Goal: Task Accomplishment & Management: Complete application form

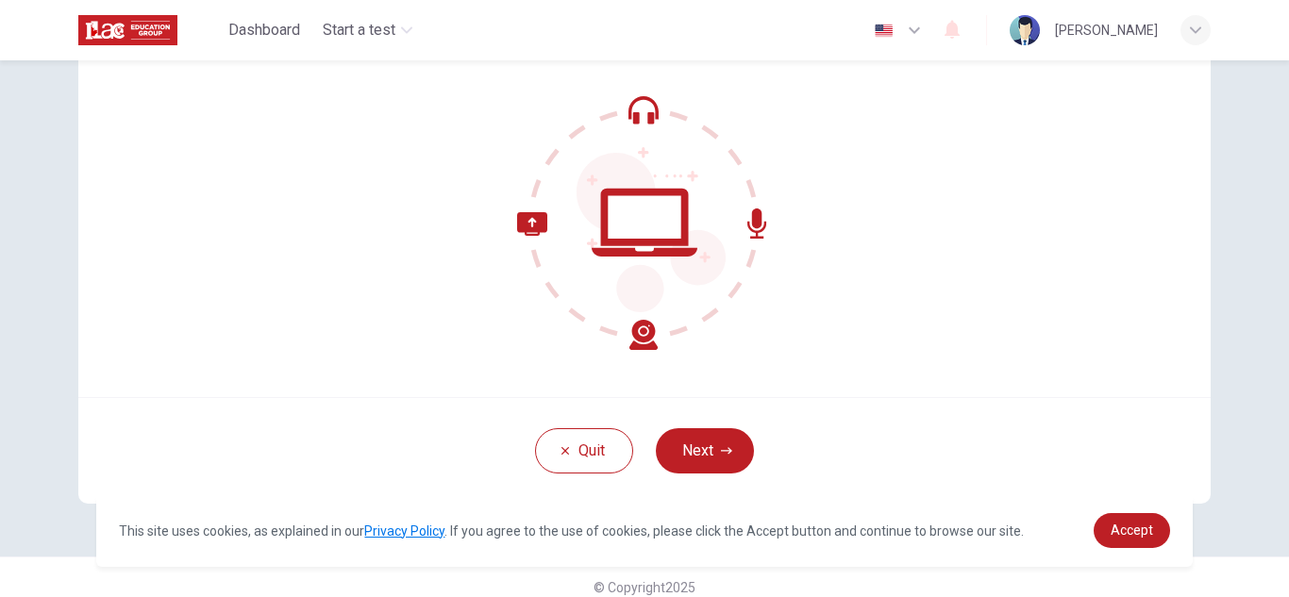
scroll to position [189, 0]
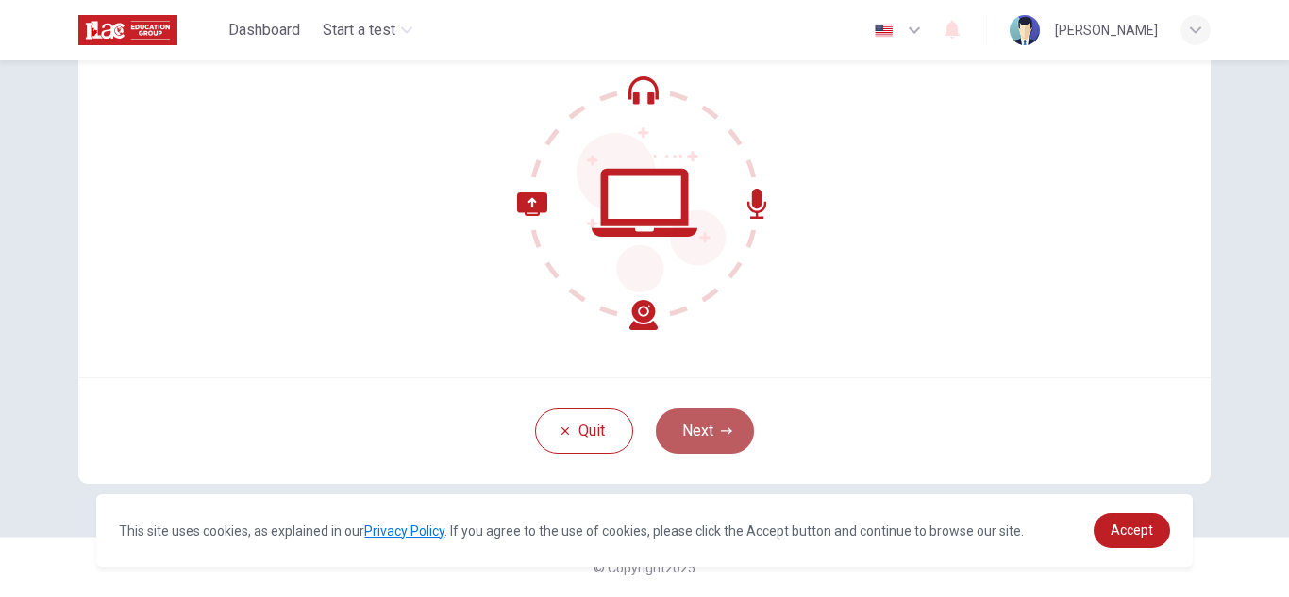
click at [673, 415] on button "Next" at bounding box center [705, 431] width 98 height 45
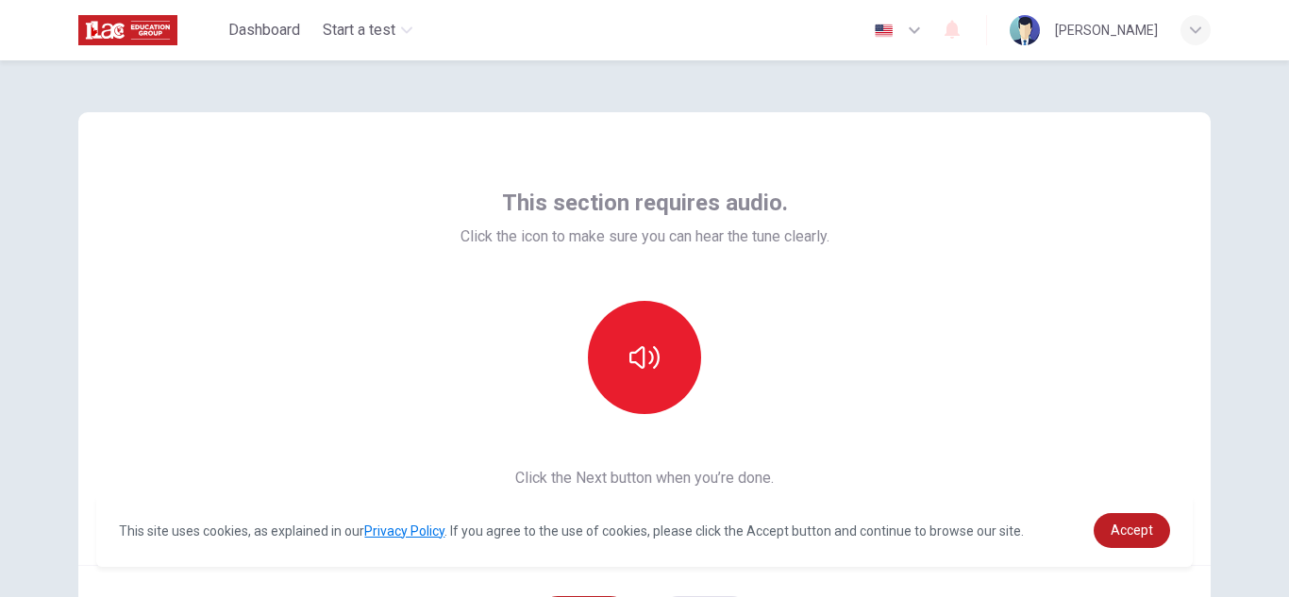
scroll to position [0, 0]
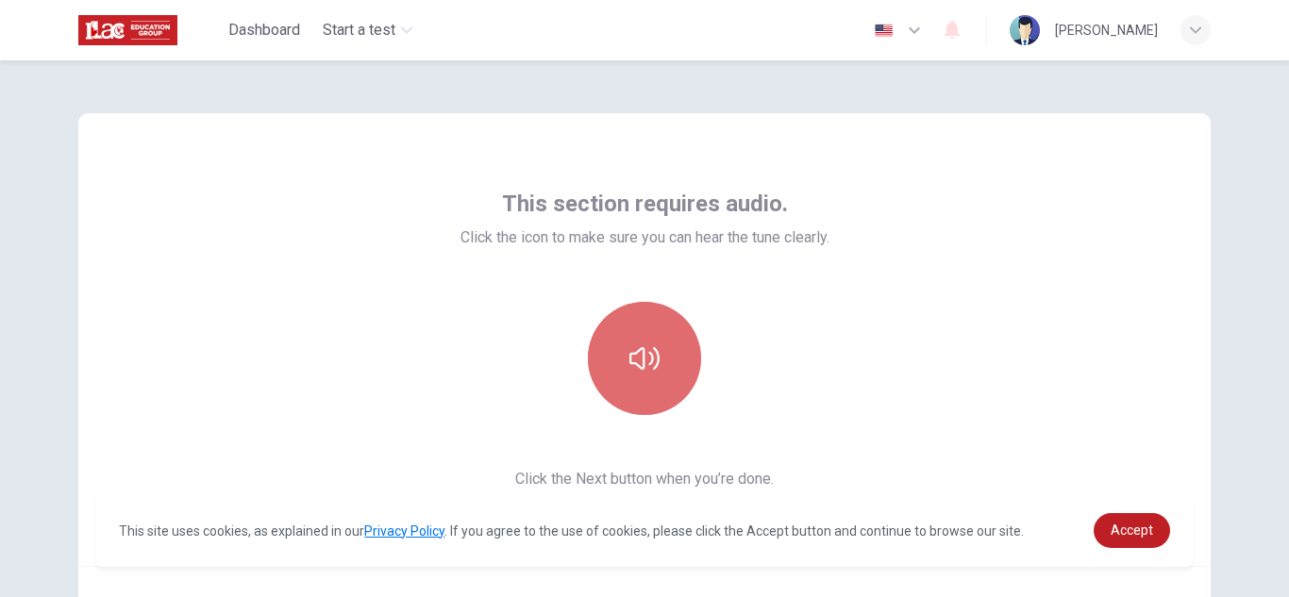
click at [605, 370] on button "button" at bounding box center [644, 358] width 113 height 113
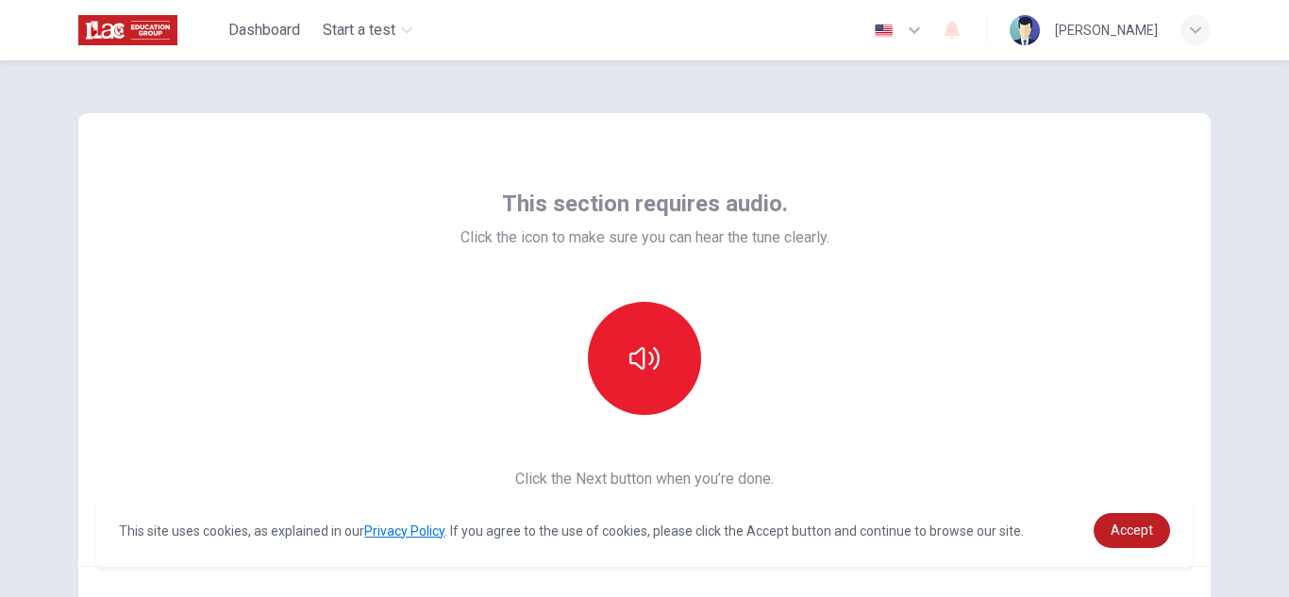
click at [1216, 205] on div "This section requires audio. Click the icon to make sure you can hear the tune …" at bounding box center [644, 392] width 1193 height 665
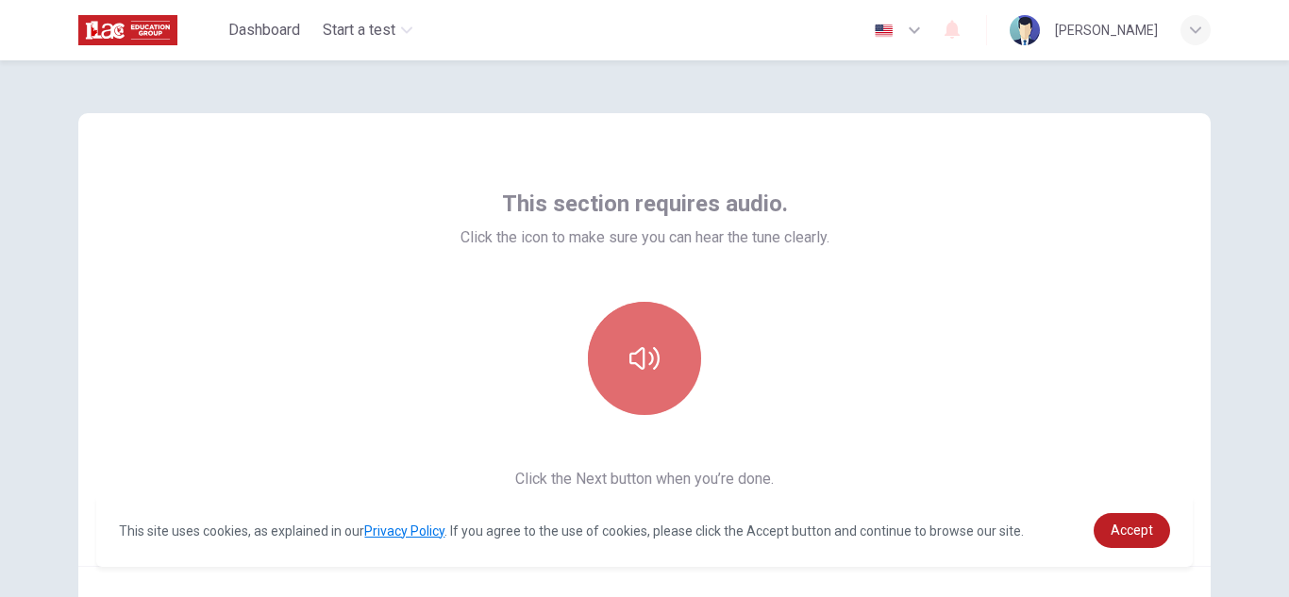
click at [638, 390] on button "button" at bounding box center [644, 358] width 113 height 113
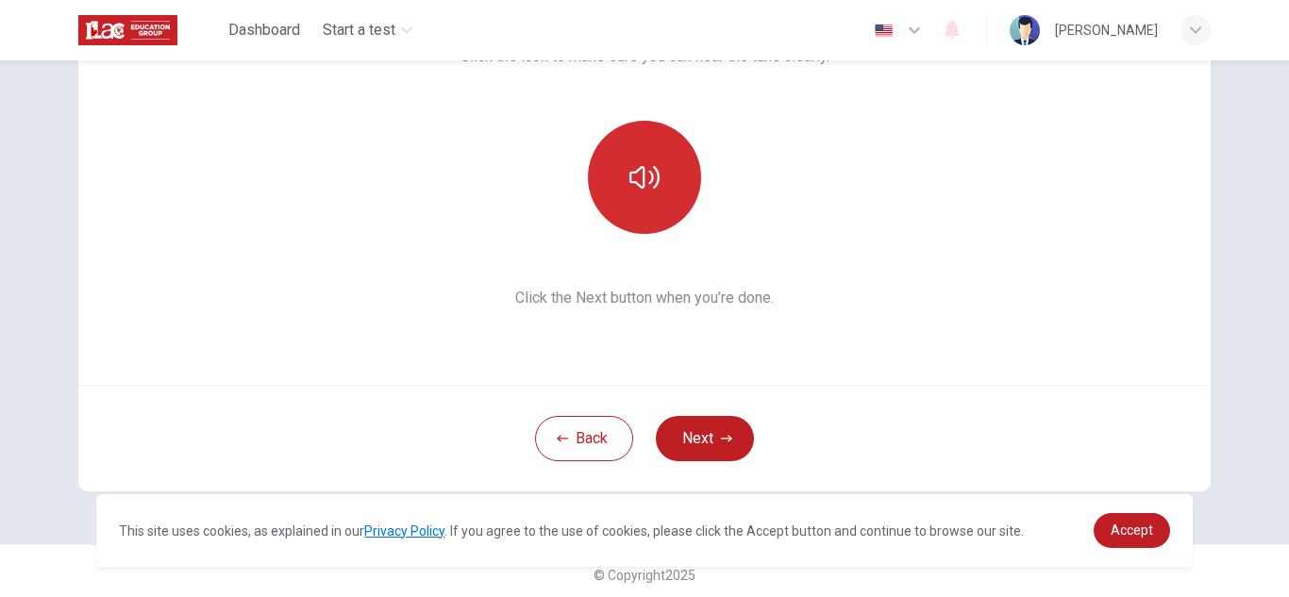
scroll to position [182, 0]
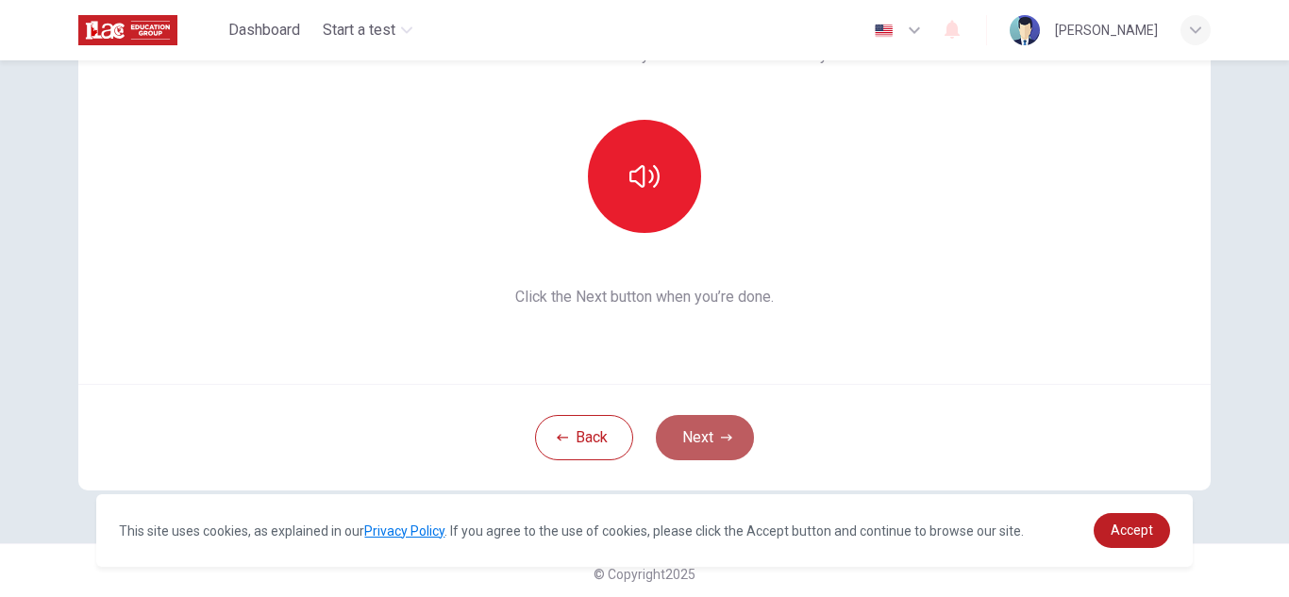
click at [711, 445] on button "Next" at bounding box center [705, 437] width 98 height 45
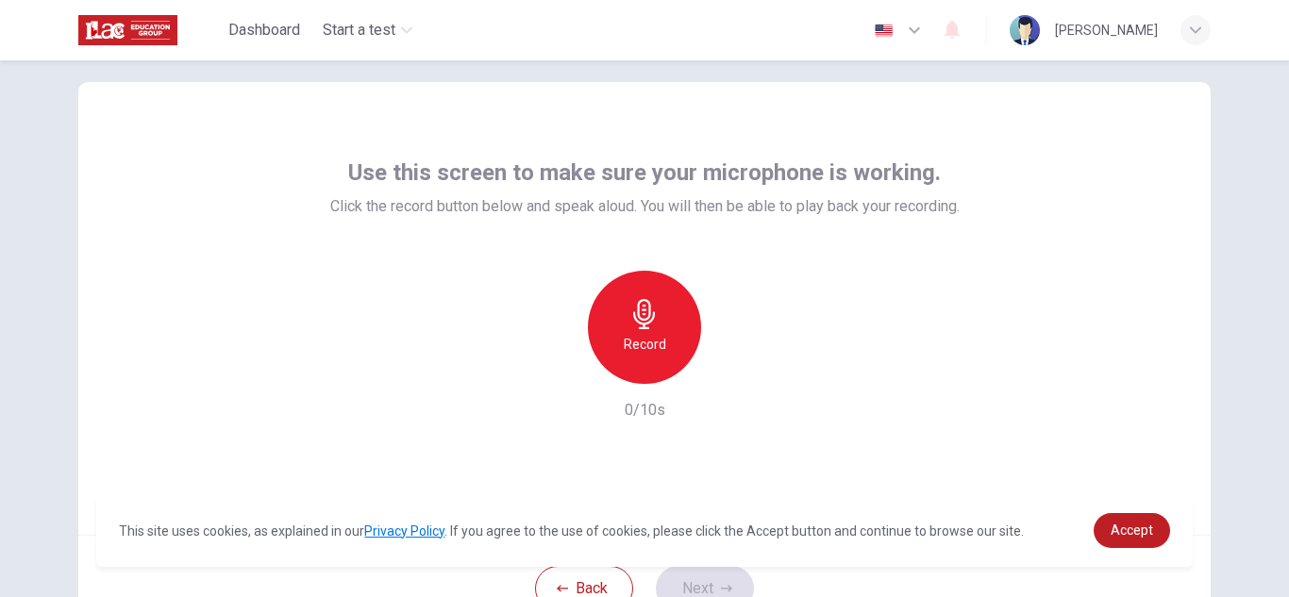
scroll to position [189, 0]
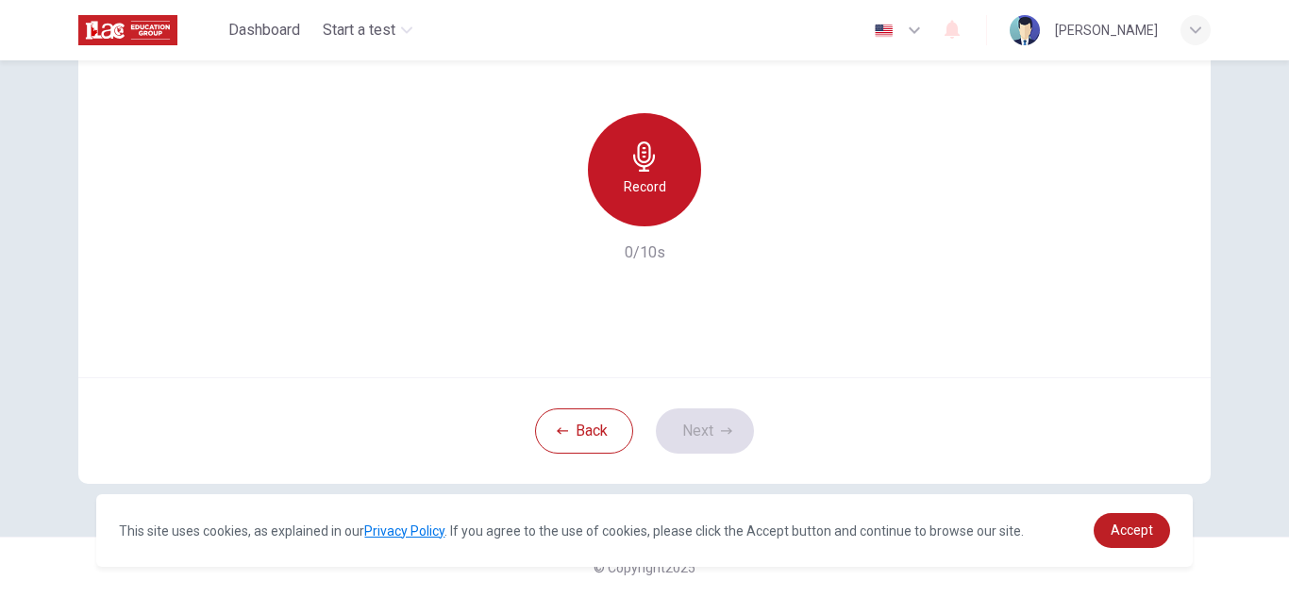
click at [636, 176] on h6 "Record" at bounding box center [645, 187] width 42 height 23
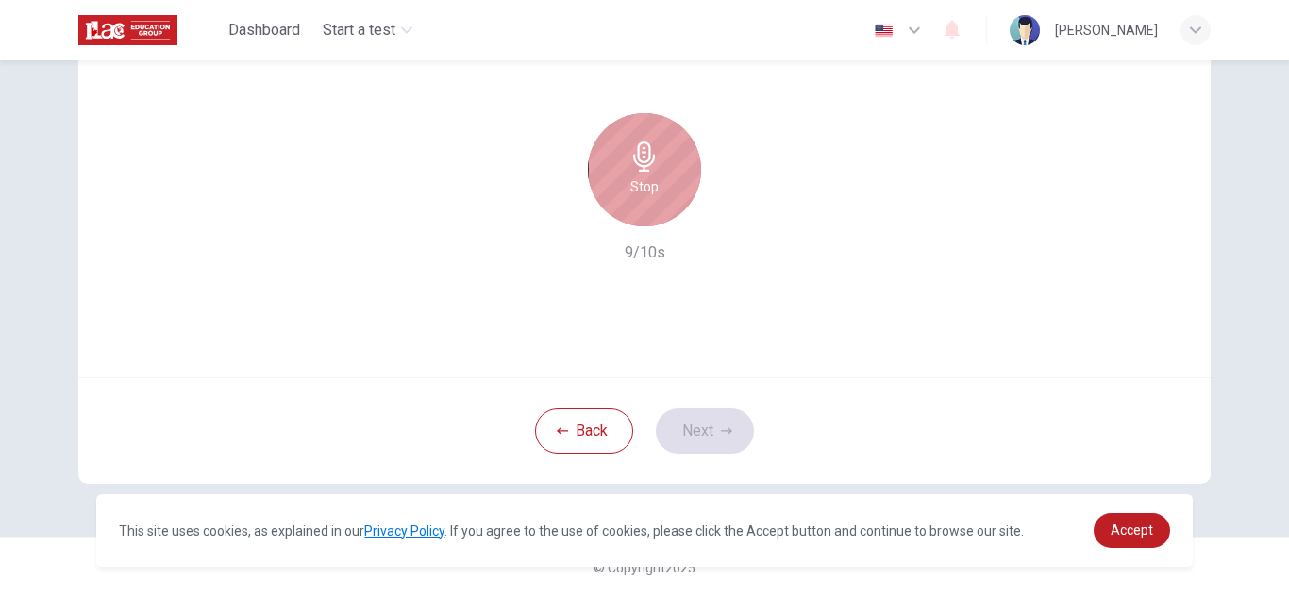
click at [666, 183] on div "Stop" at bounding box center [644, 169] width 113 height 113
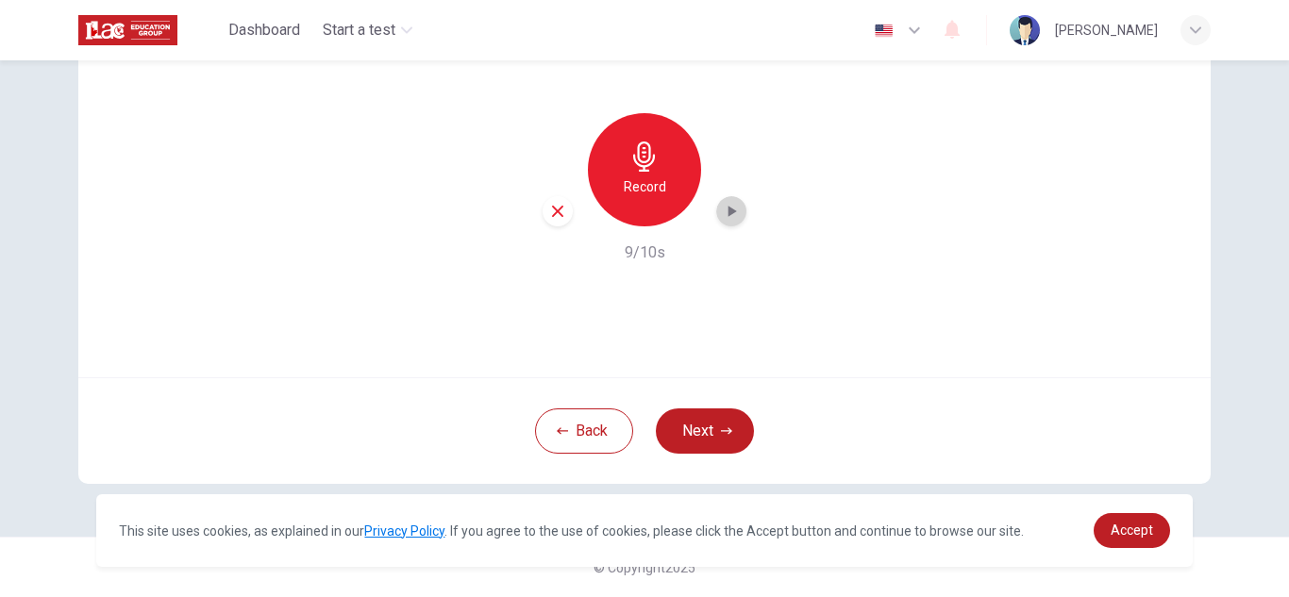
click at [735, 219] on icon "button" at bounding box center [731, 211] width 19 height 19
click at [709, 428] on button "Next" at bounding box center [705, 431] width 98 height 45
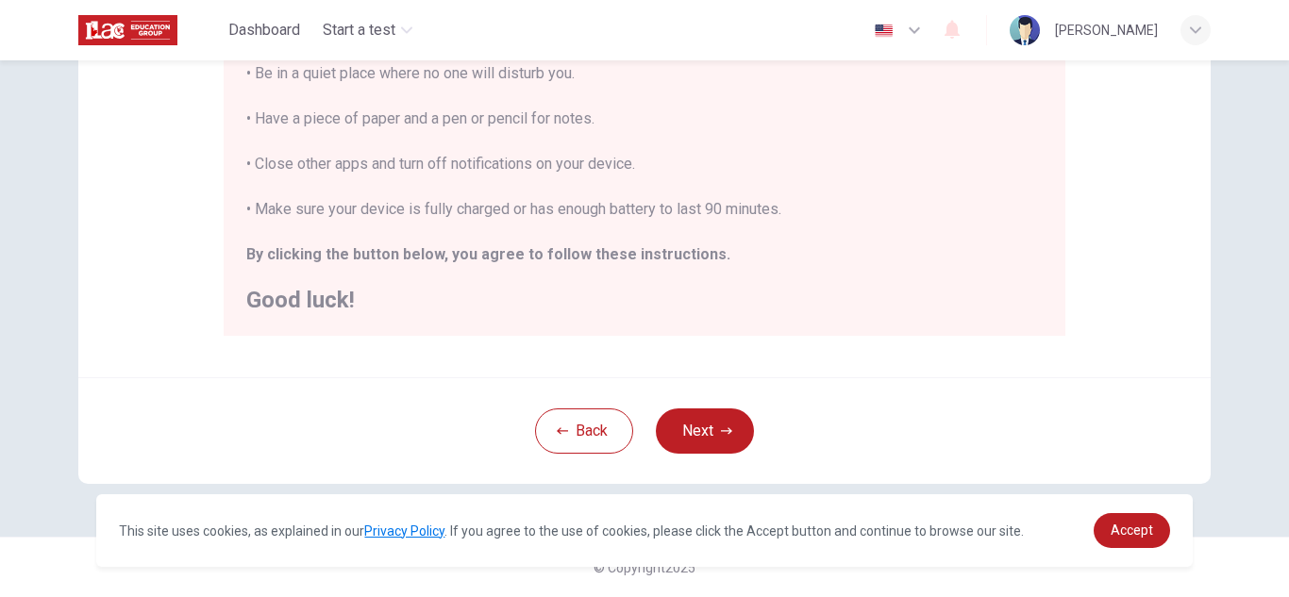
scroll to position [452, 0]
click at [701, 427] on button "Next" at bounding box center [705, 431] width 98 height 45
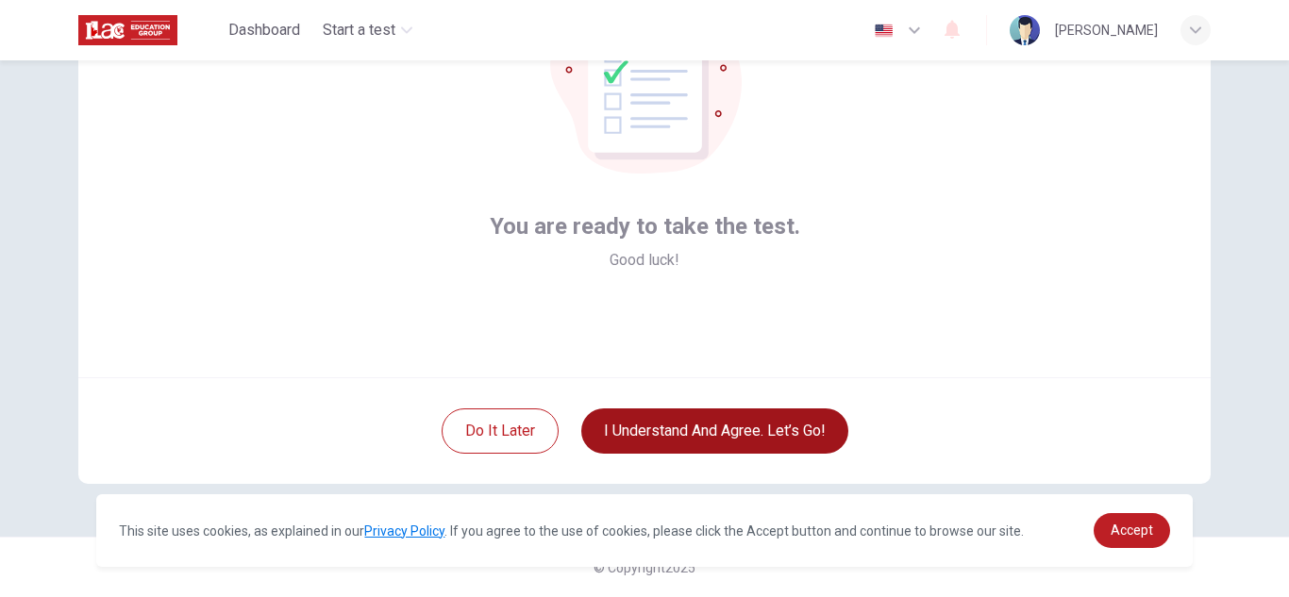
scroll to position [189, 0]
click at [690, 441] on button "I understand and agree. Let’s go!" at bounding box center [714, 431] width 267 height 45
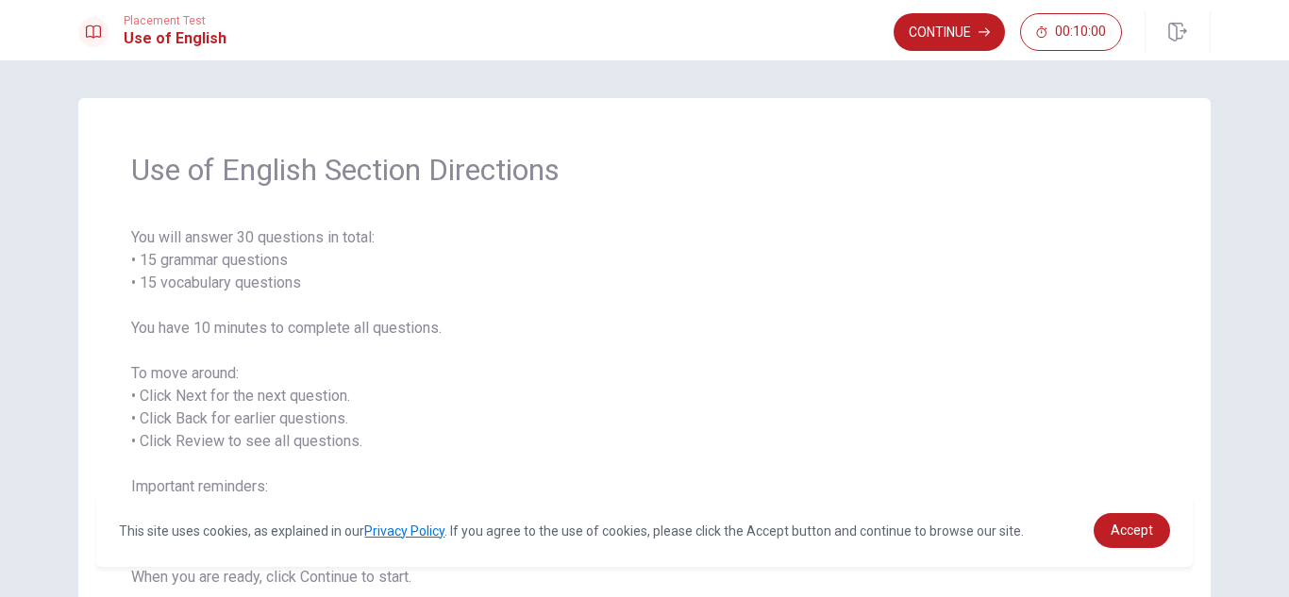
scroll to position [143, 0]
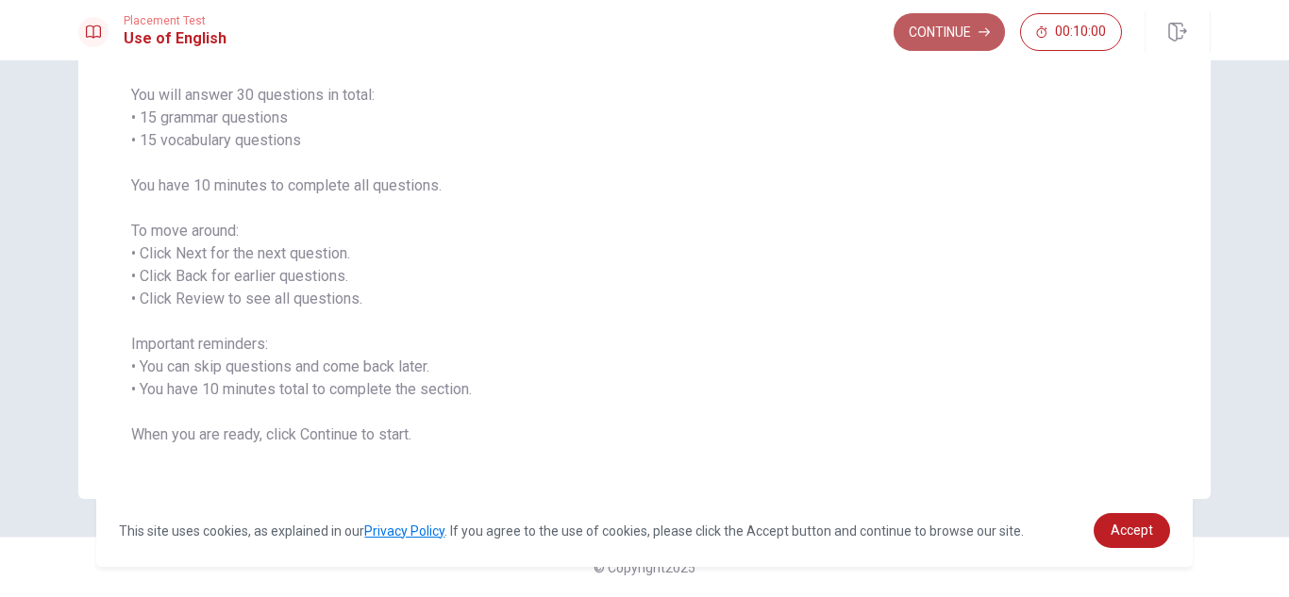
click at [936, 45] on button "Continue" at bounding box center [949, 32] width 111 height 38
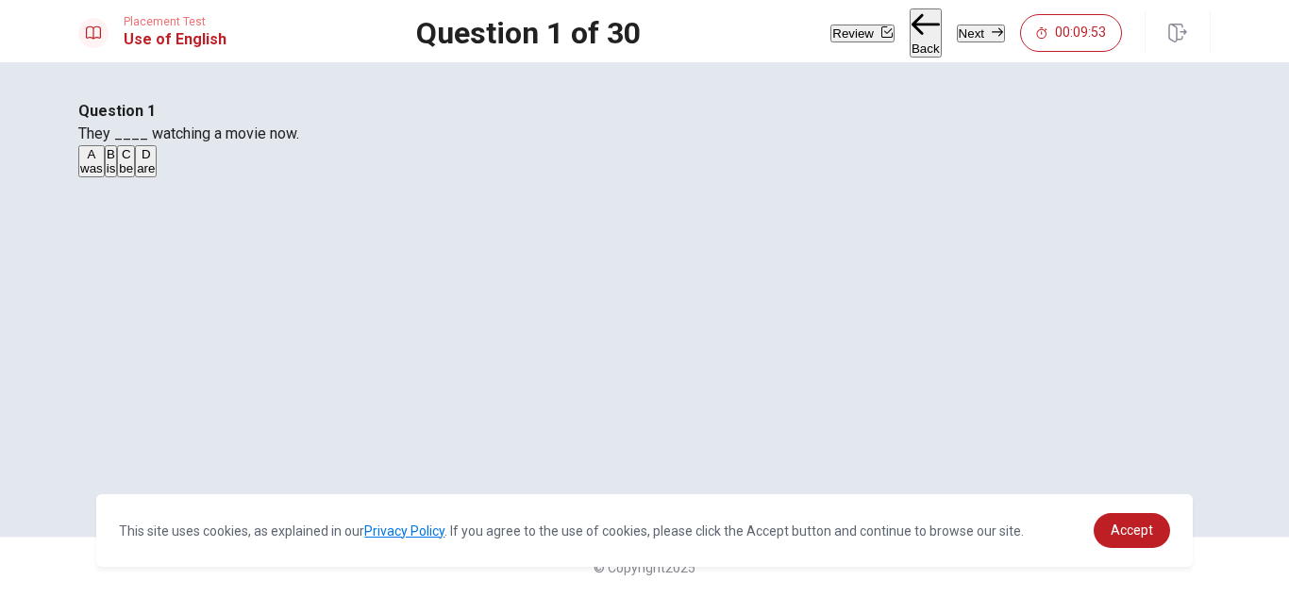
click at [155, 176] on span "are" at bounding box center [146, 168] width 18 height 14
click at [992, 29] on icon "button" at bounding box center [997, 31] width 11 height 11
click at [133, 176] on span "Is" at bounding box center [128, 168] width 9 height 14
click at [961, 28] on button "Next" at bounding box center [981, 34] width 48 height 18
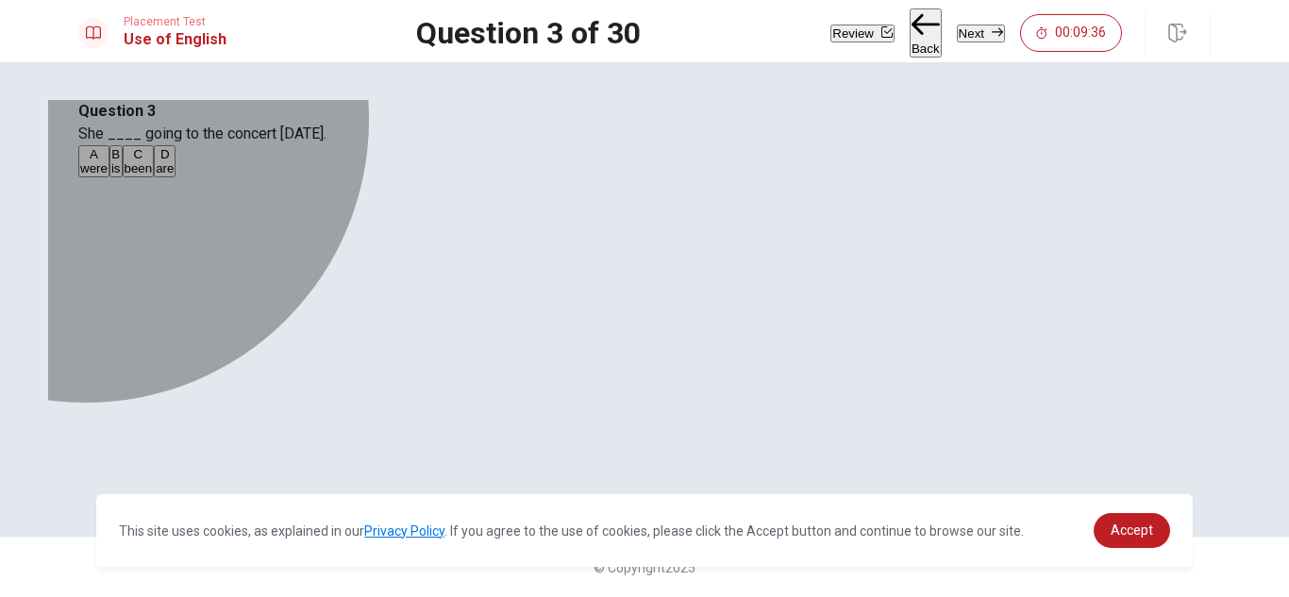
click at [121, 161] on div "B" at bounding box center [115, 154] width 9 height 14
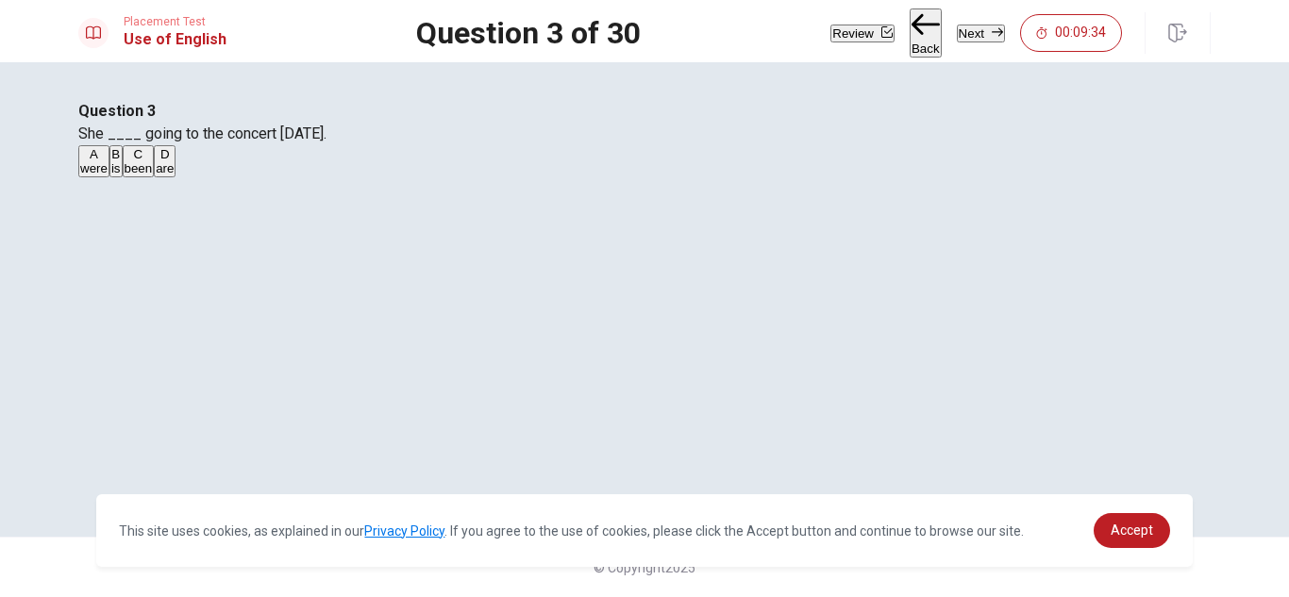
click at [961, 39] on button "Next" at bounding box center [981, 34] width 48 height 18
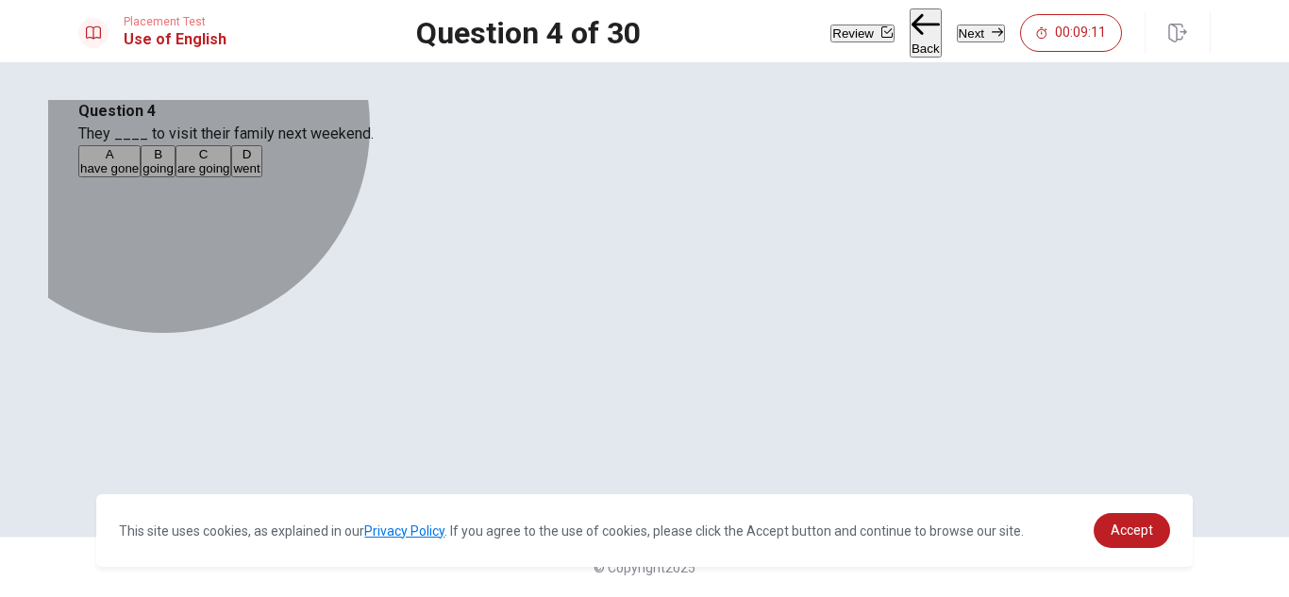
click at [232, 177] on button "C are going" at bounding box center [204, 161] width 57 height 32
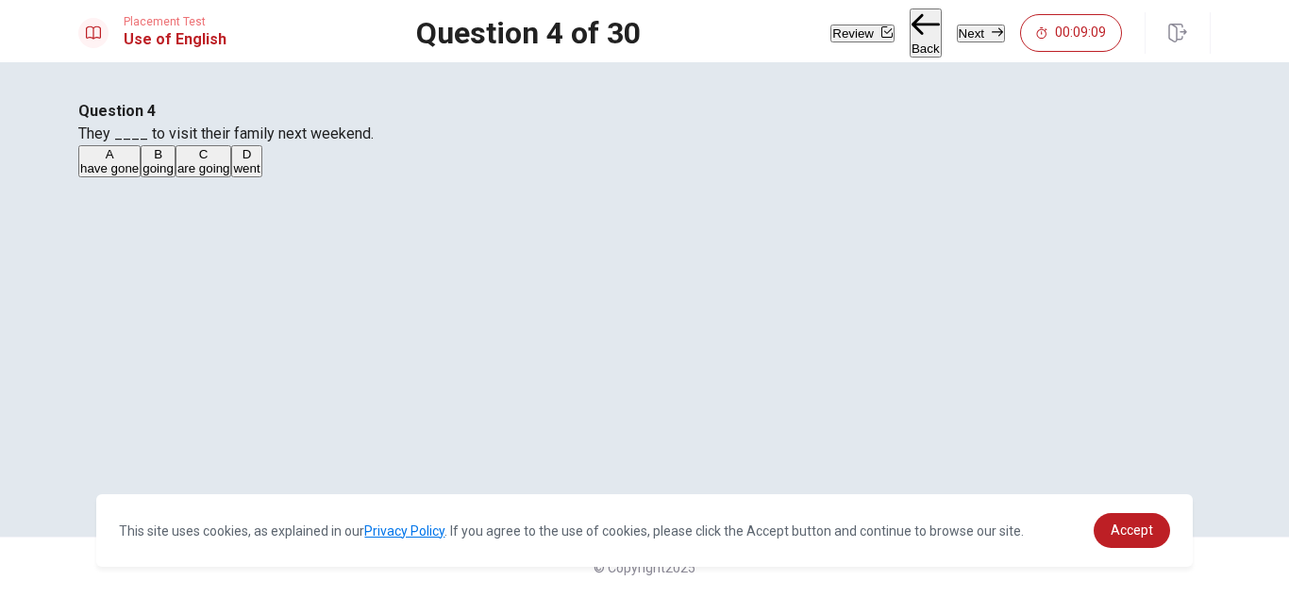
click at [978, 42] on button "Next" at bounding box center [981, 34] width 48 height 18
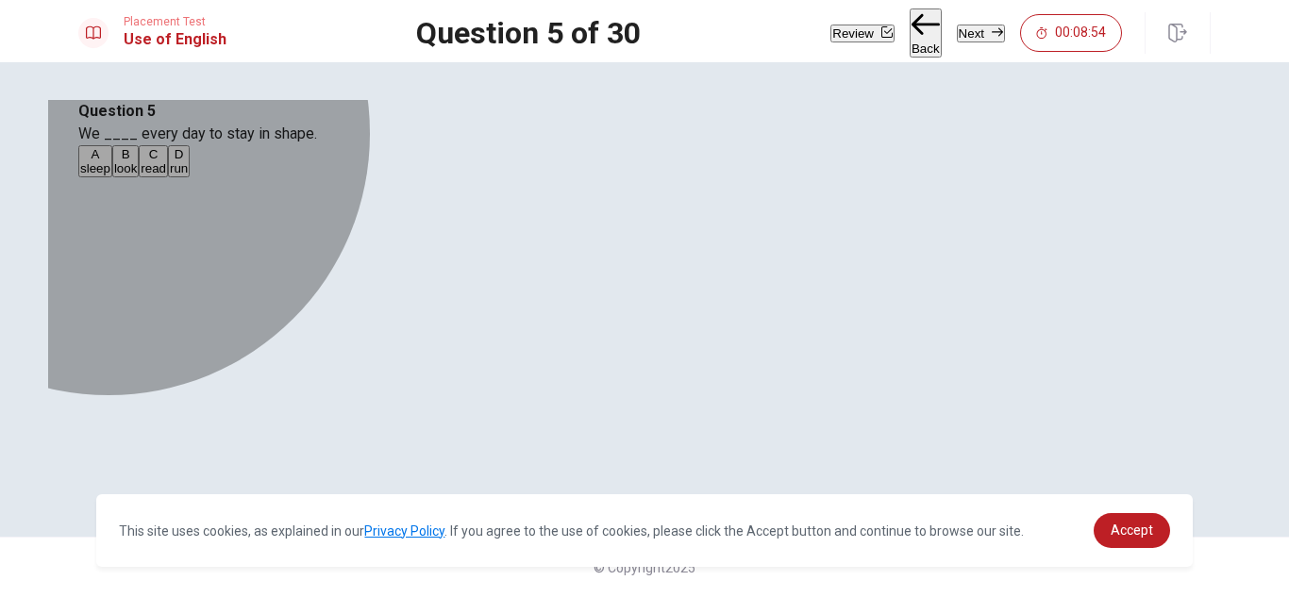
click at [188, 176] on span "run" at bounding box center [179, 168] width 18 height 14
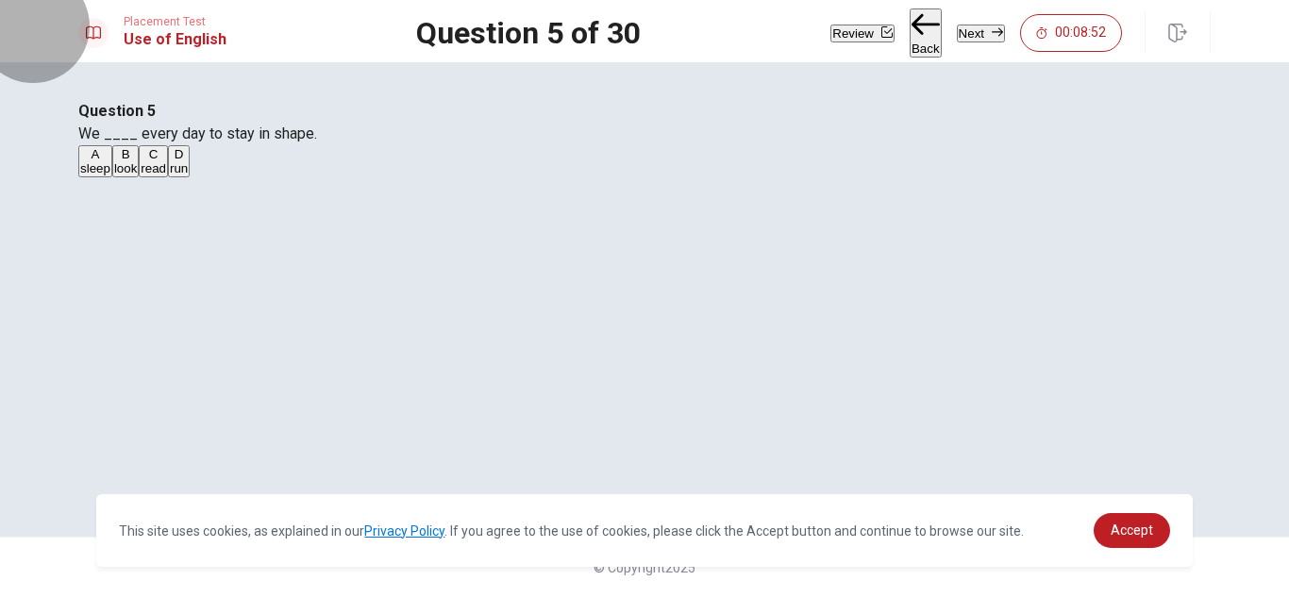
click at [957, 40] on button "Next" at bounding box center [981, 34] width 48 height 18
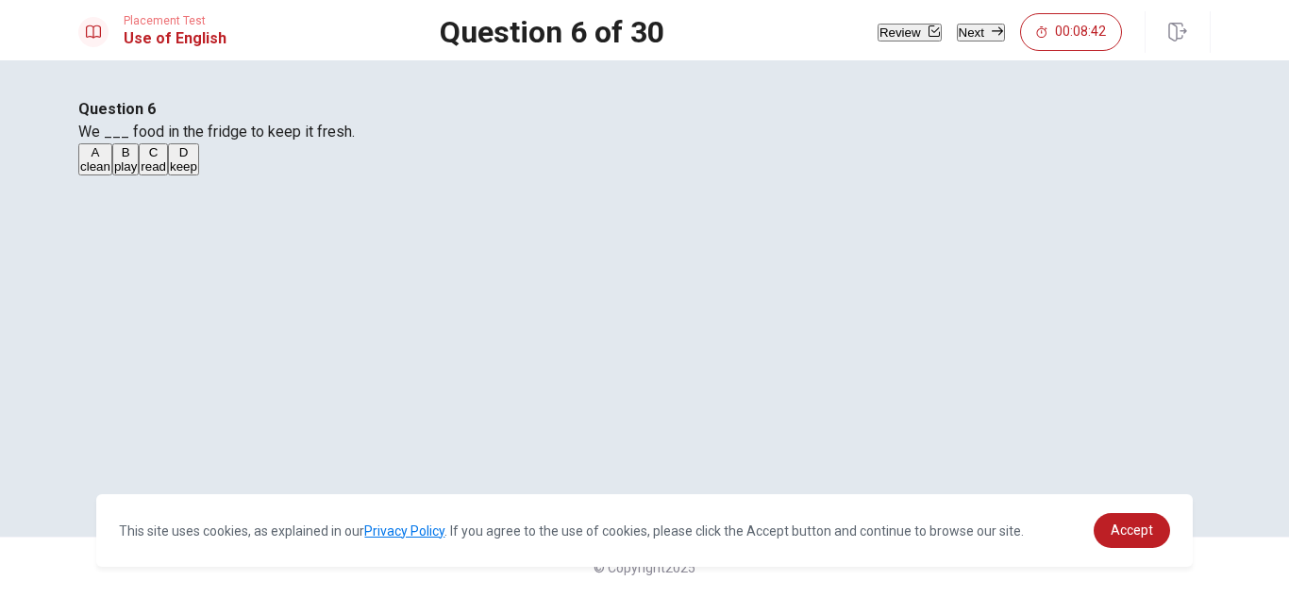
scroll to position [96, 0]
click at [197, 160] on div "D" at bounding box center [183, 152] width 27 height 14
click at [957, 42] on button "Next" at bounding box center [981, 33] width 48 height 18
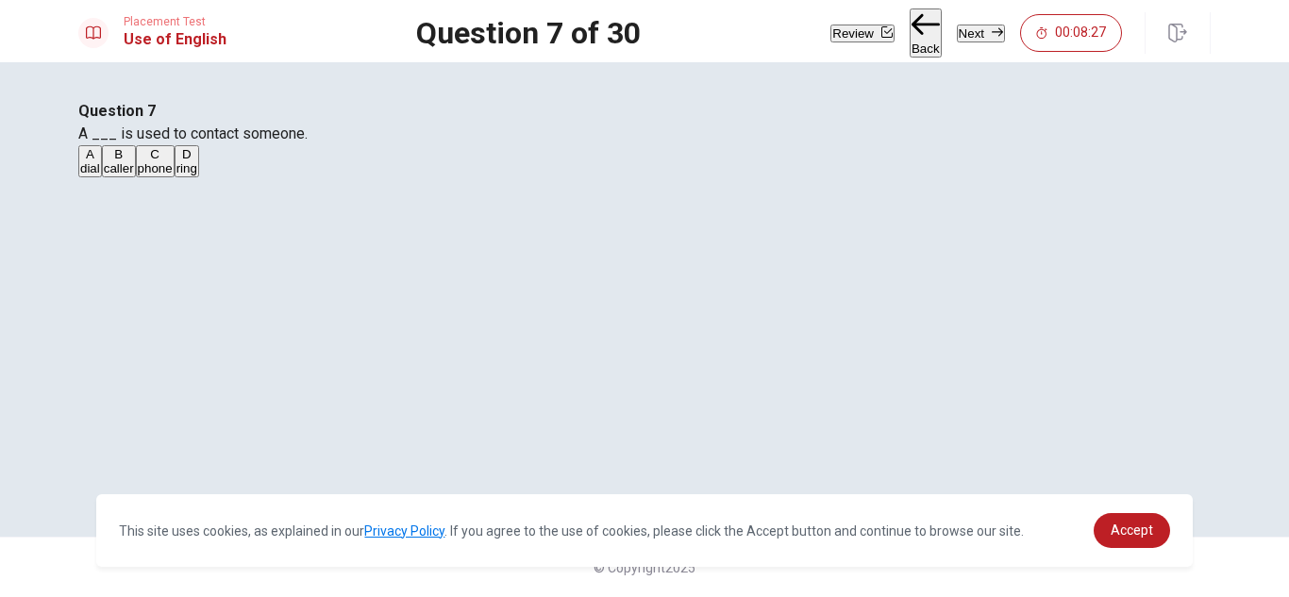
click at [175, 177] on button "C phone" at bounding box center [155, 161] width 39 height 32
click at [957, 26] on button "Next" at bounding box center [981, 34] width 48 height 18
click at [149, 176] on span "hardworking" at bounding box center [114, 168] width 69 height 14
click at [966, 40] on button "Next" at bounding box center [981, 34] width 48 height 18
click at [226, 176] on span "building" at bounding box center [203, 168] width 43 height 14
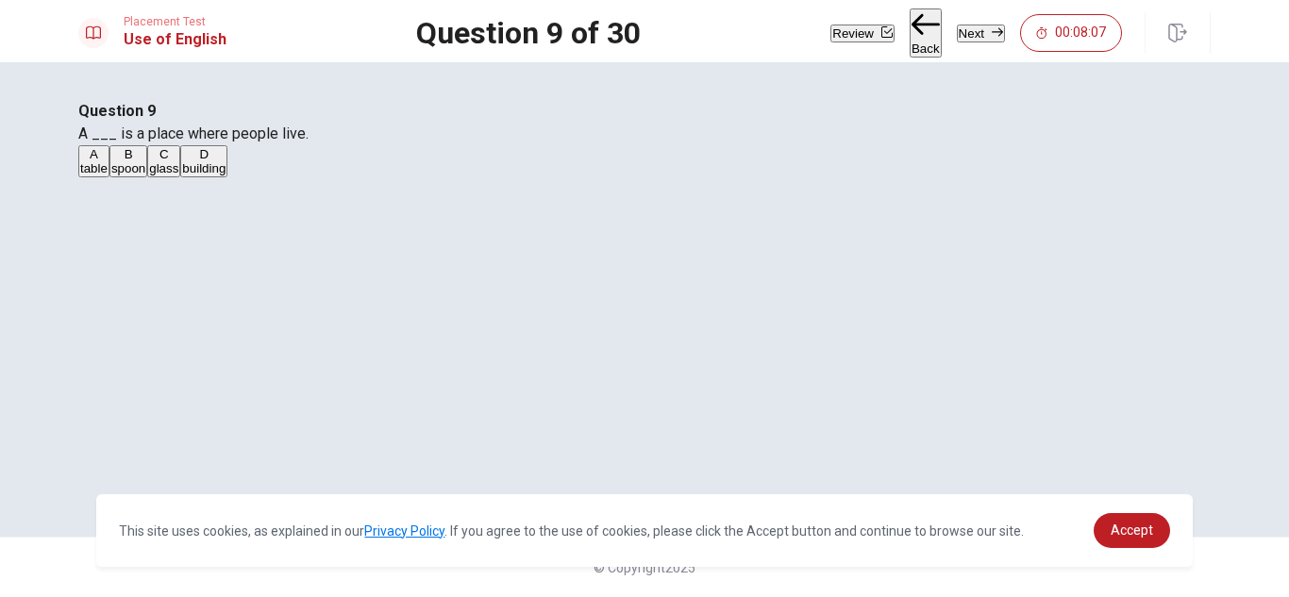
click at [970, 25] on button "Next" at bounding box center [981, 34] width 48 height 18
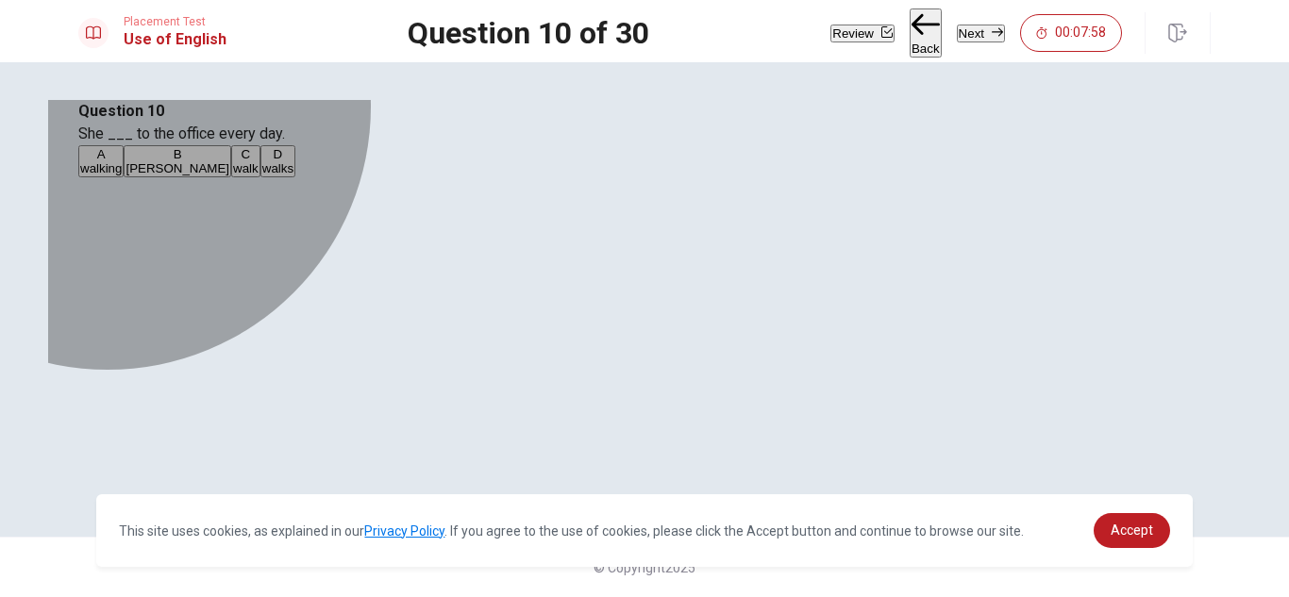
click at [295, 177] on button "D walks" at bounding box center [277, 161] width 35 height 32
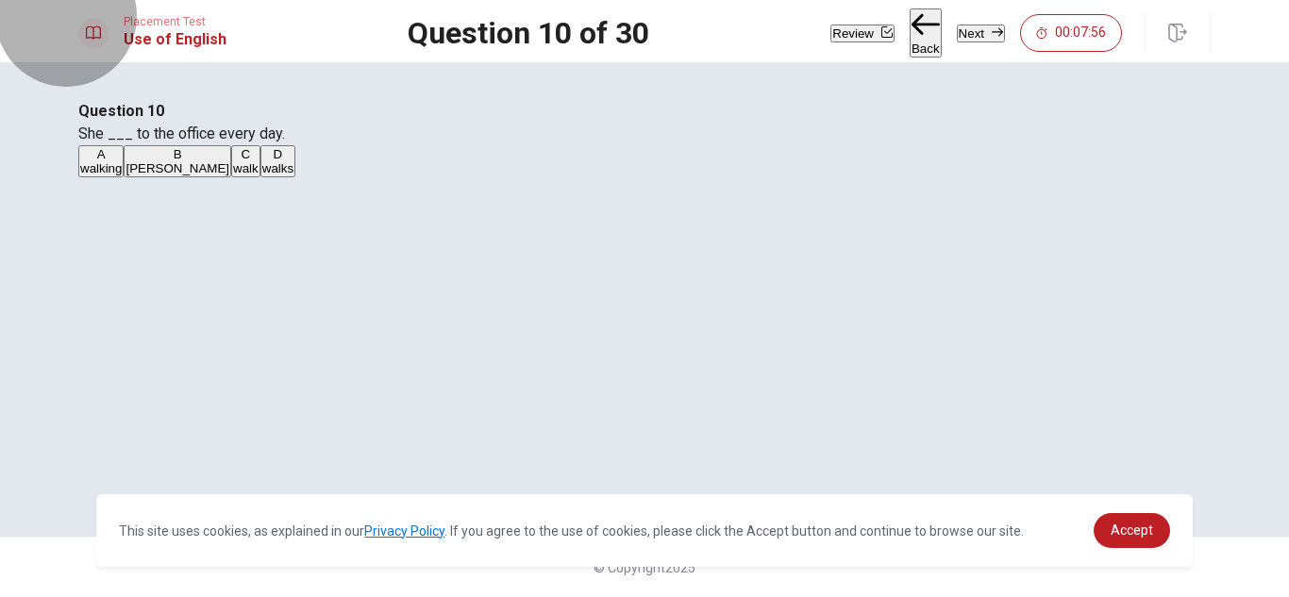
click at [992, 29] on icon "button" at bounding box center [997, 31] width 11 height 11
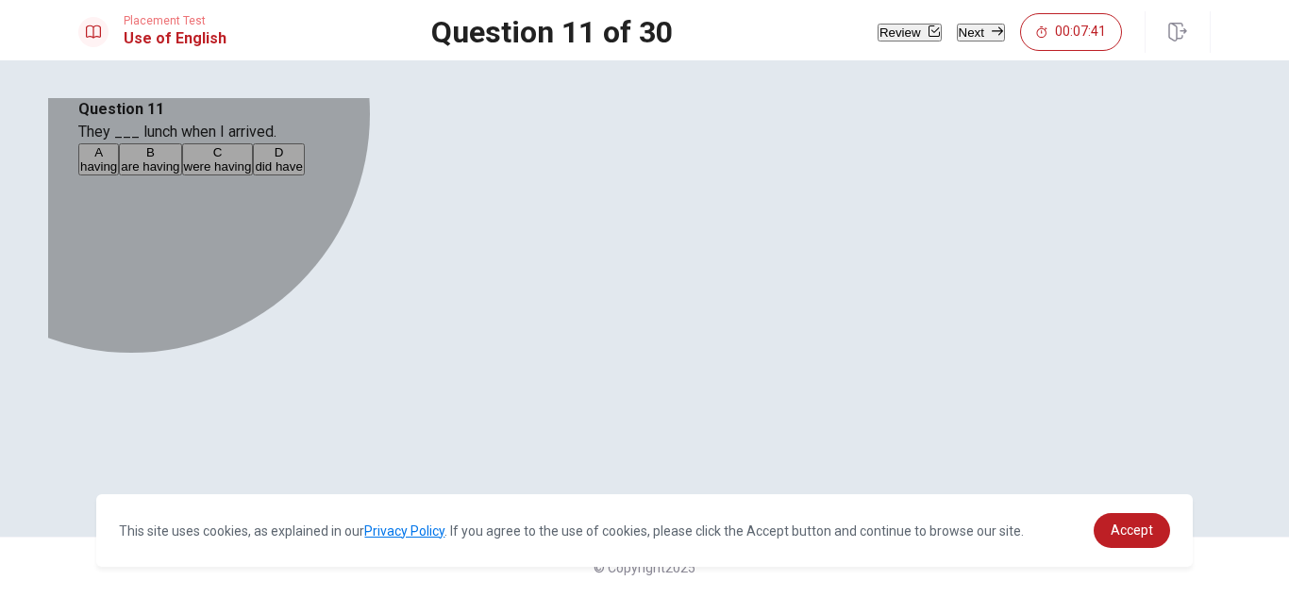
click at [179, 174] on span "are having" at bounding box center [150, 167] width 59 height 14
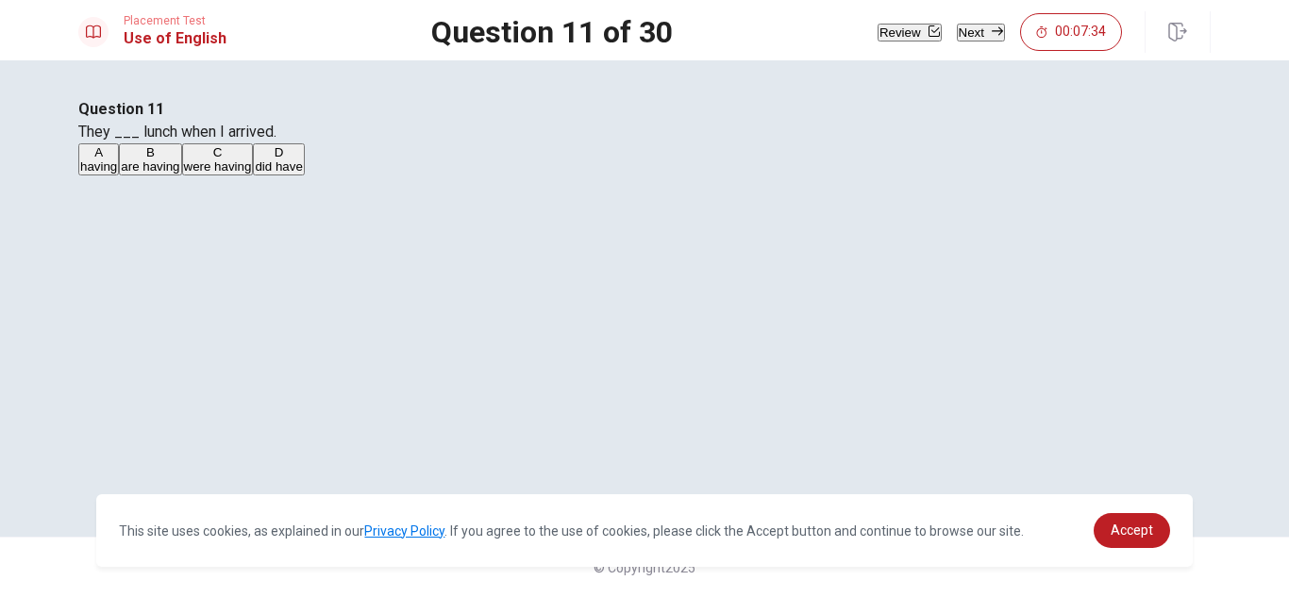
click at [252, 174] on span "were having" at bounding box center [218, 167] width 68 height 14
click at [972, 42] on button "Next" at bounding box center [981, 33] width 48 height 18
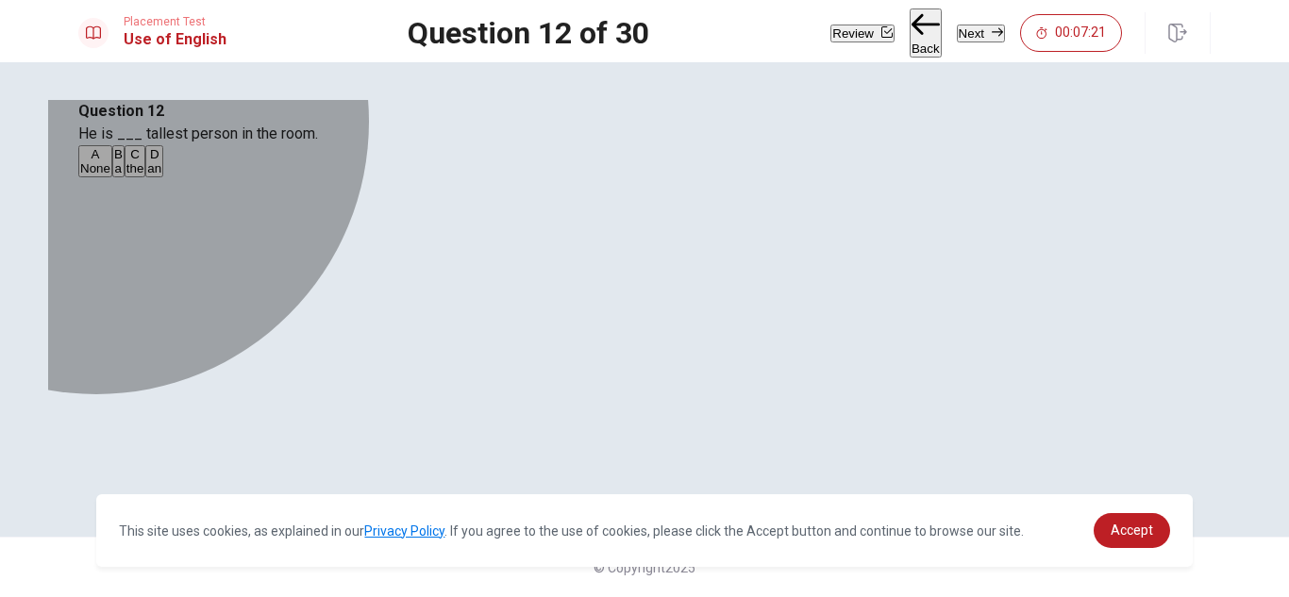
click at [144, 176] on span "the" at bounding box center [135, 168] width 18 height 14
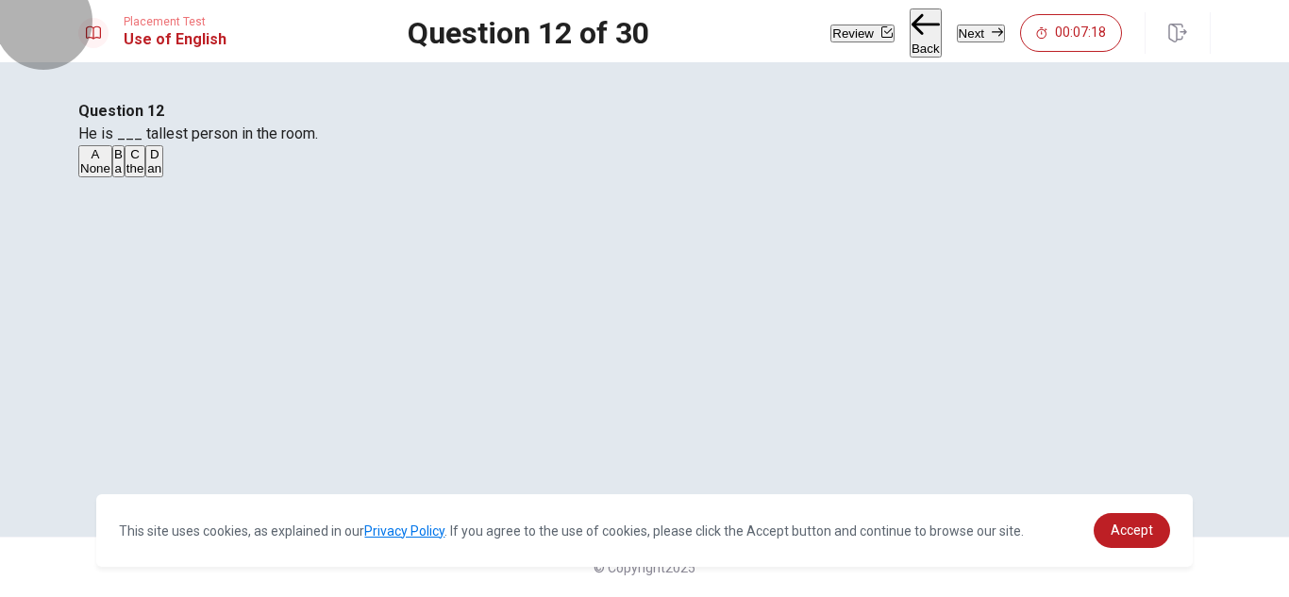
click at [966, 34] on button "Next" at bounding box center [981, 34] width 48 height 18
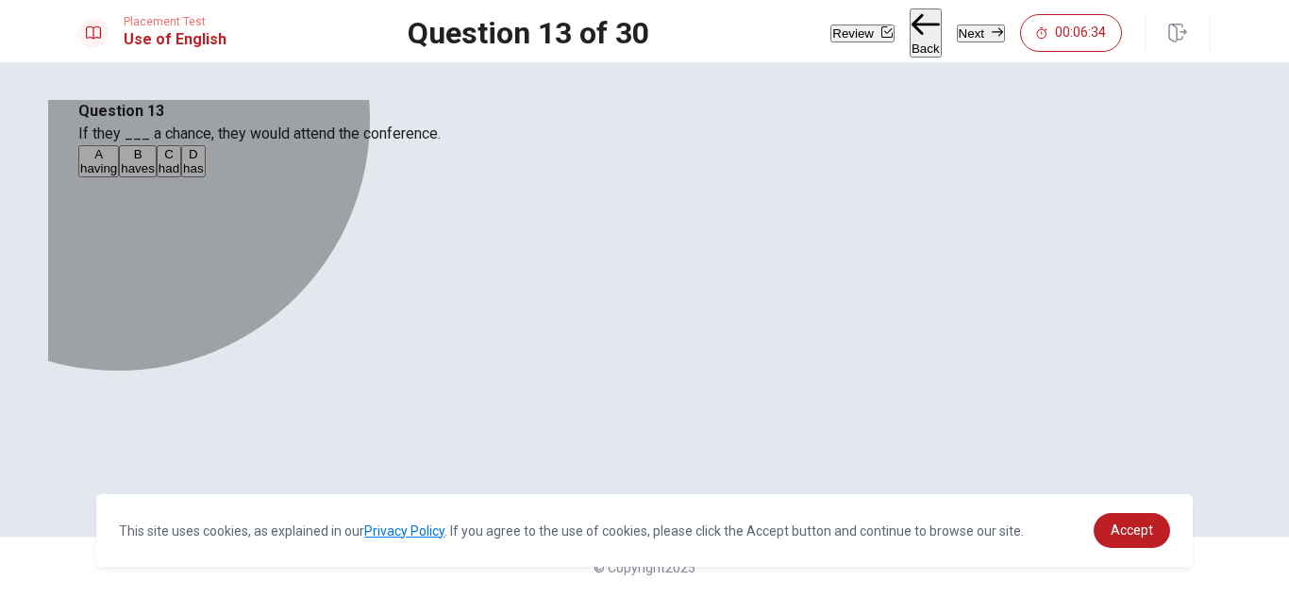
click at [179, 176] on span "had" at bounding box center [169, 168] width 21 height 14
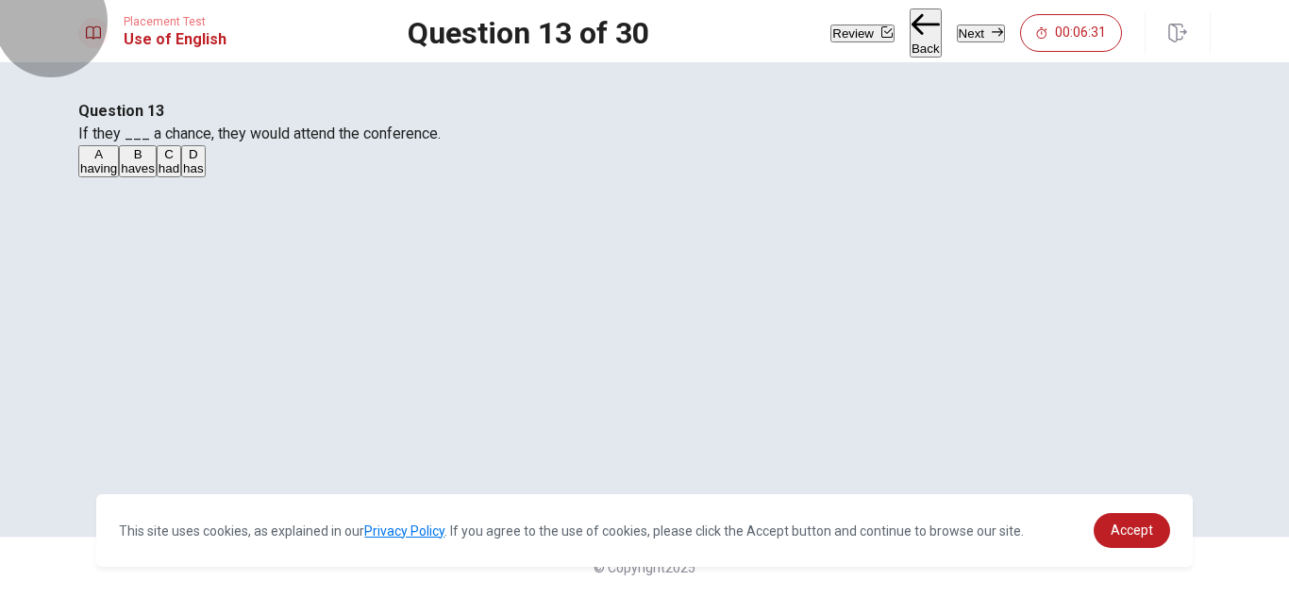
click at [974, 34] on button "Next" at bounding box center [981, 34] width 48 height 18
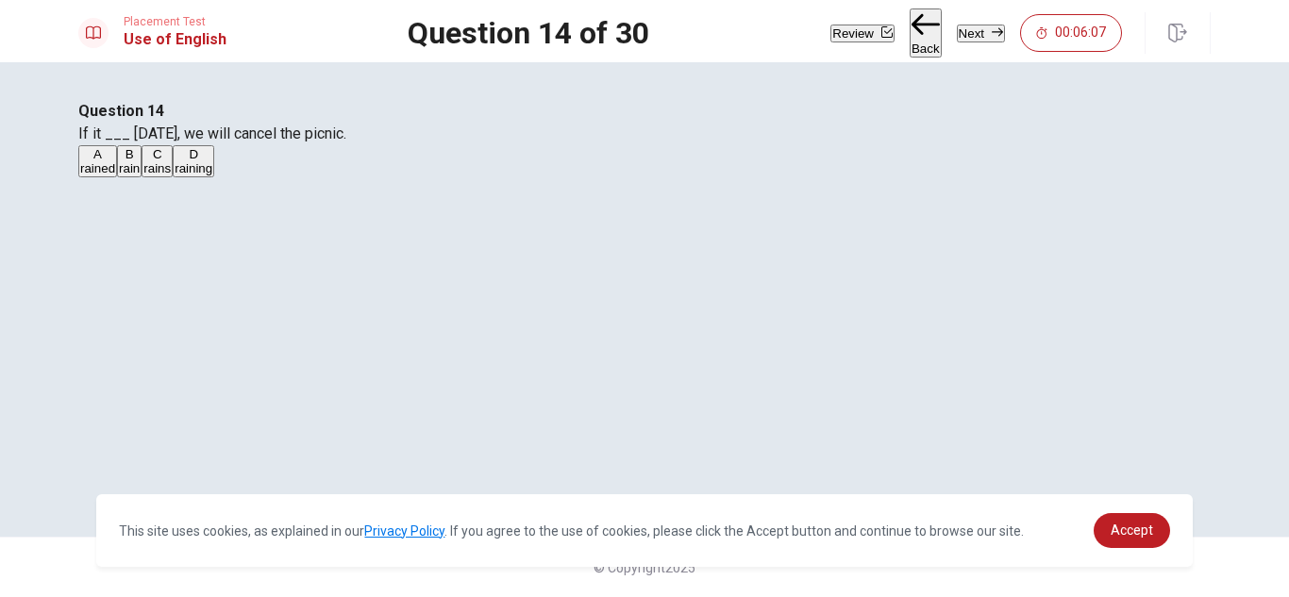
click at [214, 177] on button "D raining" at bounding box center [194, 161] width 42 height 32
click at [968, 25] on button "Next" at bounding box center [981, 34] width 48 height 18
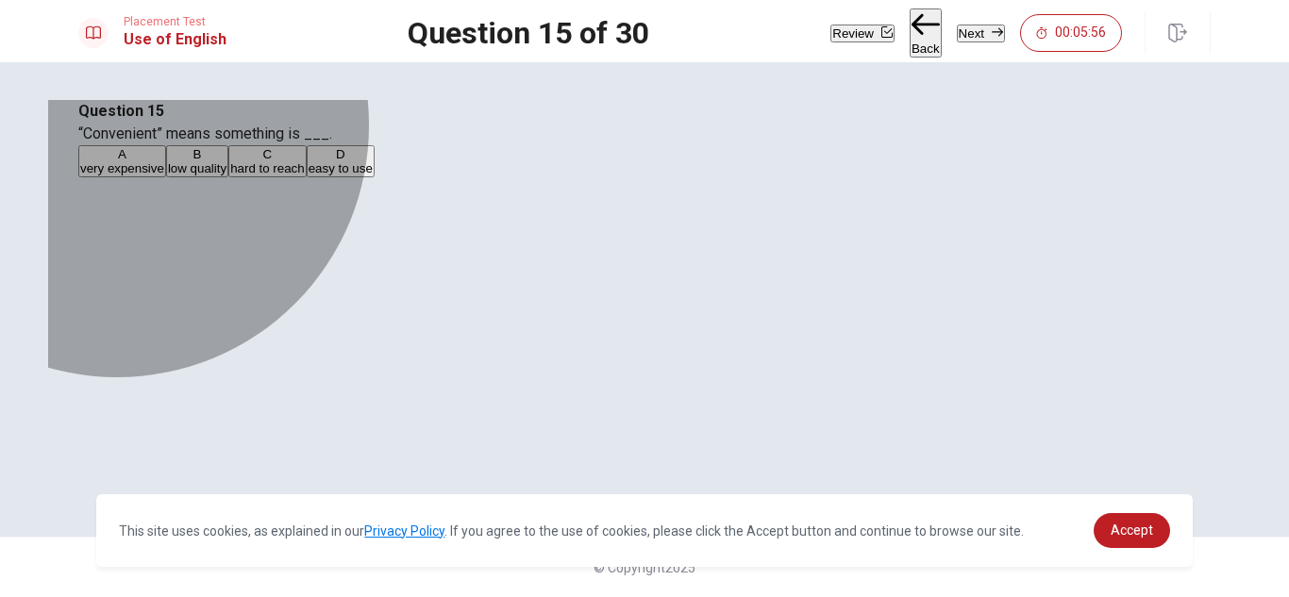
click at [373, 176] on span "easy to use" at bounding box center [341, 168] width 64 height 14
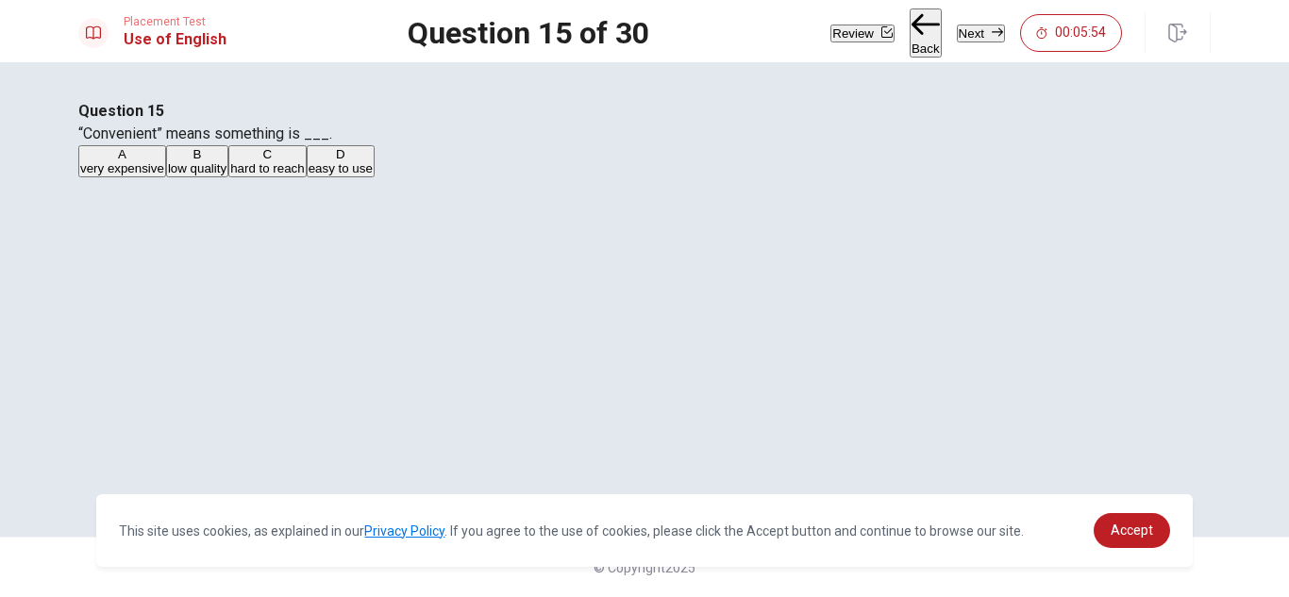
click at [957, 42] on button "Next" at bounding box center [981, 34] width 48 height 18
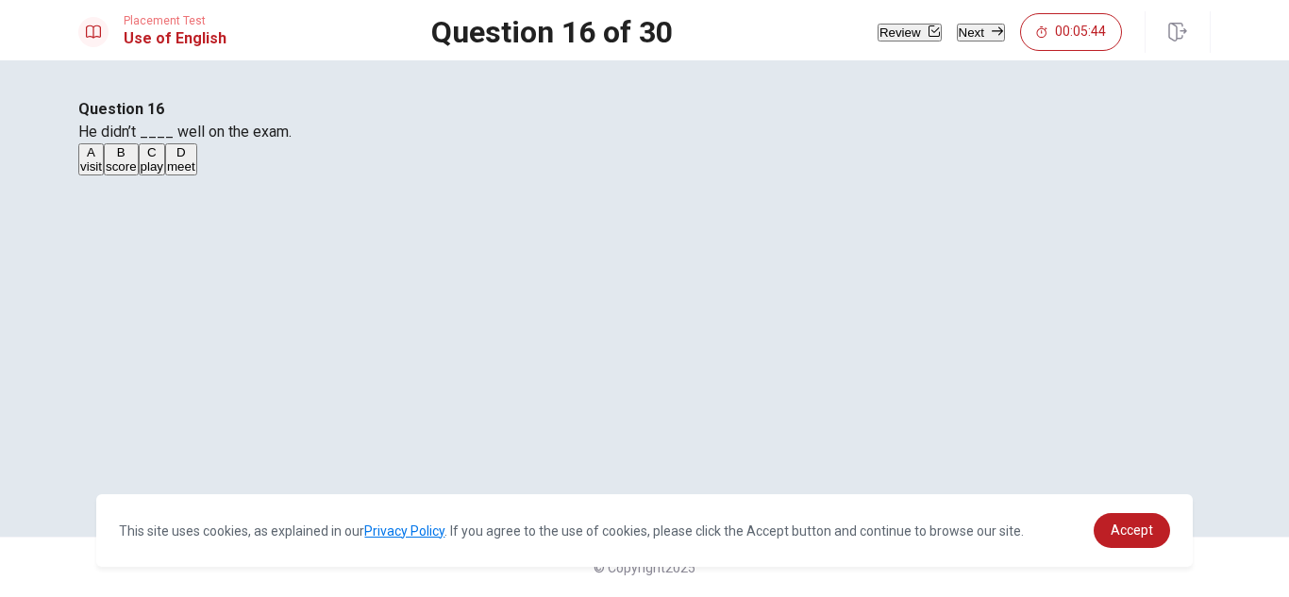
scroll to position [82, 0]
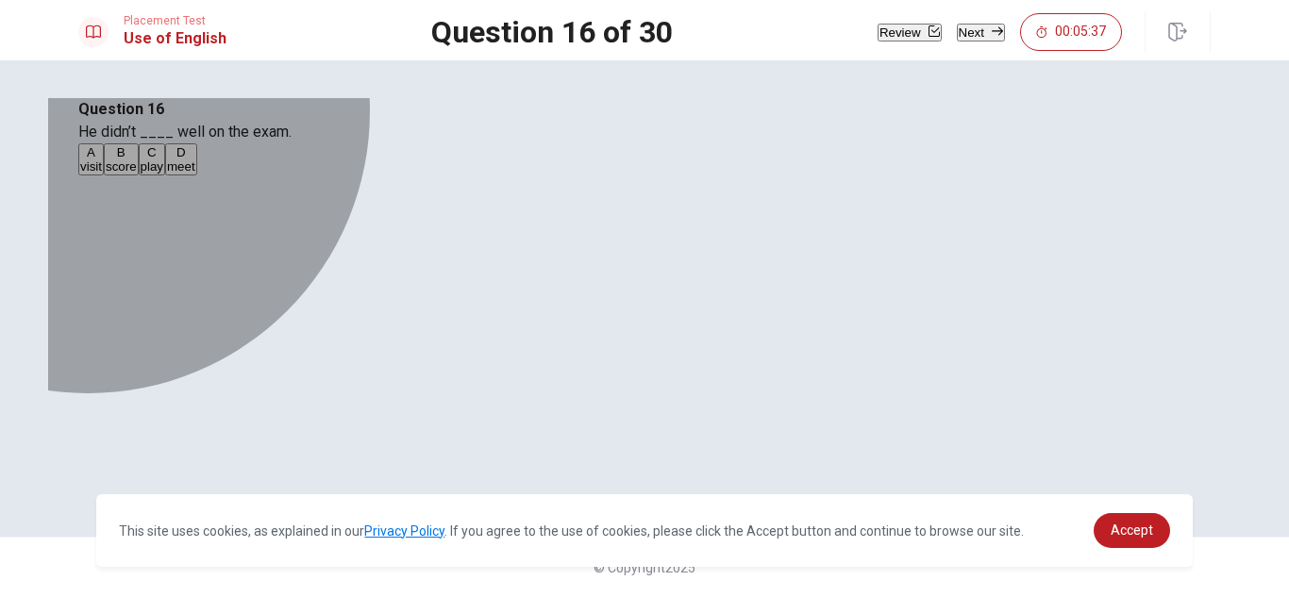
click at [139, 176] on button "B score" at bounding box center [121, 159] width 35 height 32
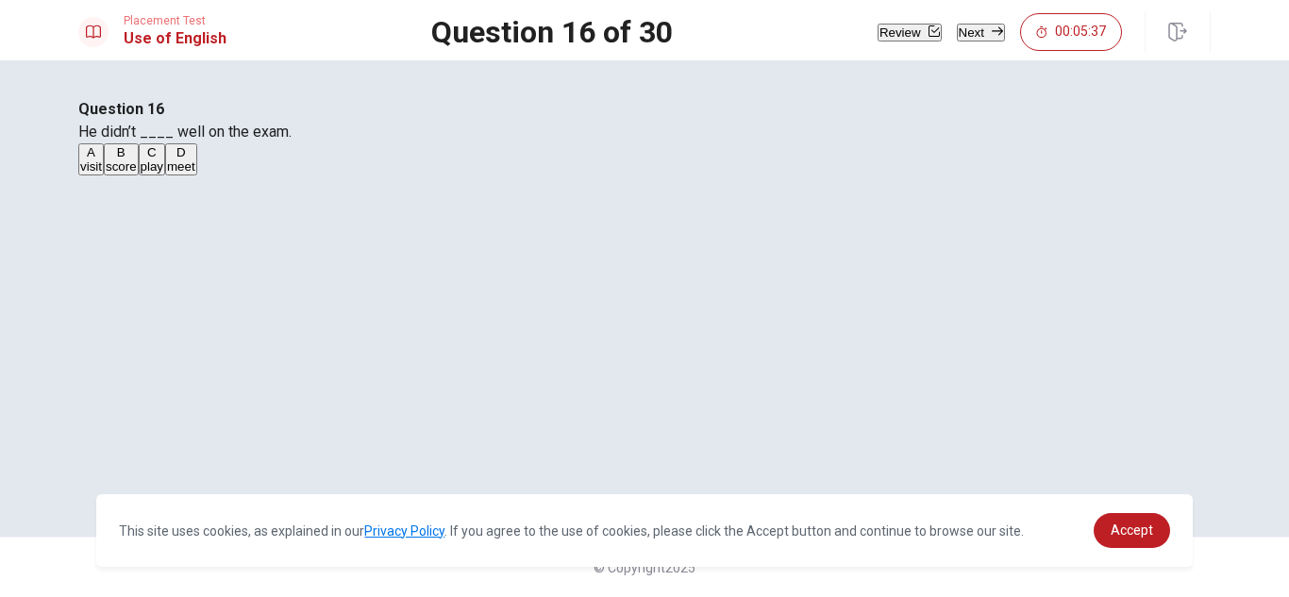
click at [957, 24] on button "Next" at bounding box center [981, 33] width 48 height 18
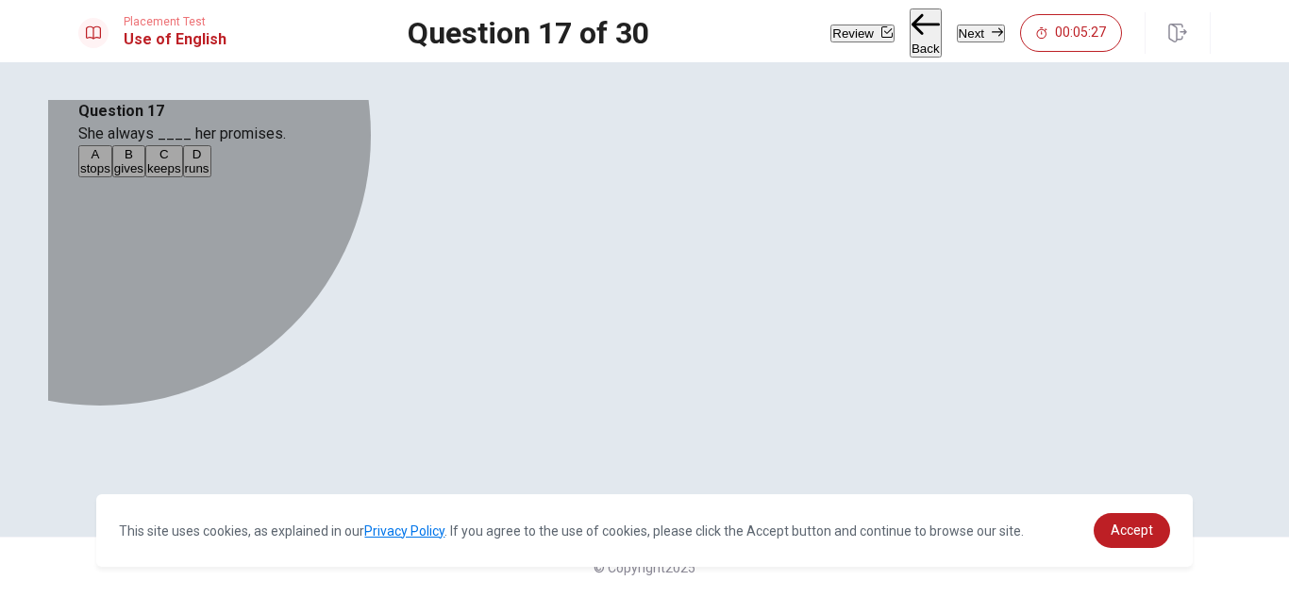
click at [183, 177] on button "C keeps" at bounding box center [164, 161] width 38 height 32
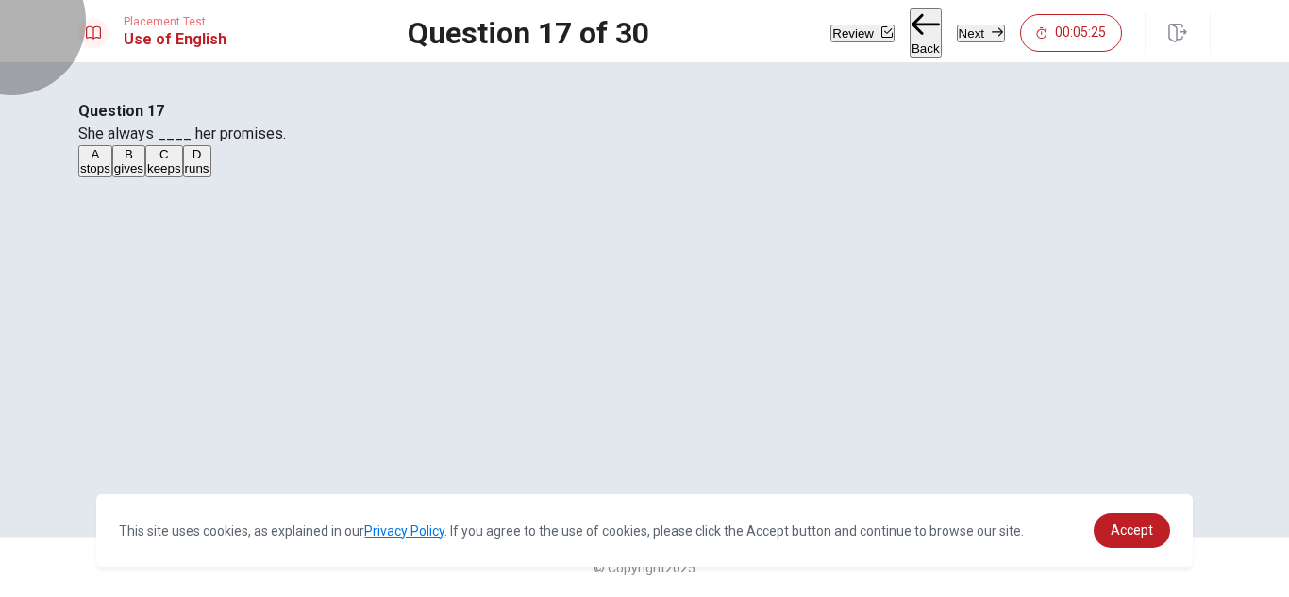
click at [957, 34] on button "Next" at bounding box center [981, 34] width 48 height 18
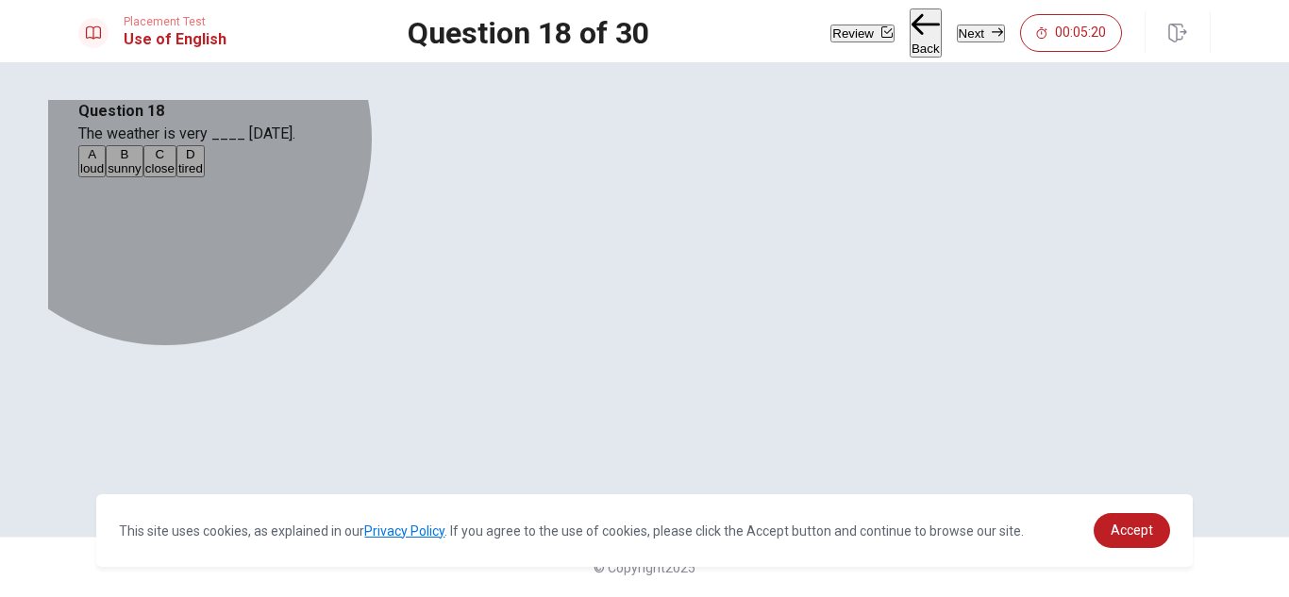
click at [143, 177] on button "B sunny" at bounding box center [125, 161] width 38 height 32
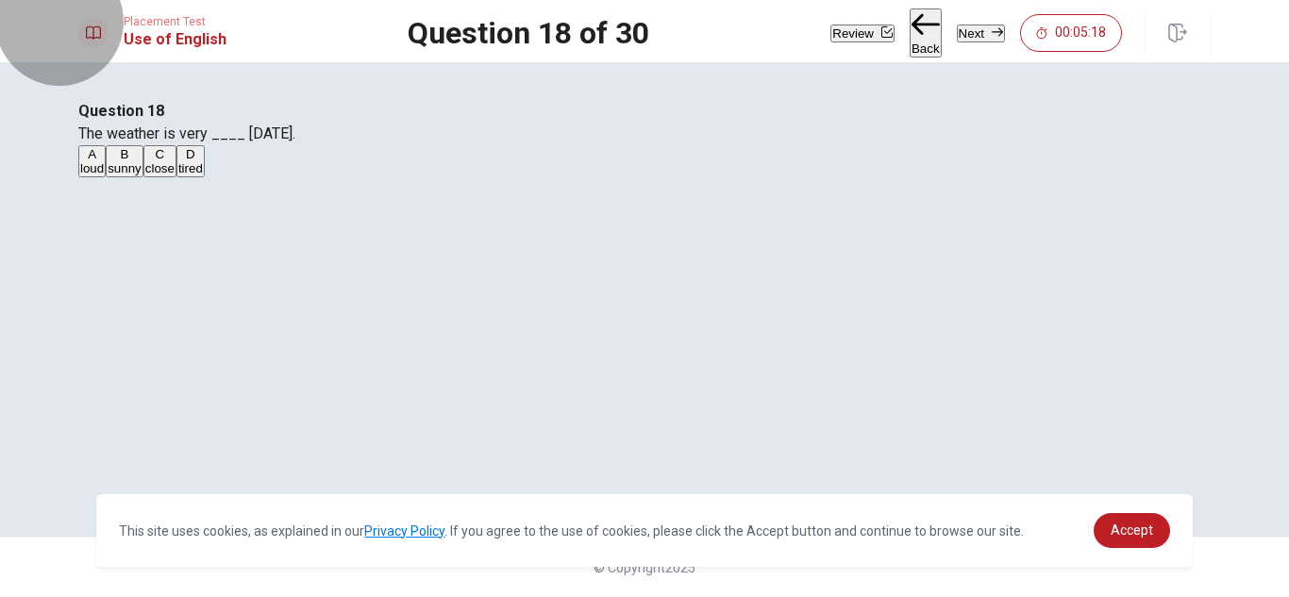
click at [992, 35] on icon "button" at bounding box center [997, 31] width 11 height 11
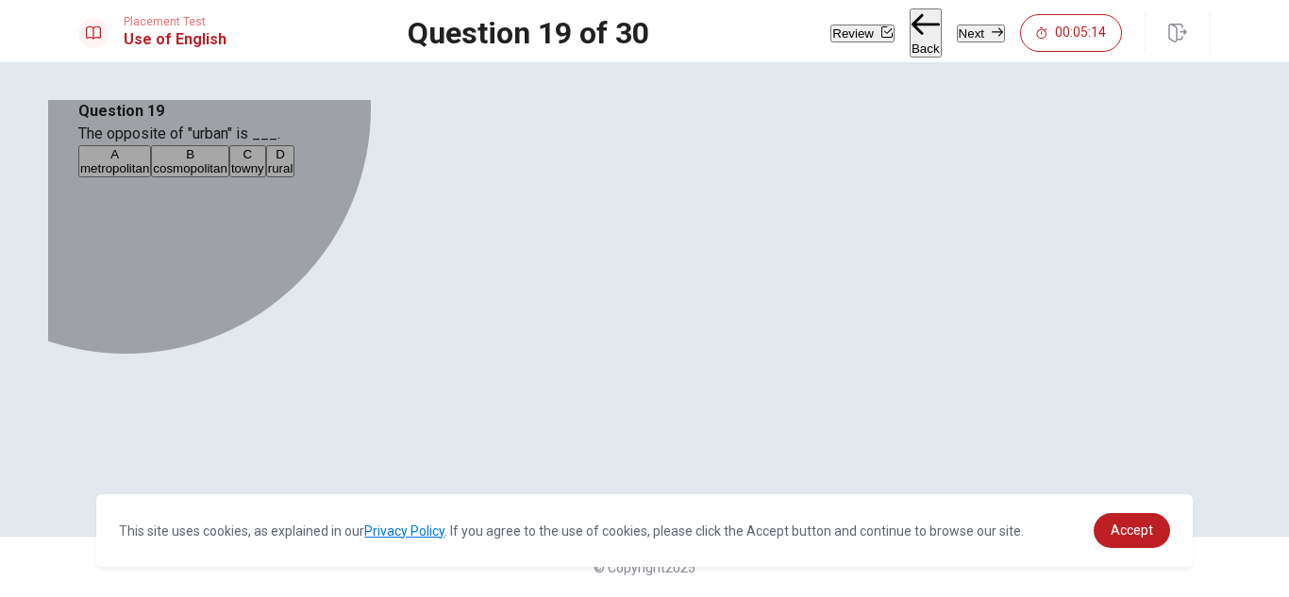
click at [295, 177] on button "D rural" at bounding box center [280, 161] width 29 height 32
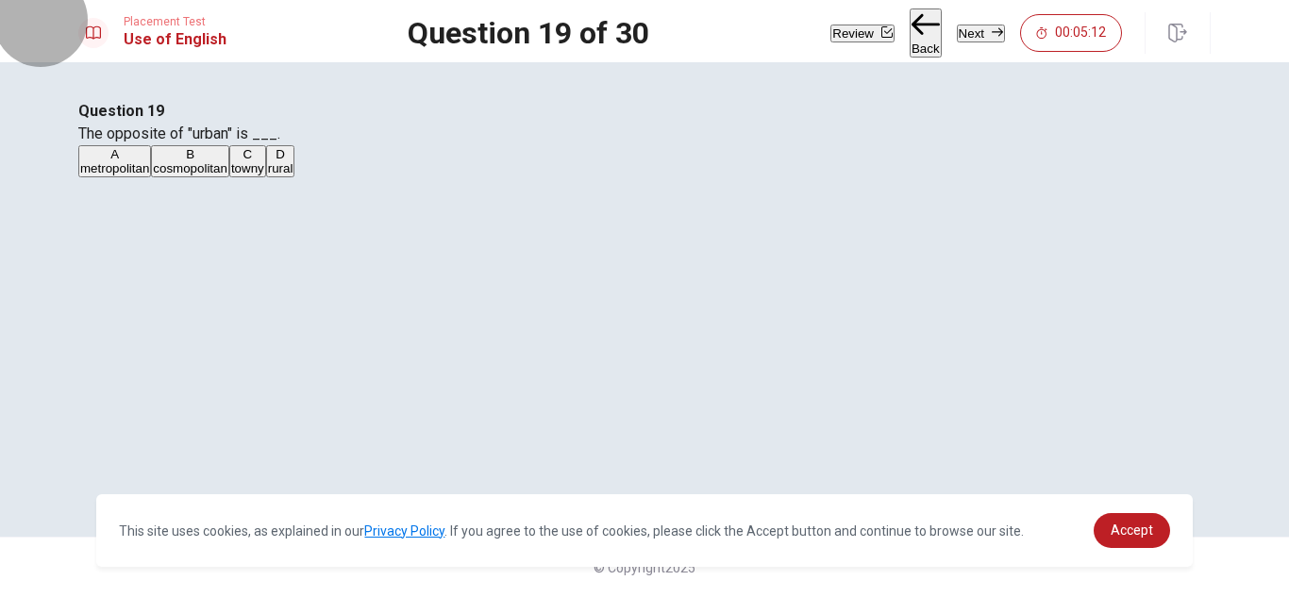
click at [964, 33] on button "Next" at bounding box center [981, 34] width 48 height 18
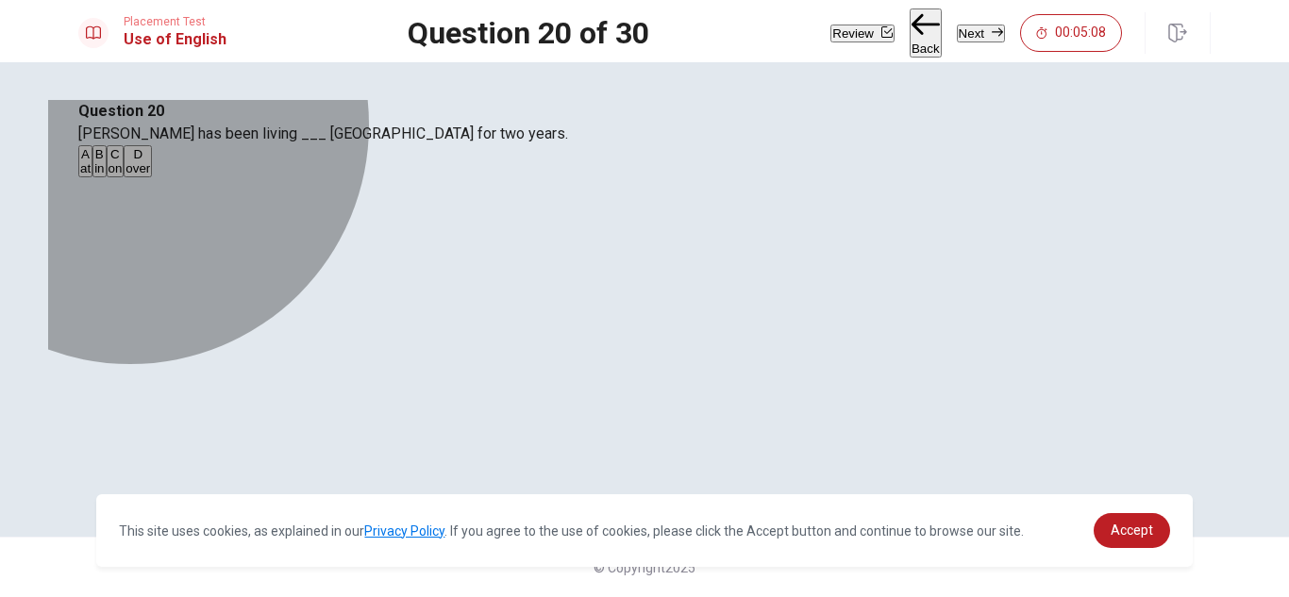
click at [152, 177] on button "D over" at bounding box center [138, 161] width 28 height 32
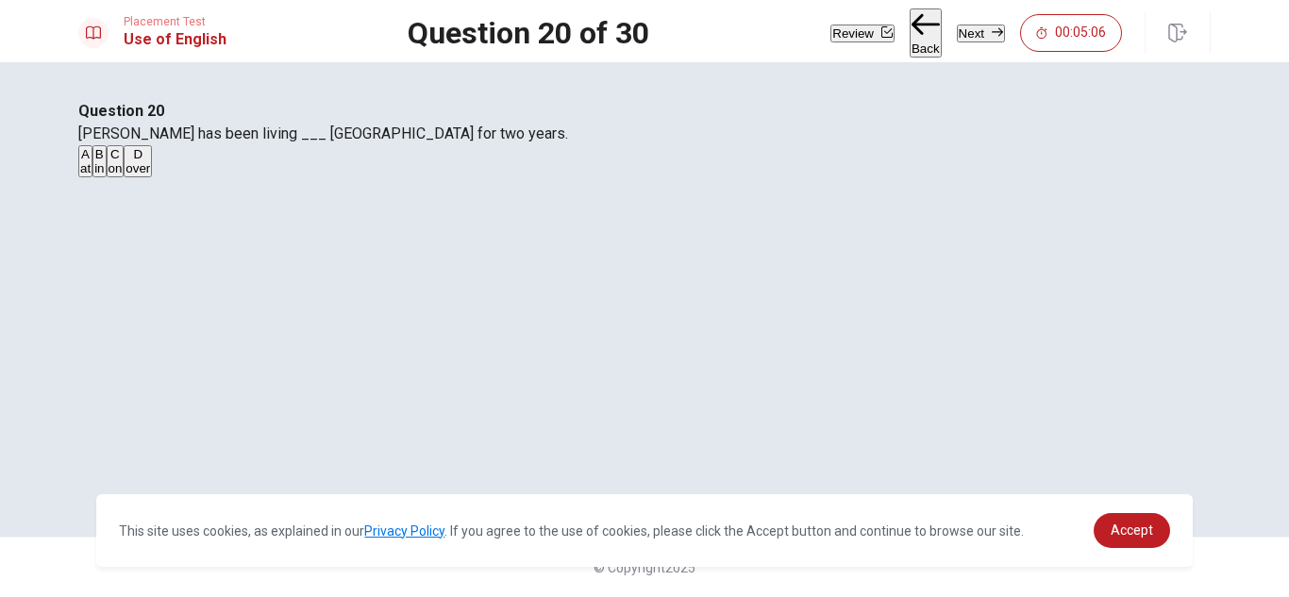
click at [957, 40] on button "Next" at bounding box center [981, 34] width 48 height 18
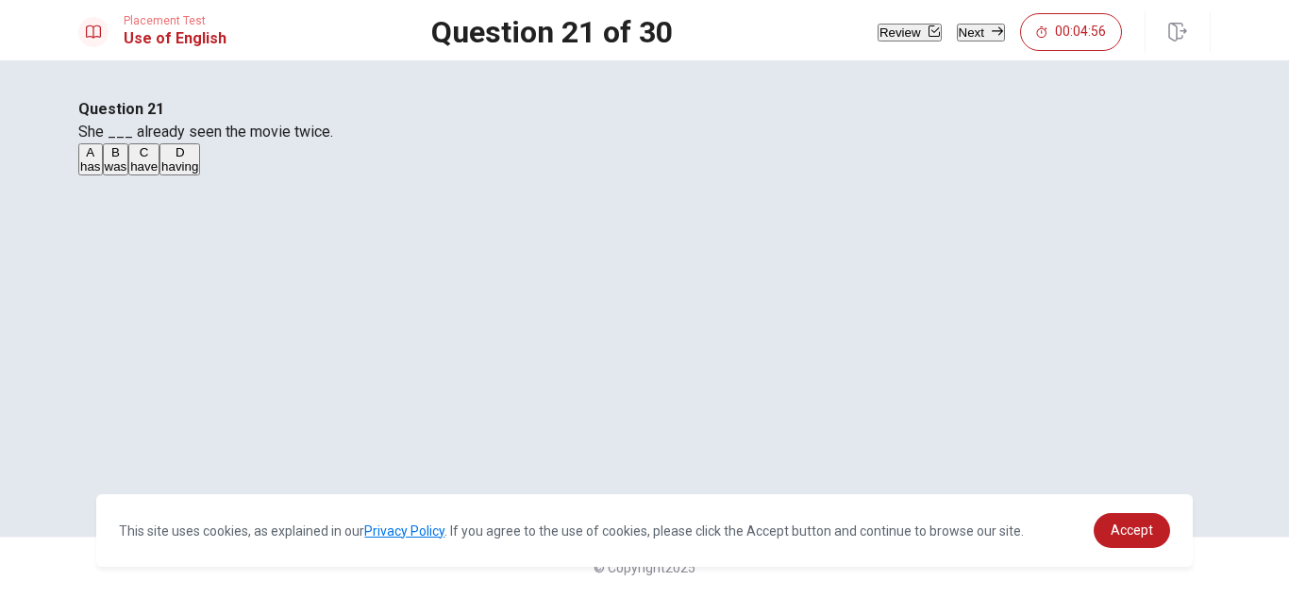
scroll to position [69, 0]
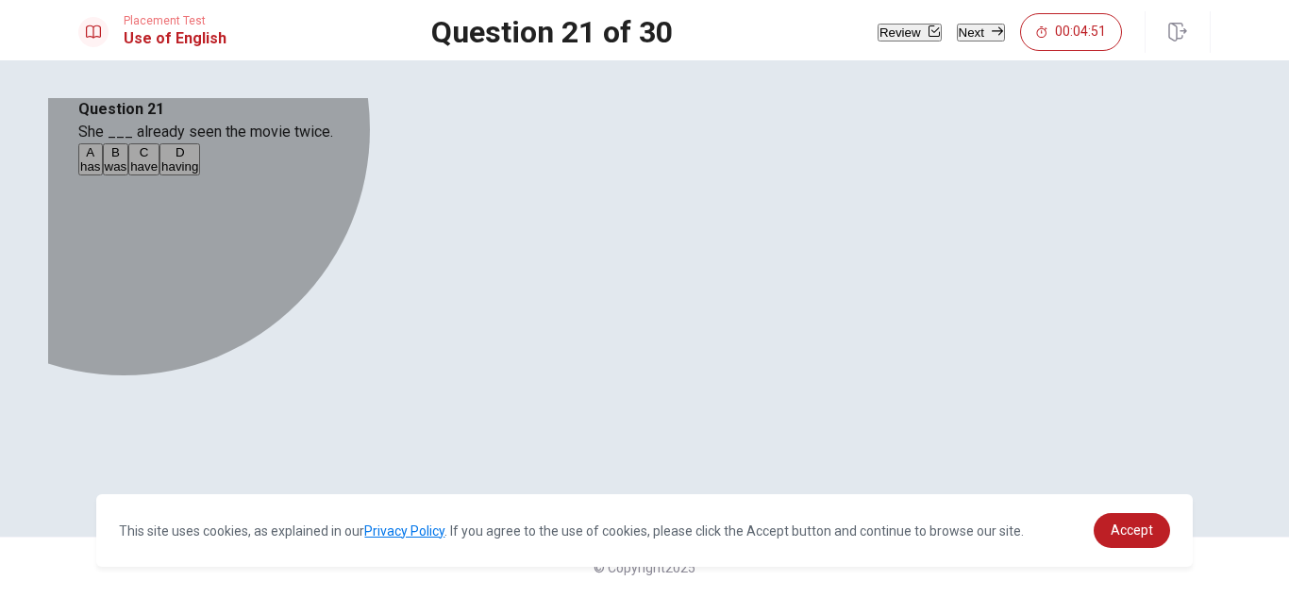
click at [103, 176] on button "A has" at bounding box center [90, 159] width 25 height 32
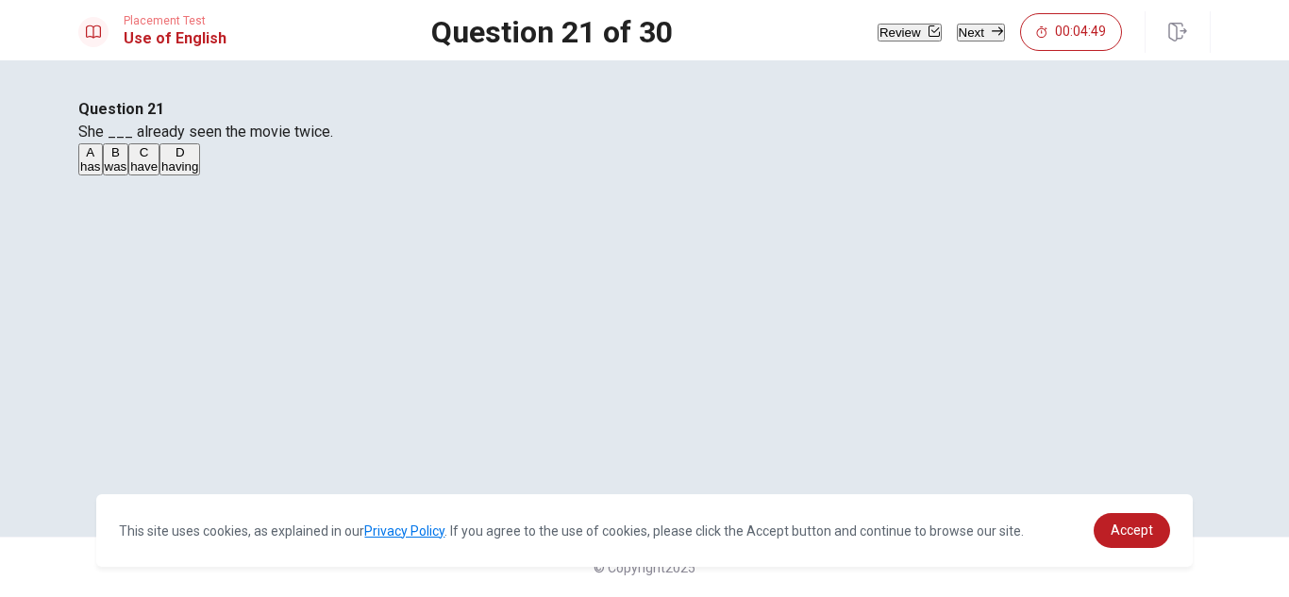
click at [977, 33] on button "Next" at bounding box center [981, 33] width 48 height 18
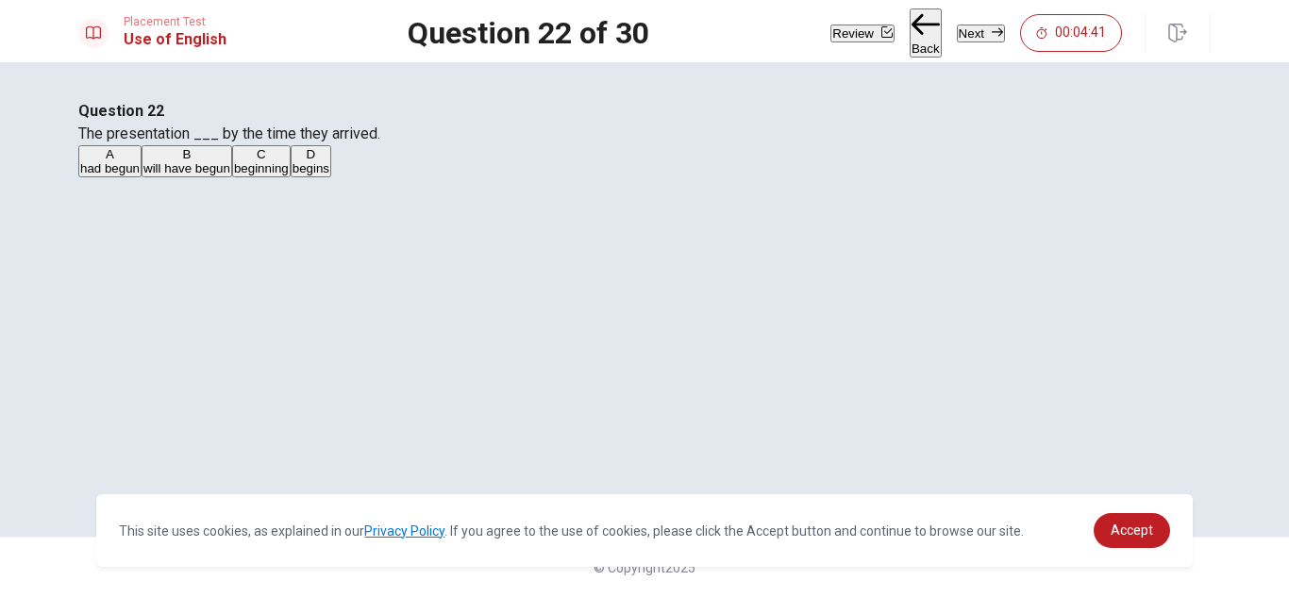
click at [142, 177] on button "A had begun" at bounding box center [109, 161] width 63 height 32
click at [957, 42] on button "Next" at bounding box center [981, 34] width 48 height 18
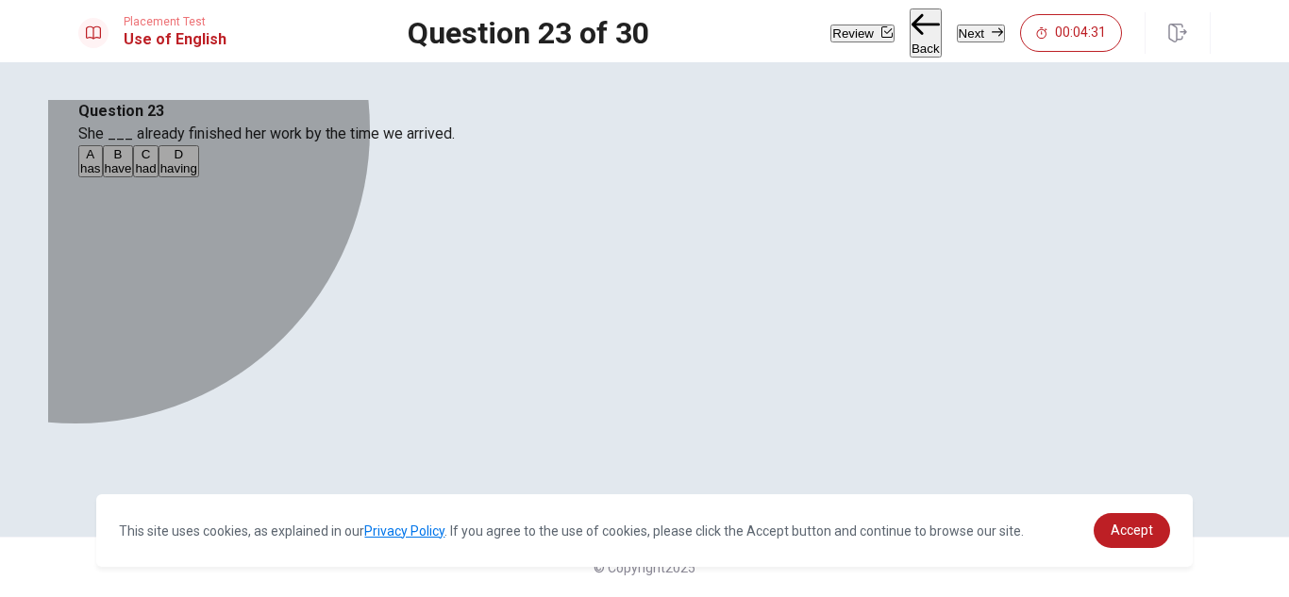
click at [101, 161] on div "A" at bounding box center [90, 154] width 21 height 14
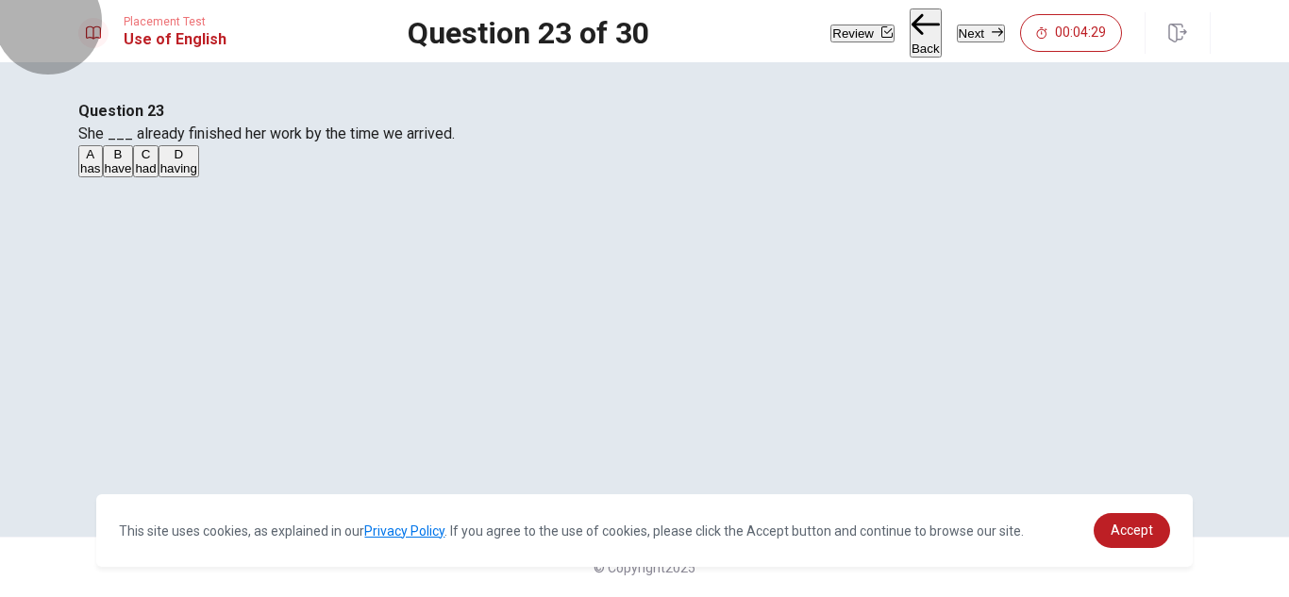
click at [971, 34] on button "Next" at bounding box center [981, 34] width 48 height 18
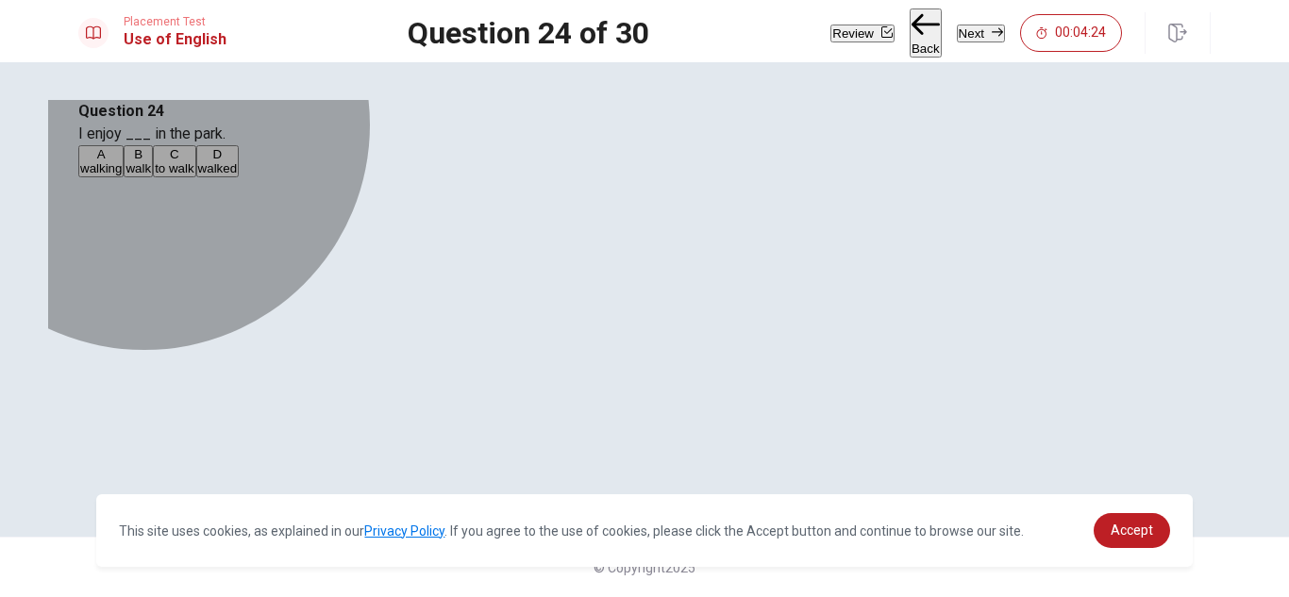
click at [122, 176] on span "walking" at bounding box center [101, 168] width 42 height 14
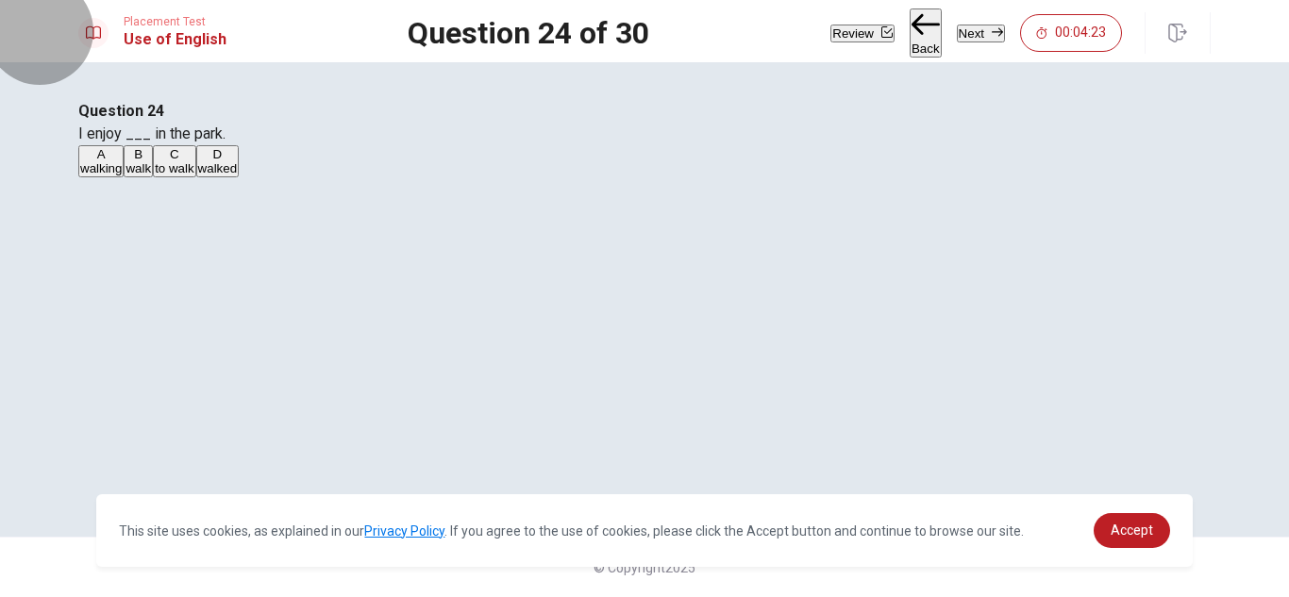
click at [963, 42] on button "Next" at bounding box center [981, 34] width 48 height 18
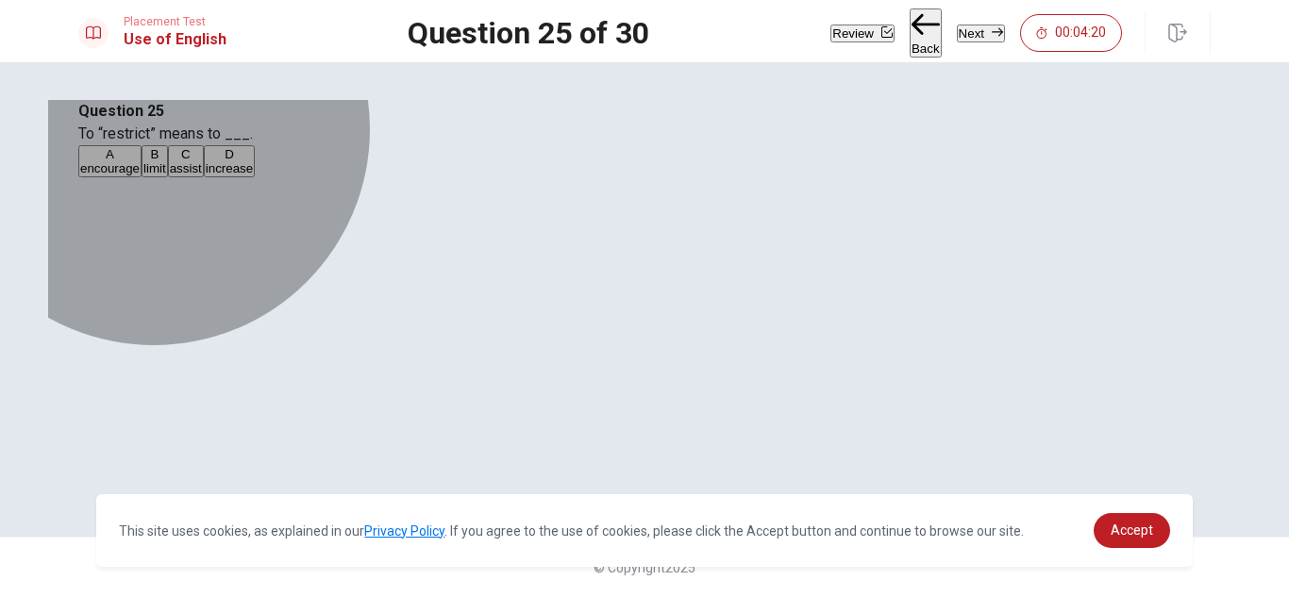
click at [168, 177] on button "B limit" at bounding box center [155, 161] width 26 height 32
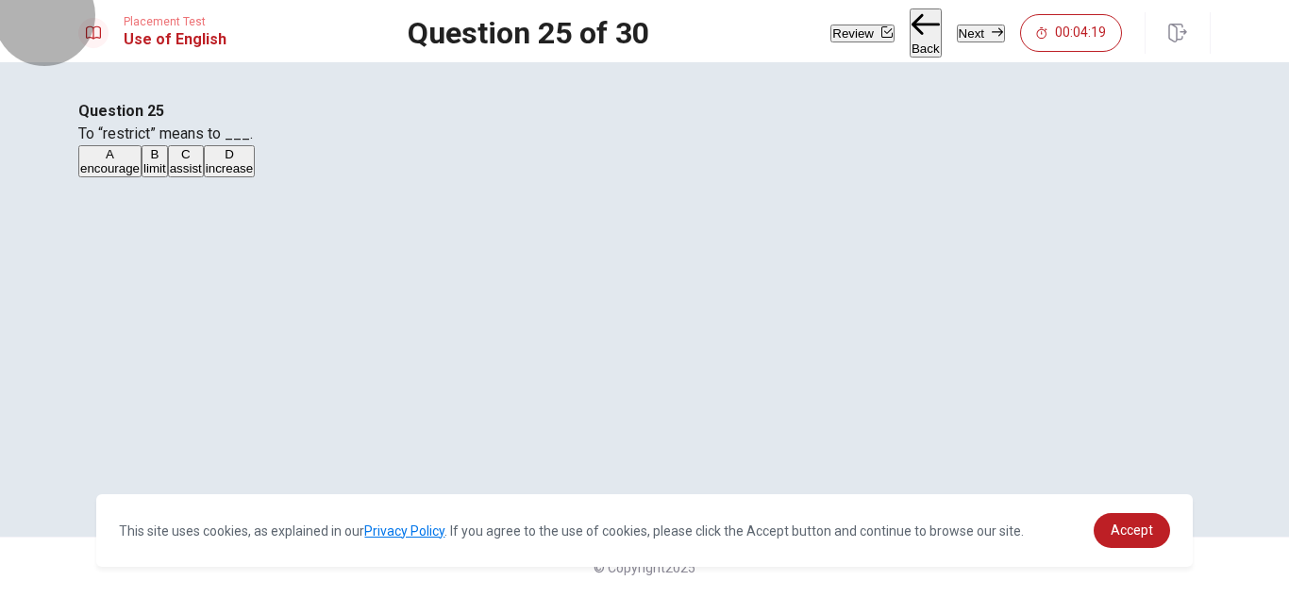
click at [967, 28] on button "Next" at bounding box center [981, 34] width 48 height 18
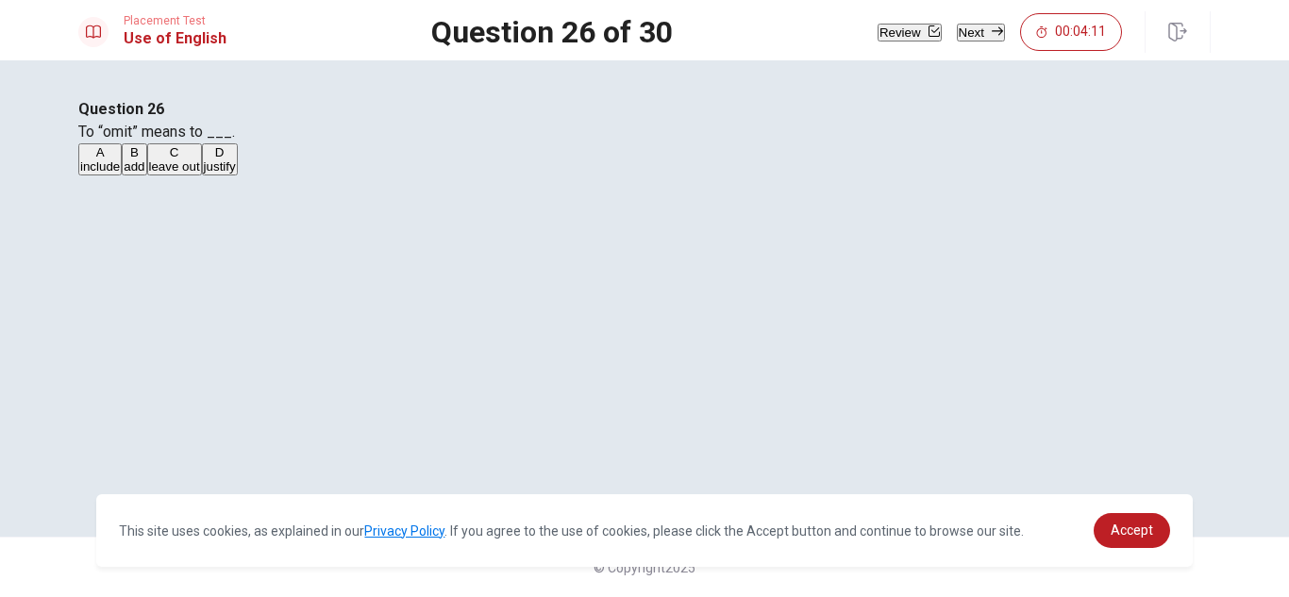
scroll to position [94, 0]
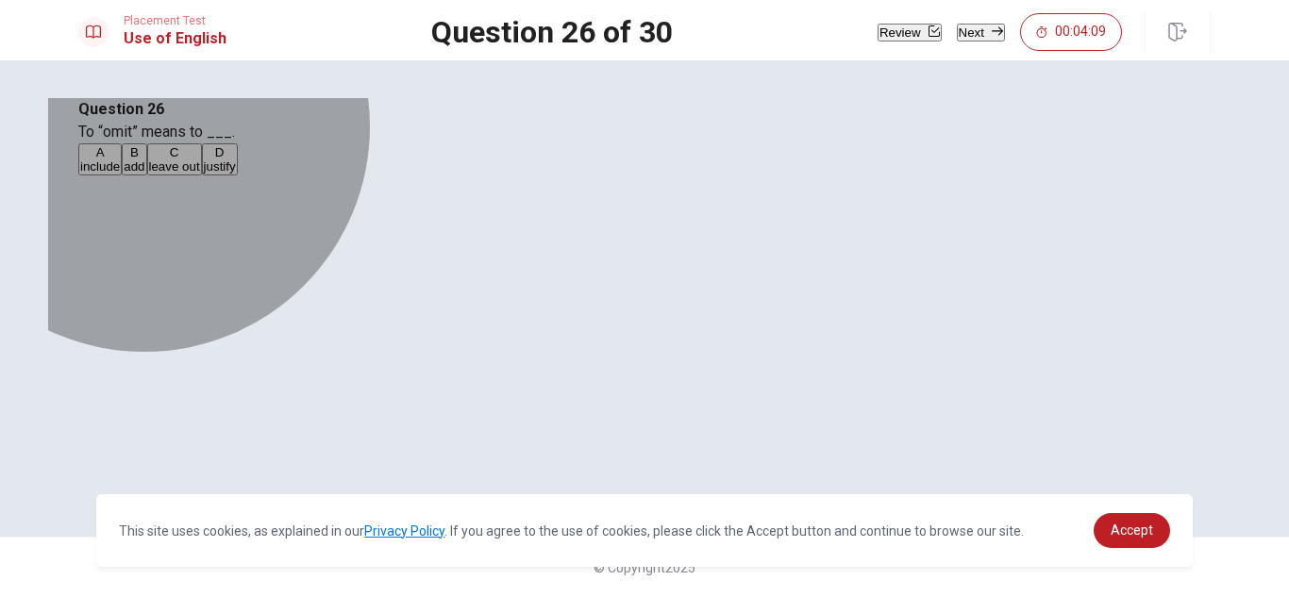
click at [200, 174] on span "leave out" at bounding box center [174, 167] width 51 height 14
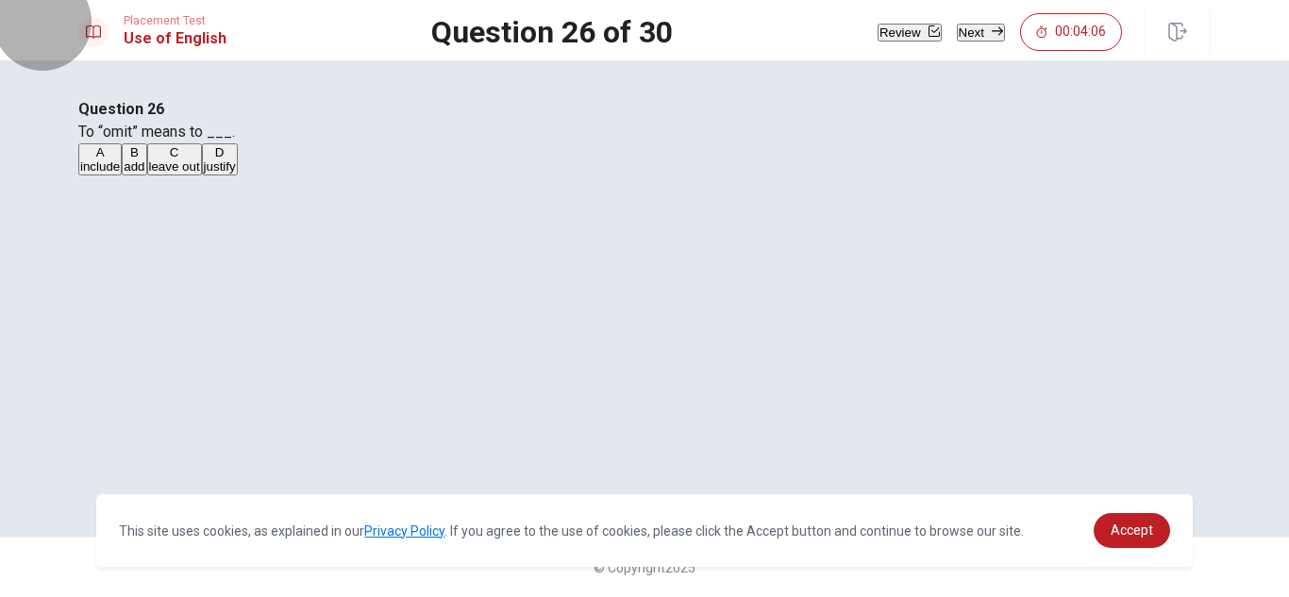
click at [966, 35] on button "Next" at bounding box center [981, 33] width 48 height 18
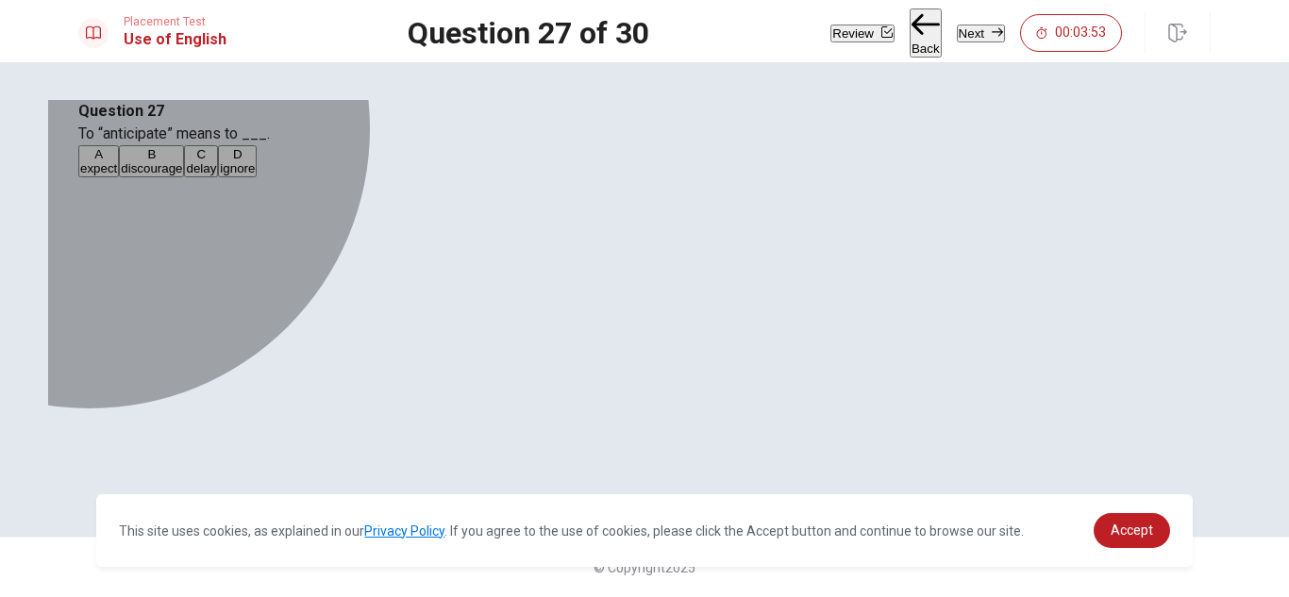
click at [184, 177] on button "B discourage" at bounding box center [151, 161] width 65 height 32
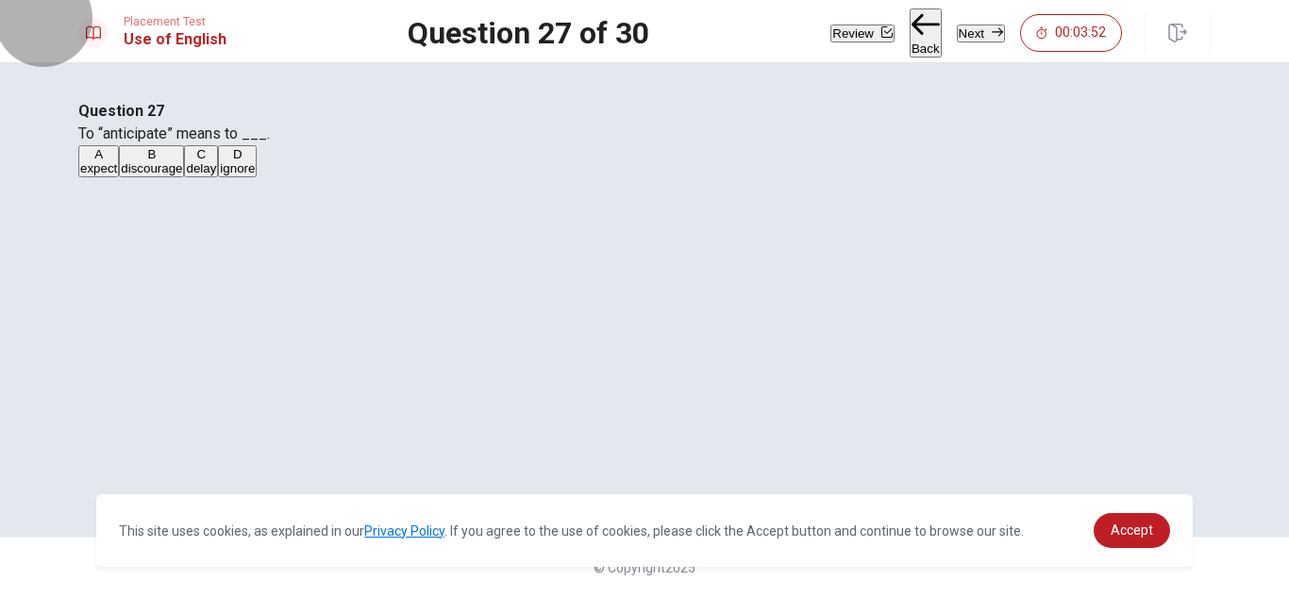
click at [966, 31] on button "Next" at bounding box center [981, 34] width 48 height 18
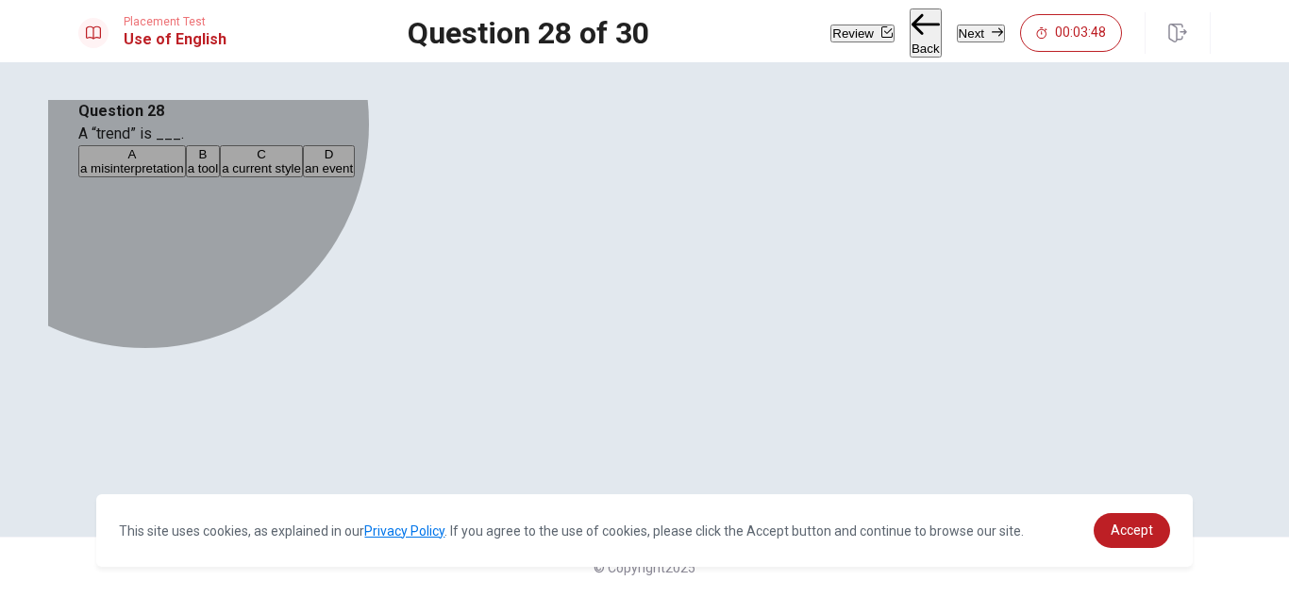
click at [301, 176] on span "a current style" at bounding box center [261, 168] width 79 height 14
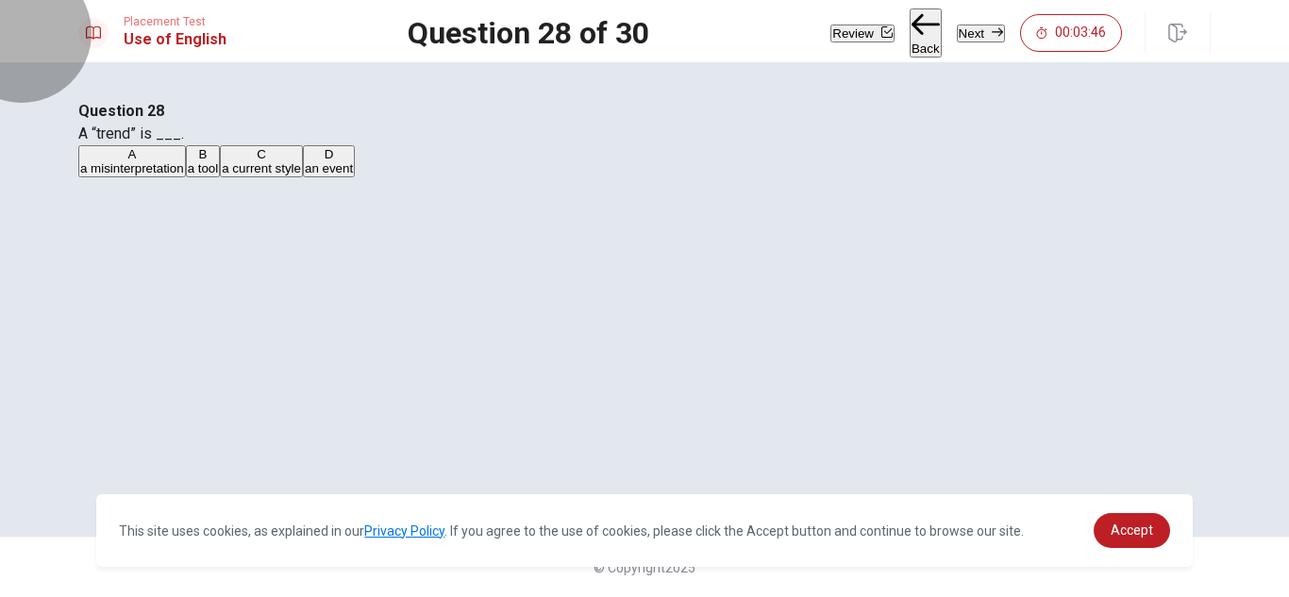
click at [957, 42] on button "Next" at bounding box center [981, 34] width 48 height 18
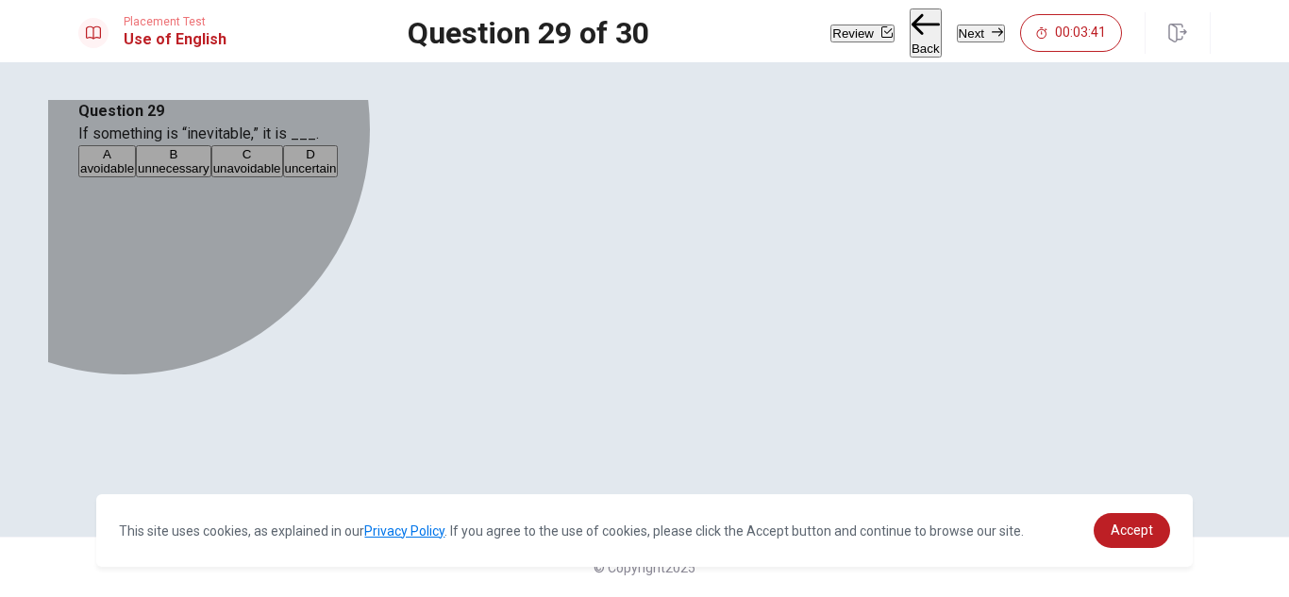
click at [281, 176] on span "unavoidable" at bounding box center [247, 168] width 68 height 14
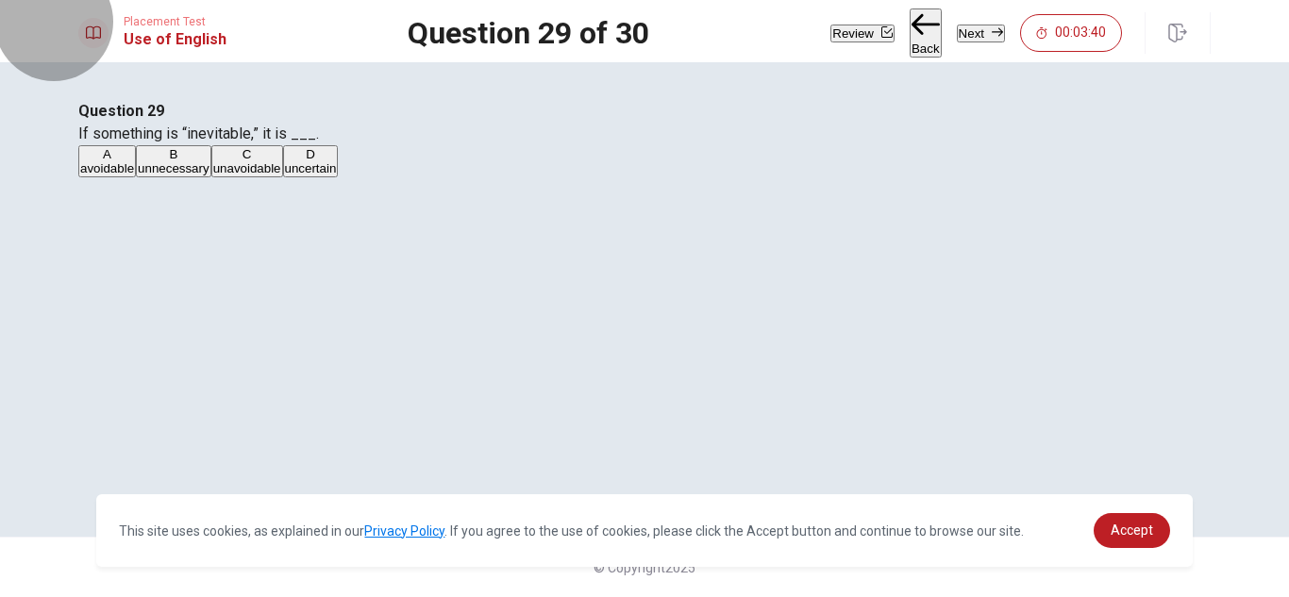
click at [977, 35] on button "Next" at bounding box center [981, 34] width 48 height 18
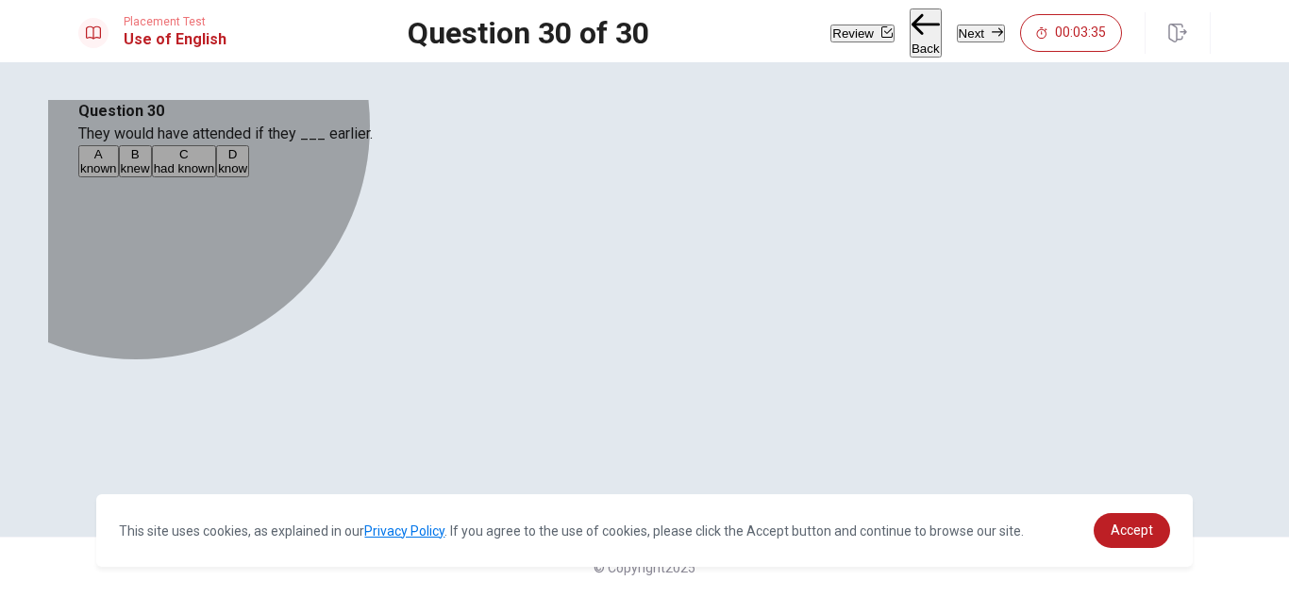
click at [214, 176] on span "had known" at bounding box center [184, 168] width 60 height 14
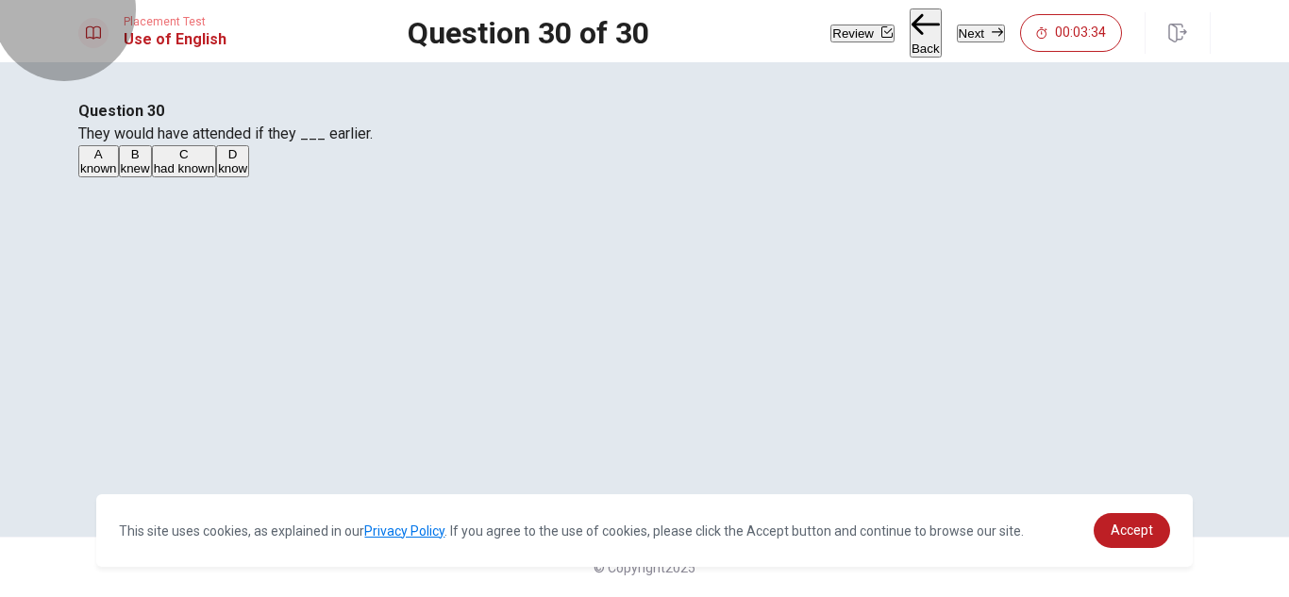
click at [987, 25] on button "Next" at bounding box center [981, 34] width 48 height 18
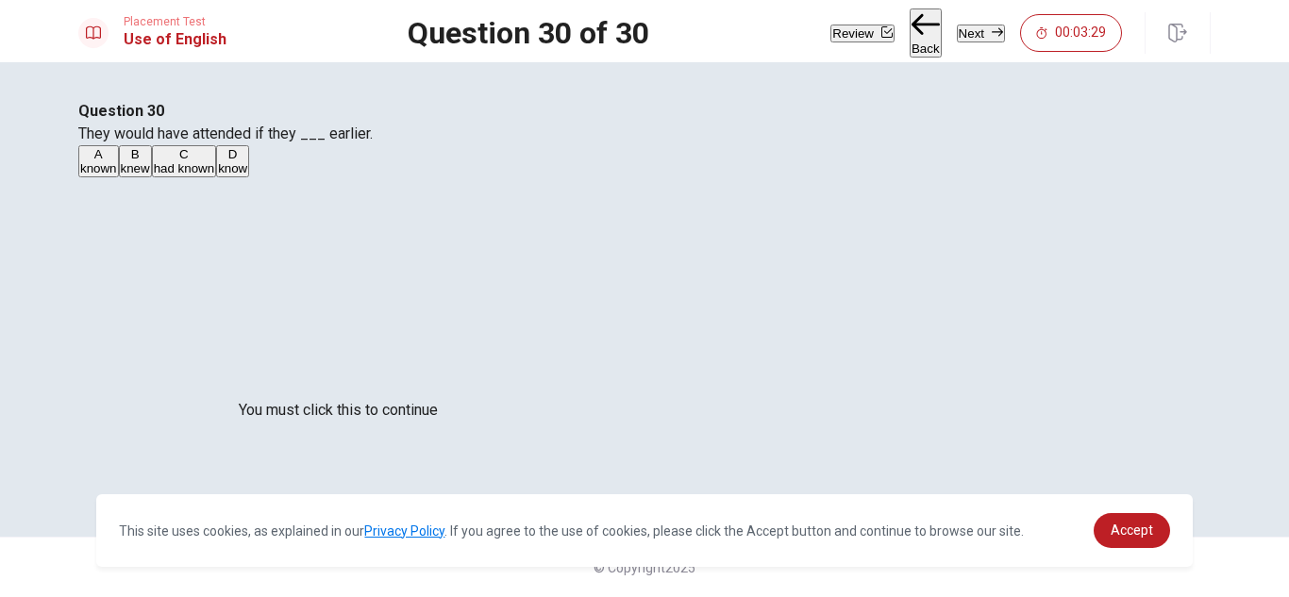
scroll to position [129, 0]
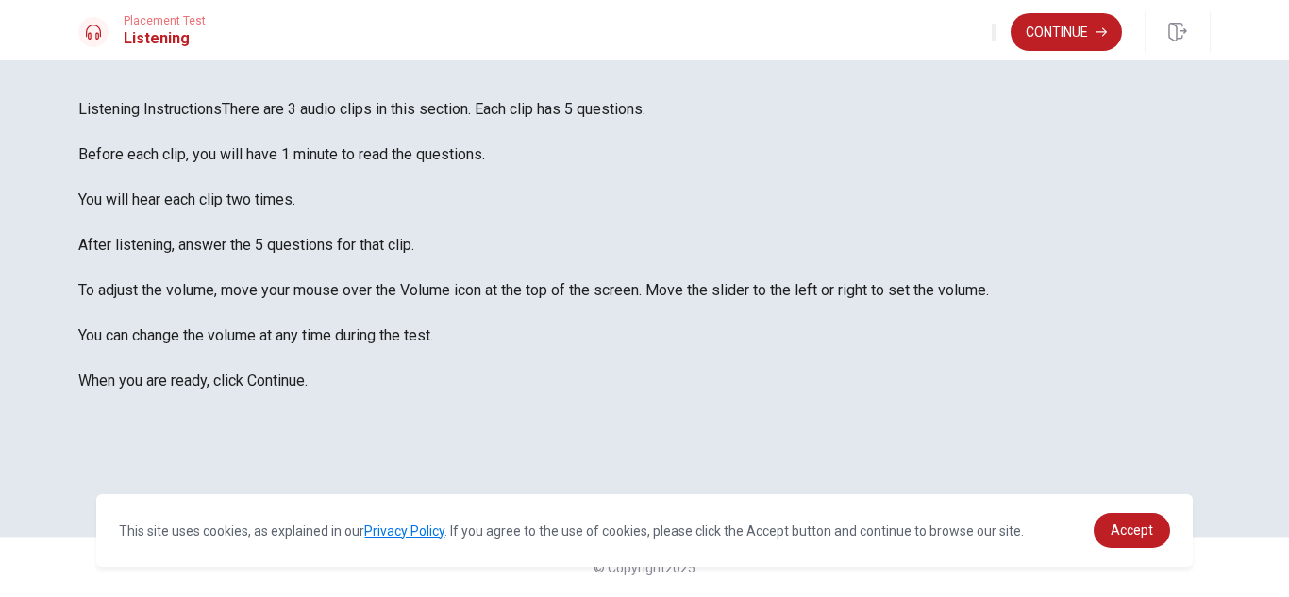
scroll to position [75, 0]
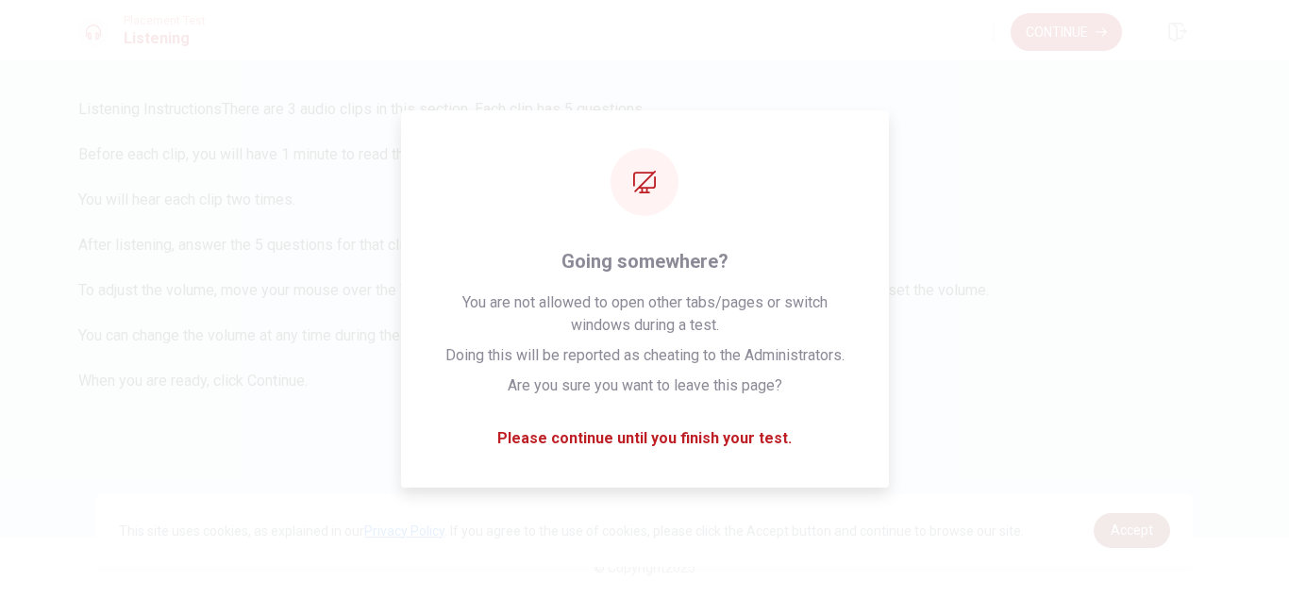
click at [1110, 529] on link "Accept" at bounding box center [1132, 530] width 76 height 35
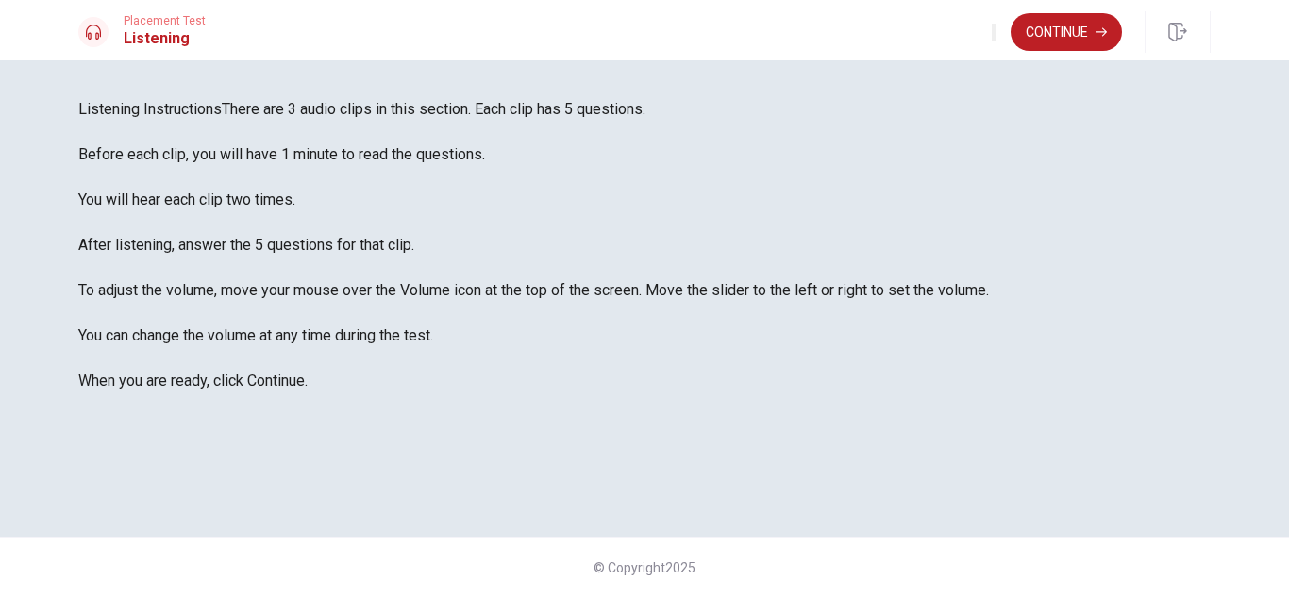
click at [314, 393] on div "Listening Instructions There are 3 audio clips in this section. Each clip has 5…" at bounding box center [644, 245] width 1133 height 294
click at [680, 390] on span "There are 3 audio clips in this section. Each clip has 5 questions. Before each…" at bounding box center [533, 245] width 911 height 290
click at [1075, 20] on button "Continue" at bounding box center [1066, 32] width 111 height 38
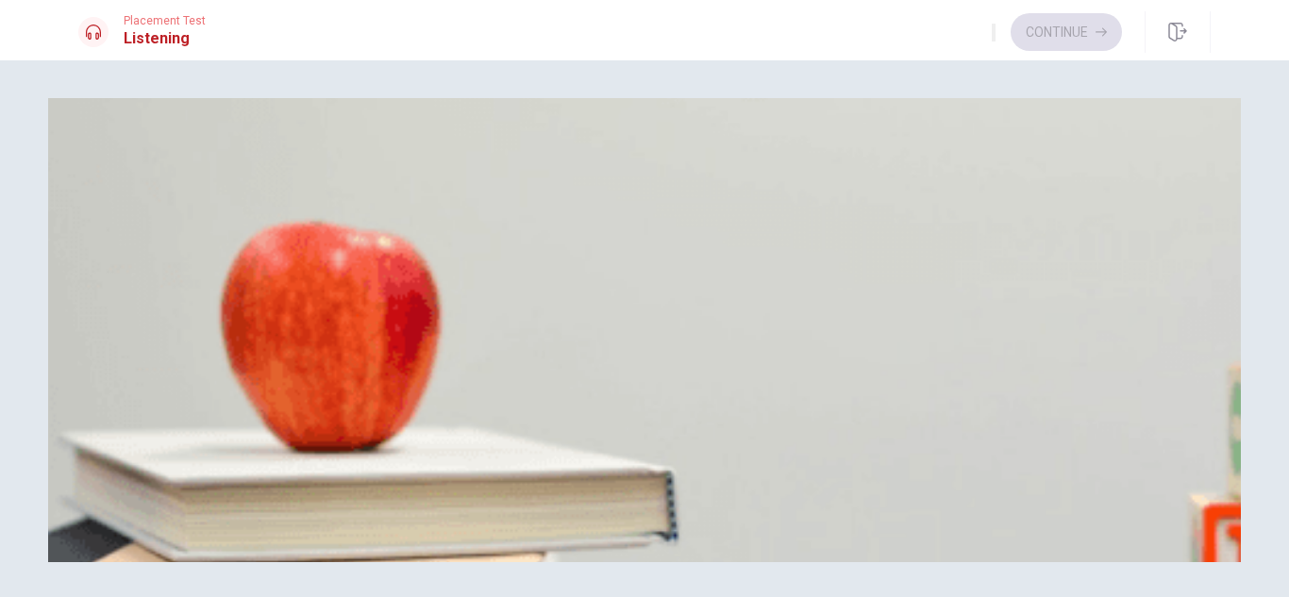
scroll to position [1012, 0]
click at [437, 327] on div "B" at bounding box center [335, 334] width 203 height 14
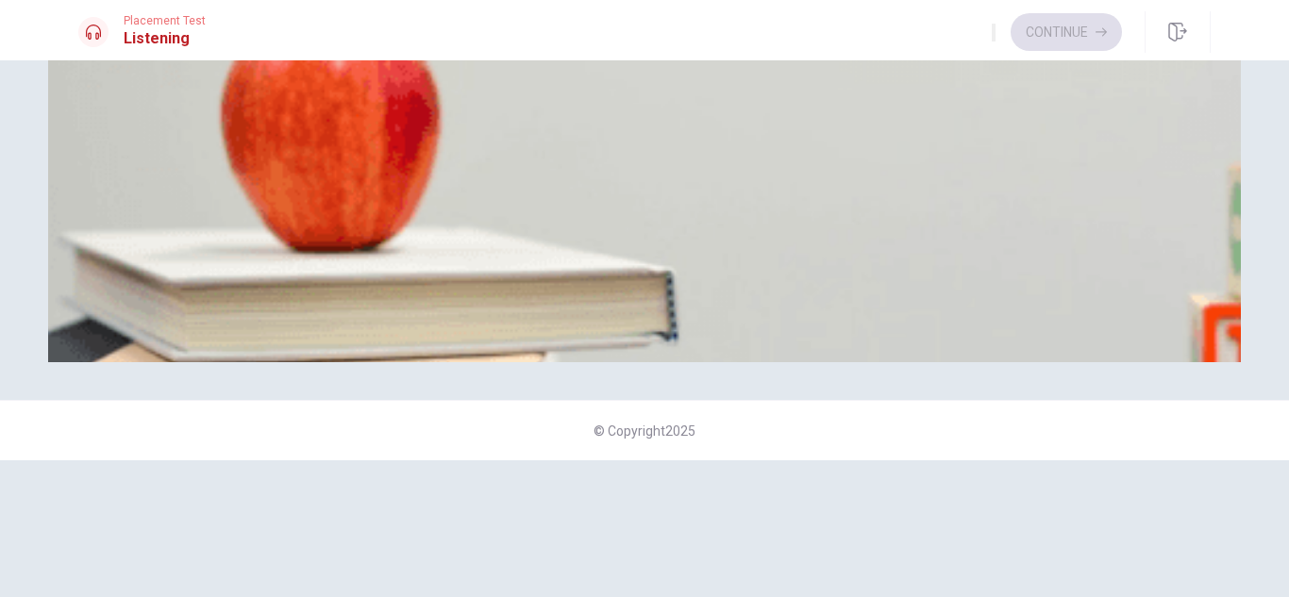
scroll to position [1760, 0]
click at [287, 299] on div "C" at bounding box center [274, 292] width 25 height 14
click at [458, 234] on span "It was fantastic" at bounding box center [416, 227] width 83 height 14
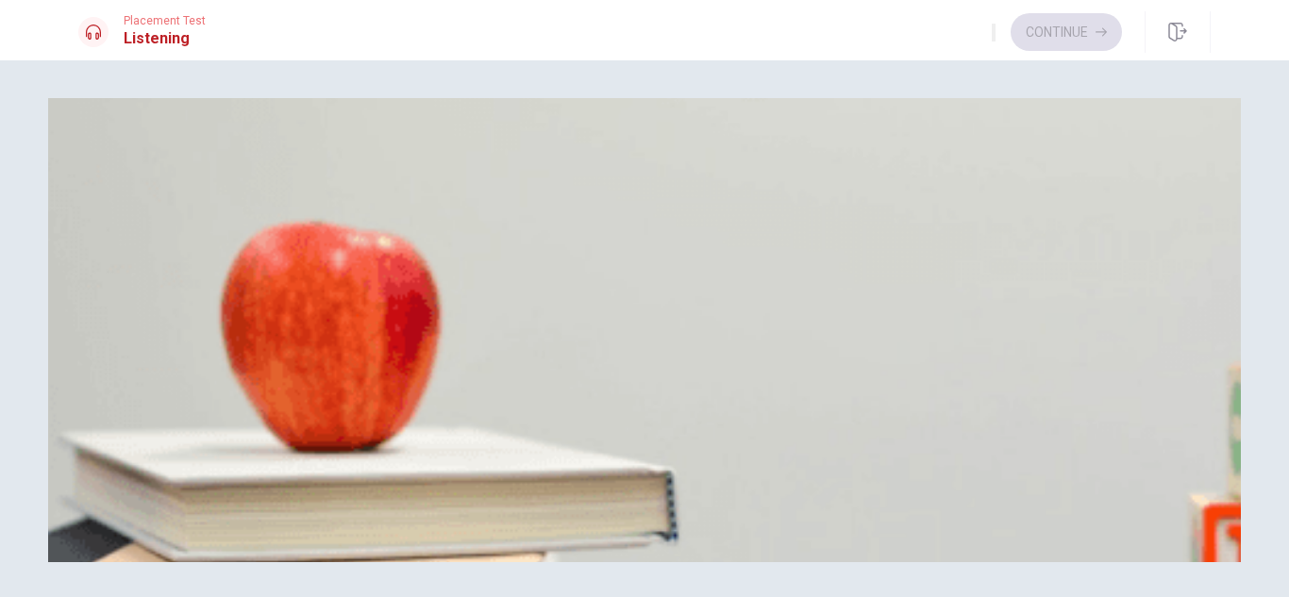
scroll to position [470, 0]
click at [455, 276] on span "She will make a reservation to try the restaurant" at bounding box center [322, 268] width 266 height 14
click at [399, 196] on span "She prefers smaller portions" at bounding box center [321, 189] width 158 height 14
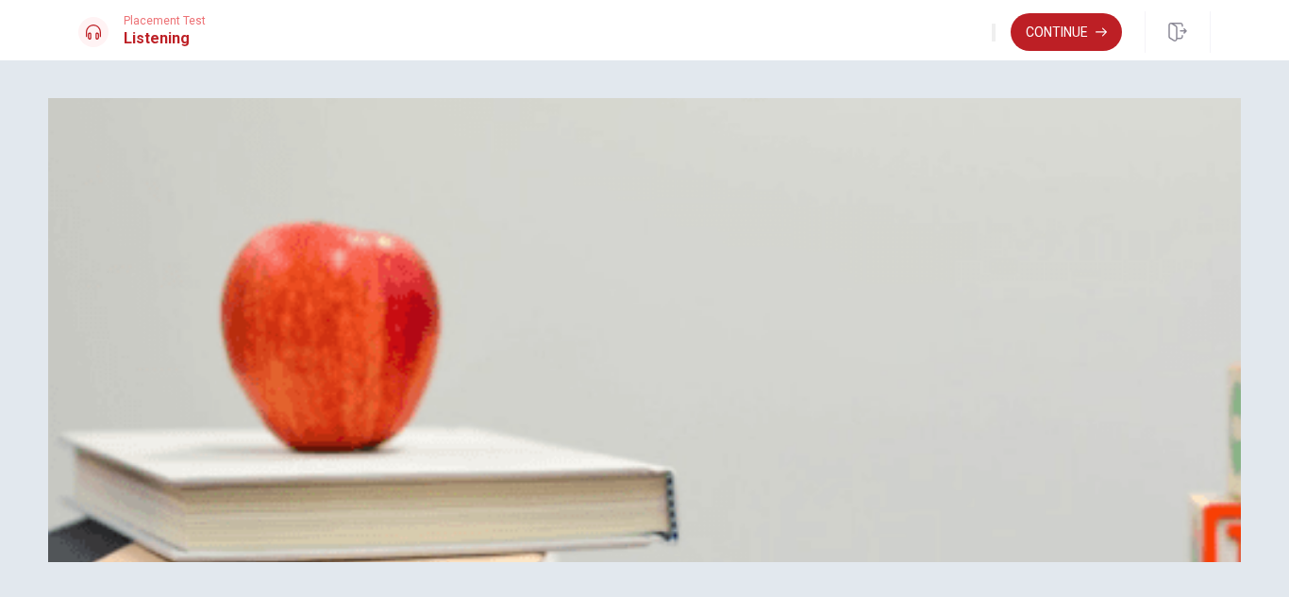
click at [597, 404] on button "D The portions were small" at bounding box center [529, 420] width 137 height 32
click at [458, 420] on span "It was fantastic" at bounding box center [416, 427] width 83 height 14
click at [1064, 42] on button "Continue" at bounding box center [1066, 32] width 111 height 38
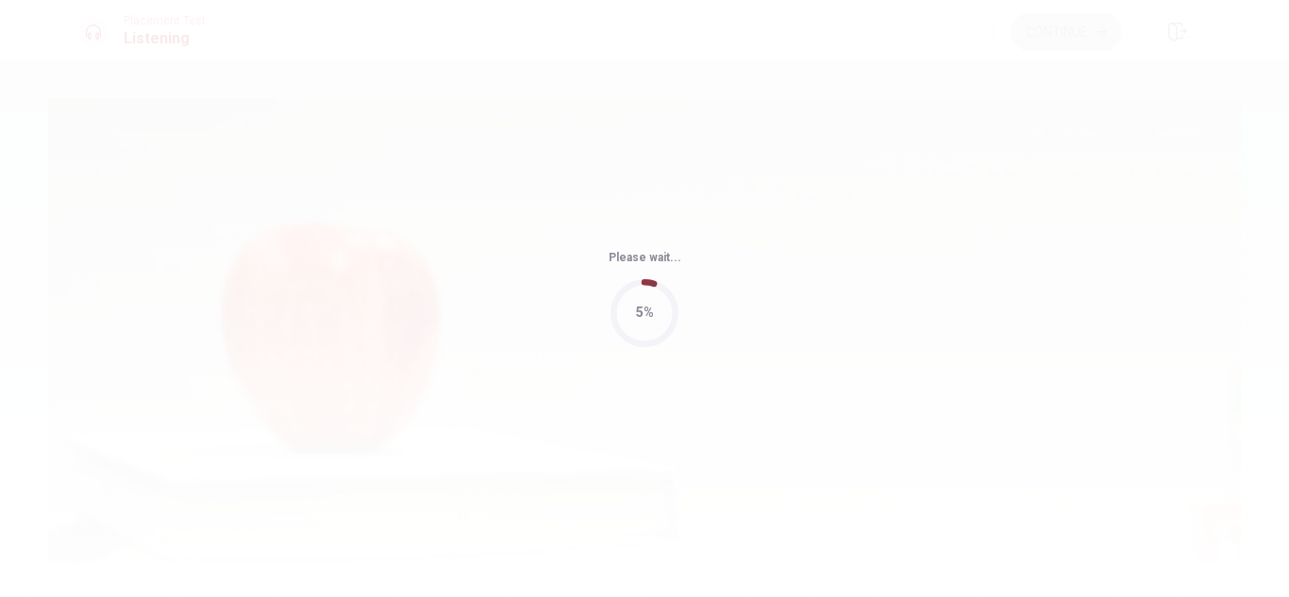
type input "73"
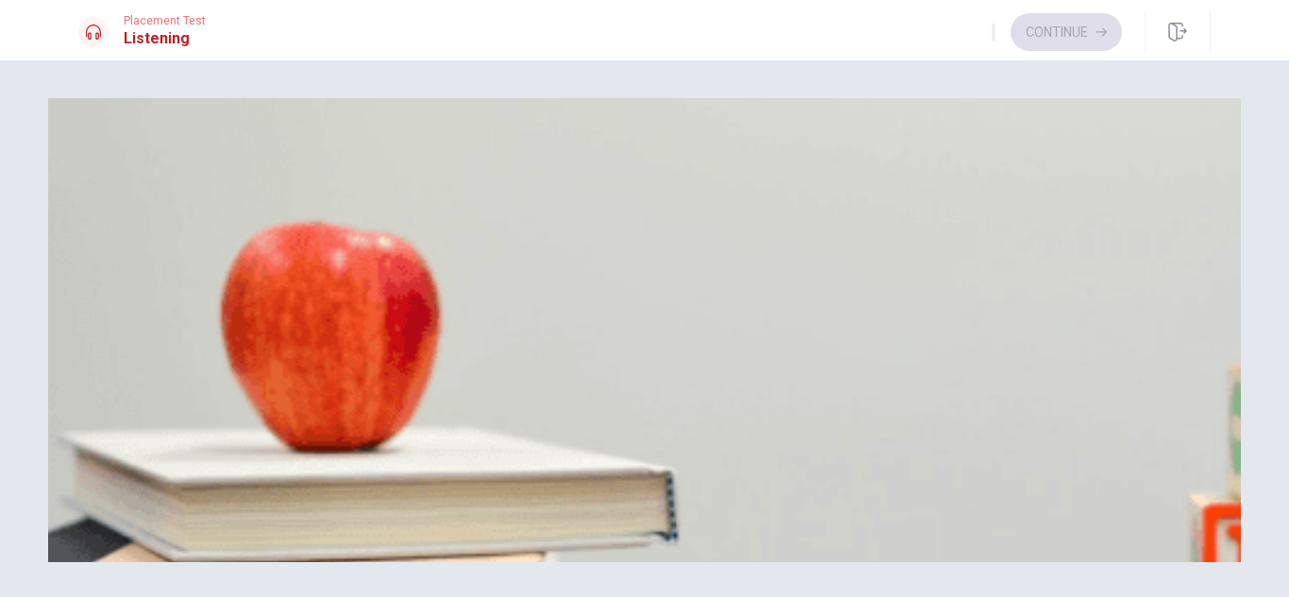
click at [499, 517] on div "Discussing a Team-Building Activity" at bounding box center [644, 528] width 1133 height 23
click at [509, 261] on div "D" at bounding box center [443, 254] width 132 height 14
click at [455, 357] on button "C A cooking class or escape room" at bounding box center [364, 341] width 181 height 32
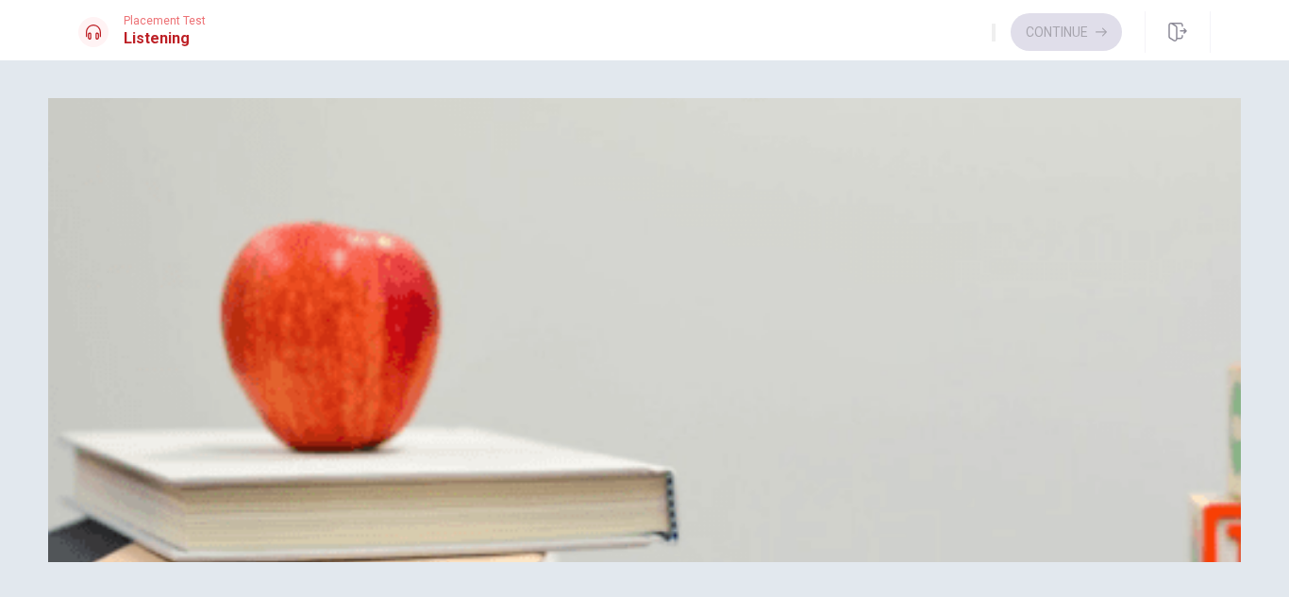
scroll to position [1425, 0]
click at [182, 420] on span "Next week" at bounding box center [153, 427] width 59 height 14
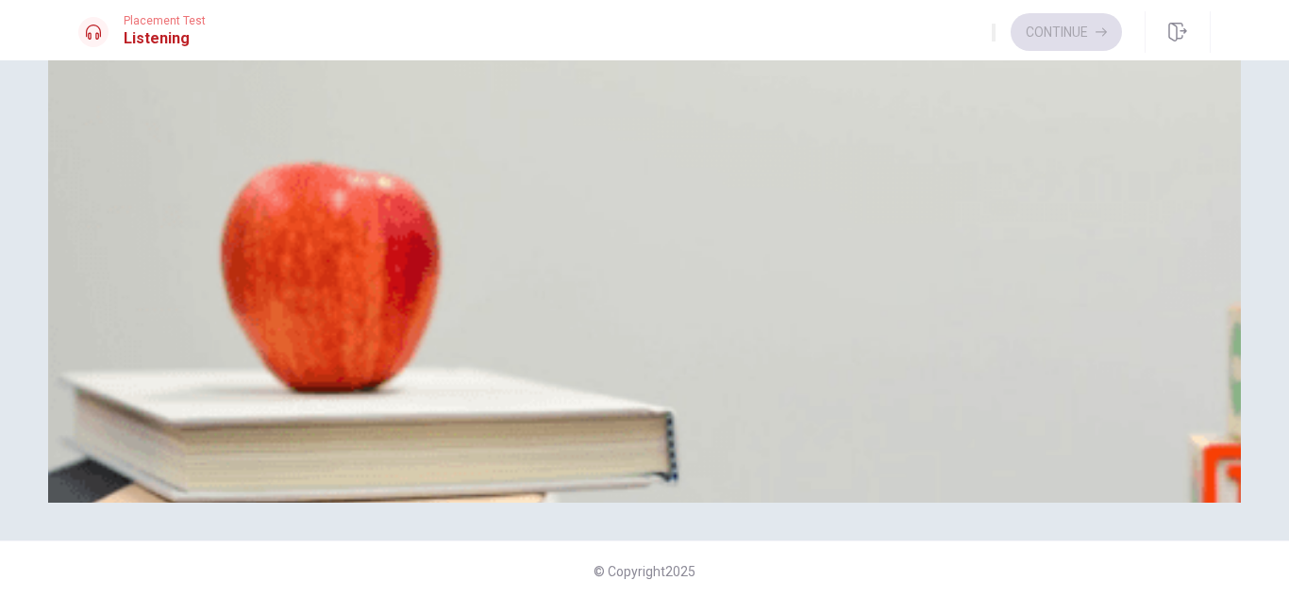
scroll to position [60, 0]
click at [227, 138] on button "A It depends on the weather" at bounding box center [152, 122] width 149 height 32
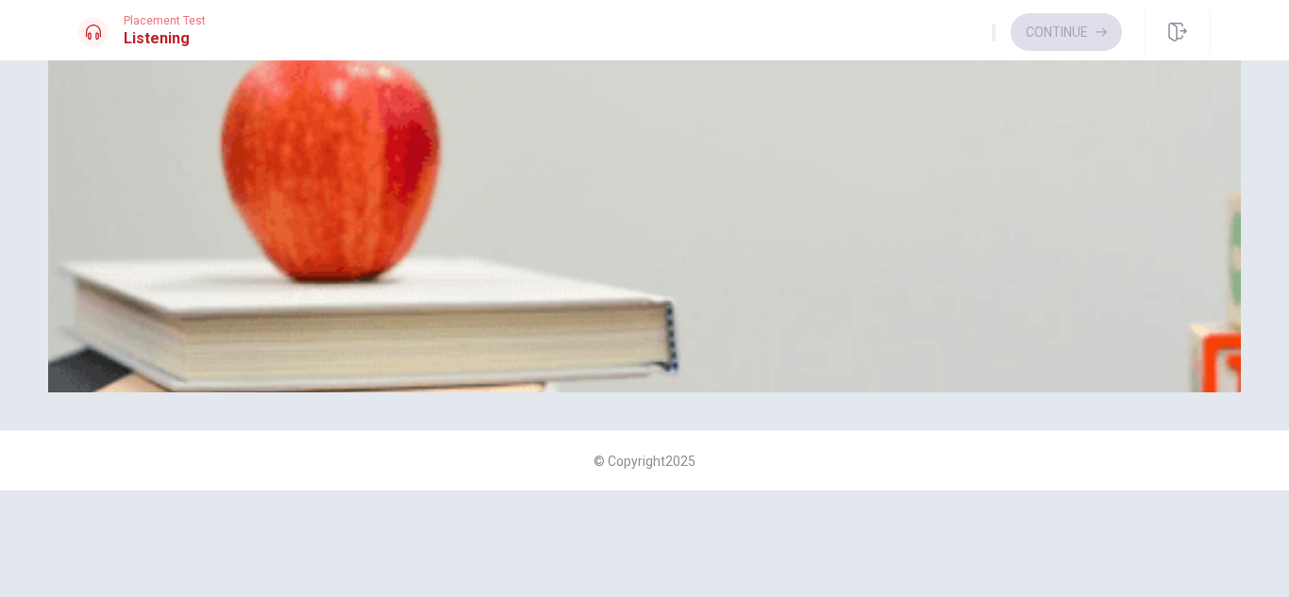
scroll to position [171, 0]
click at [327, 343] on span "A cooking class" at bounding box center [283, 335] width 87 height 14
click at [1039, 32] on button "Continue" at bounding box center [1066, 32] width 111 height 38
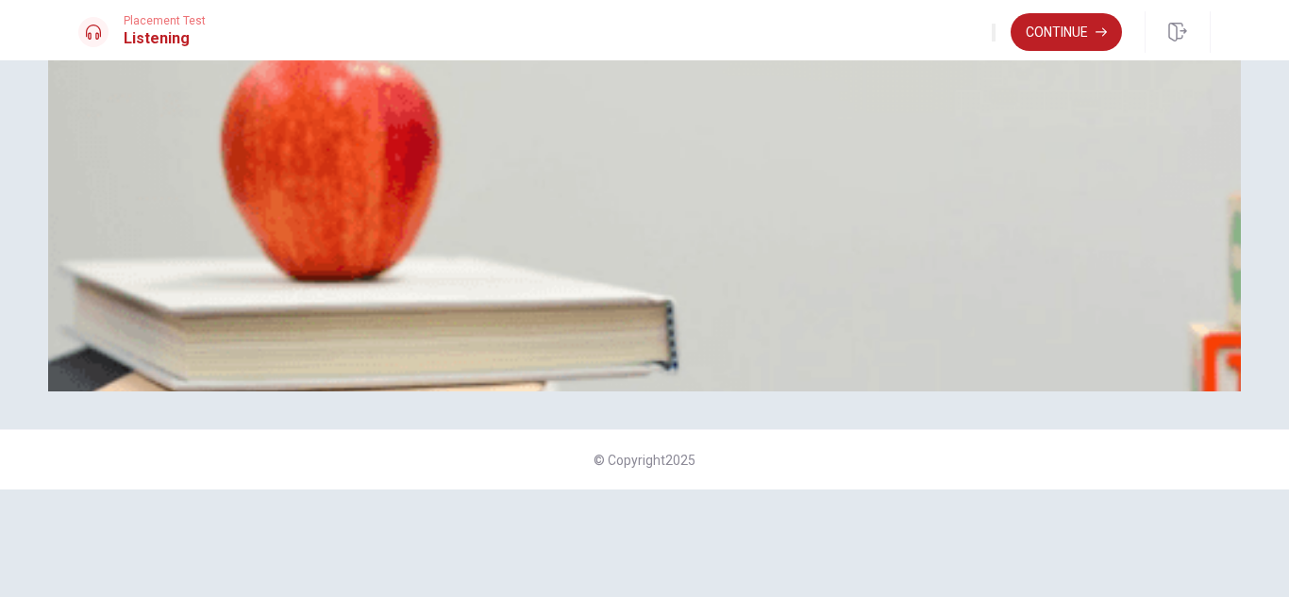
scroll to position [107, 0]
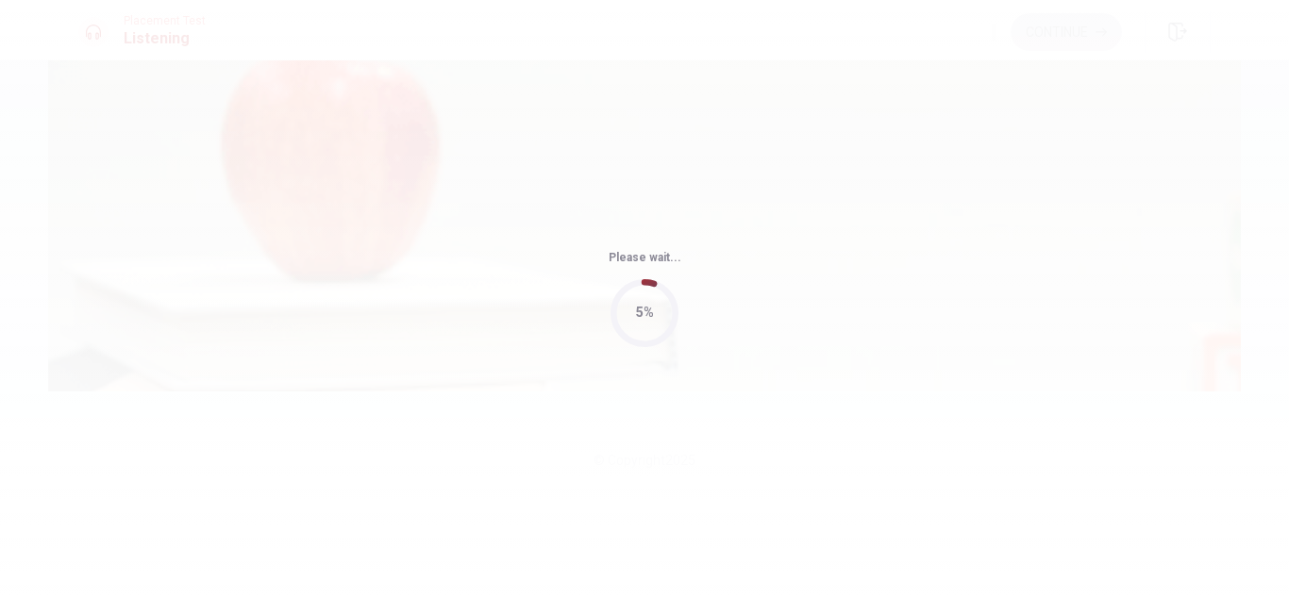
type input "66"
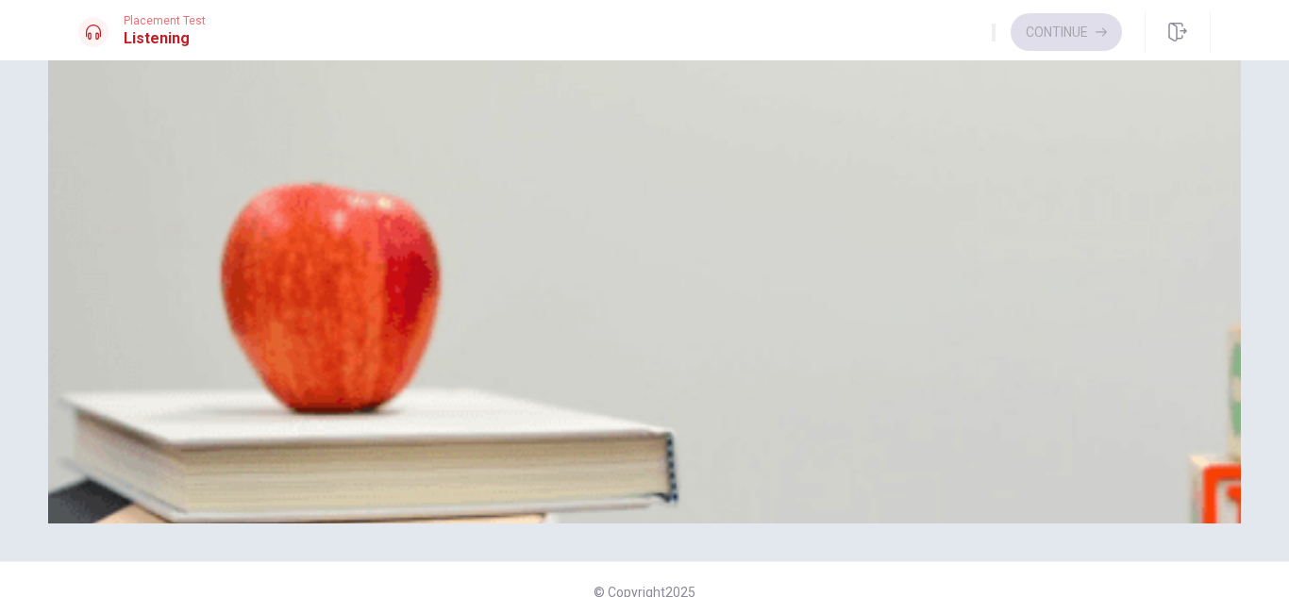
scroll to position [1760, 0]
click at [471, 465] on span "A lakeside resort and a mountain lodge" at bounding box center [362, 468] width 217 height 14
click at [351, 381] on span "Kayaking, a cooking workshop, and a group hike" at bounding box center [215, 388] width 271 height 14
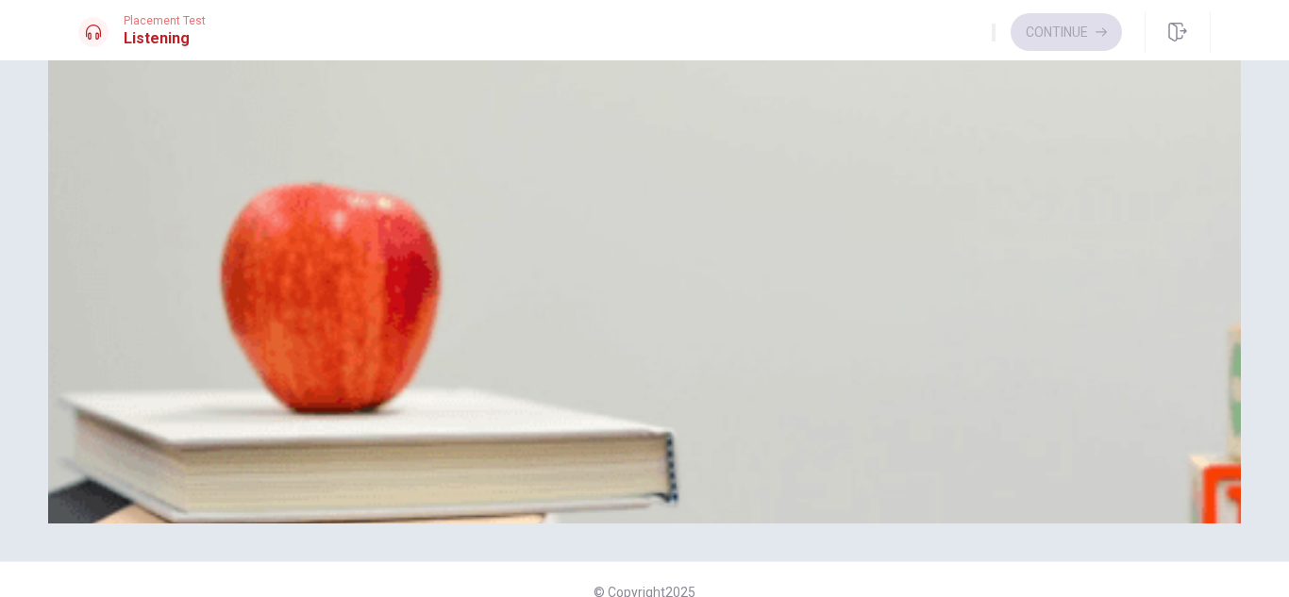
click at [170, 160] on button "B $5,000" at bounding box center [148, 143] width 42 height 32
click at [270, 316] on span "Send out a survey" at bounding box center [219, 309] width 101 height 14
click at [204, 237] on span "It has better amenities" at bounding box center [142, 230] width 124 height 14
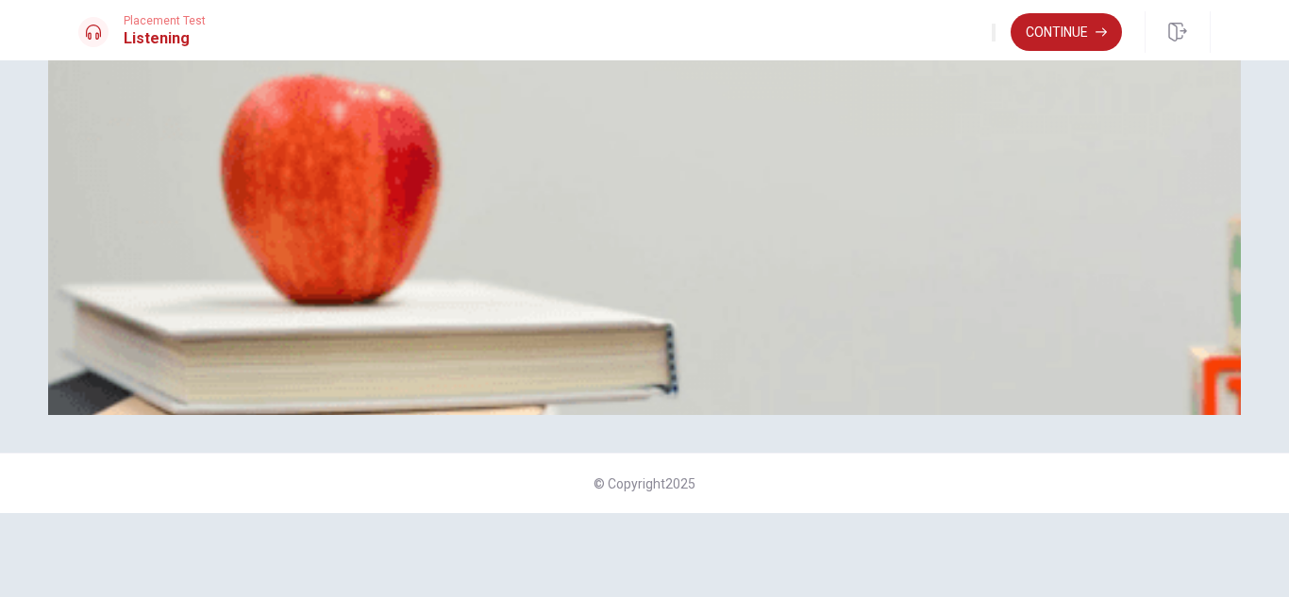
scroll to position [0, 0]
click at [1035, 17] on button "Continue" at bounding box center [1066, 32] width 111 height 38
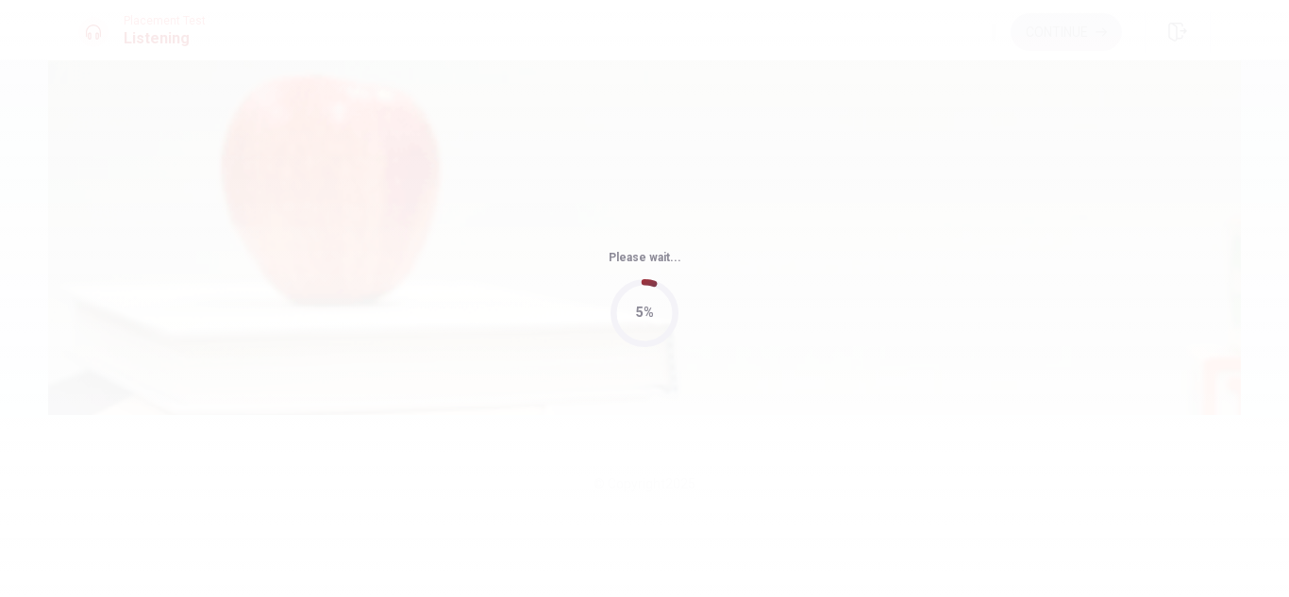
type input "76"
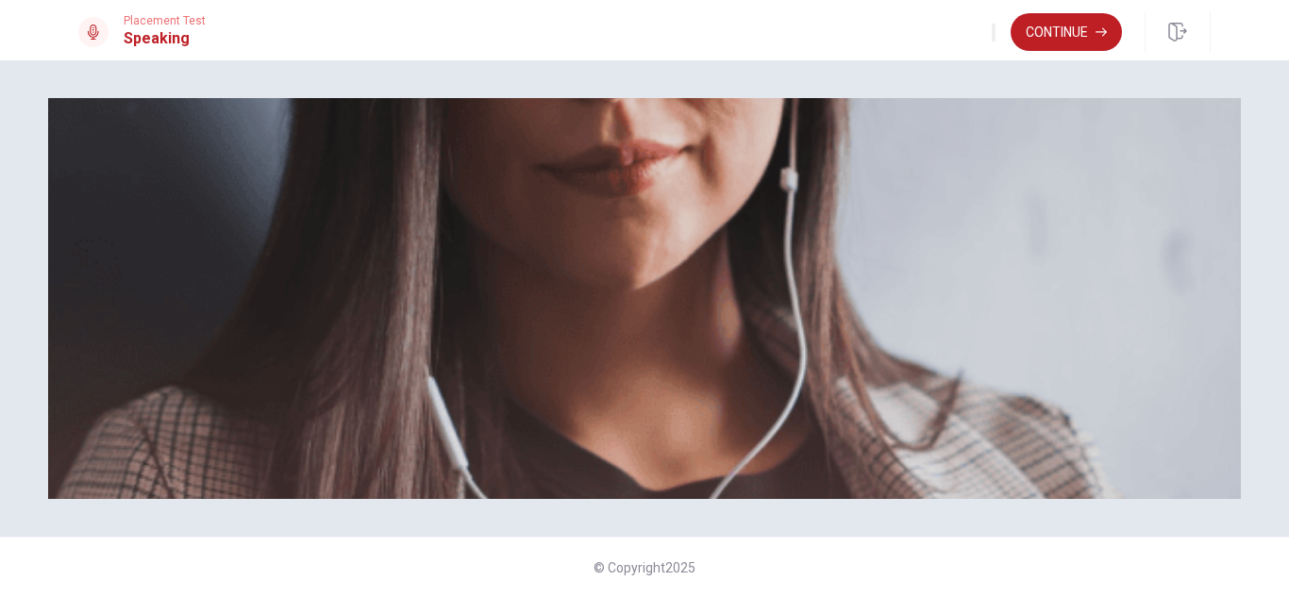
scroll to position [0, 0]
click at [1075, 36] on button "Continue" at bounding box center [1066, 32] width 111 height 38
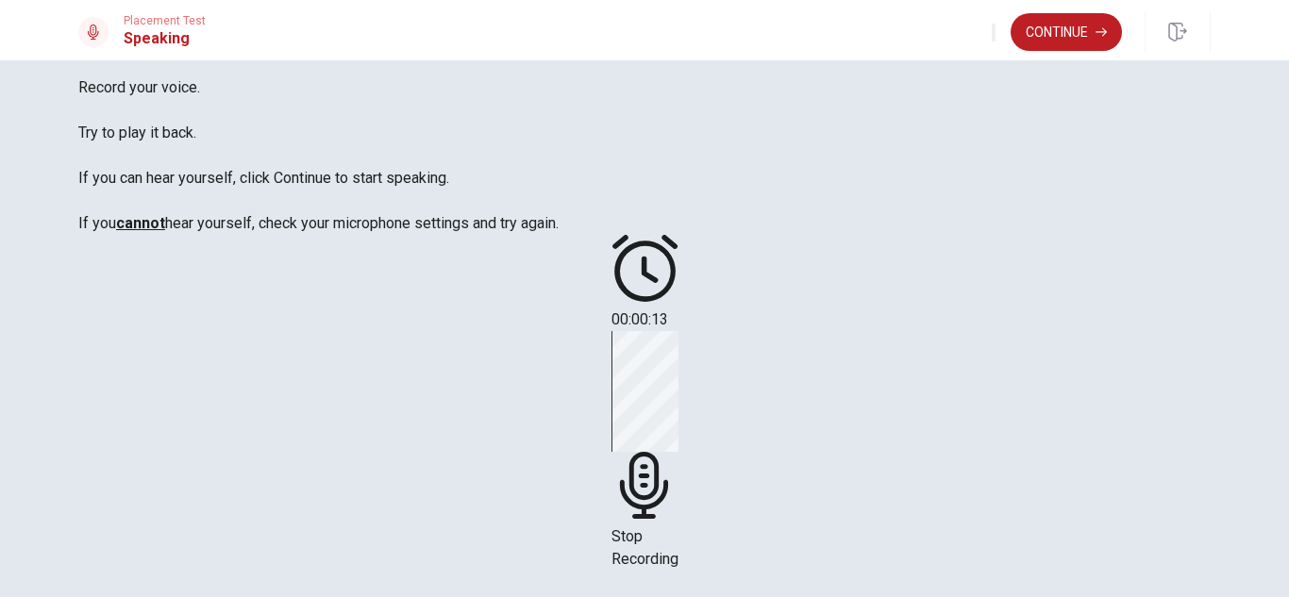
scroll to position [91, 0]
click at [679, 439] on div "Stop Recording" at bounding box center [645, 450] width 67 height 240
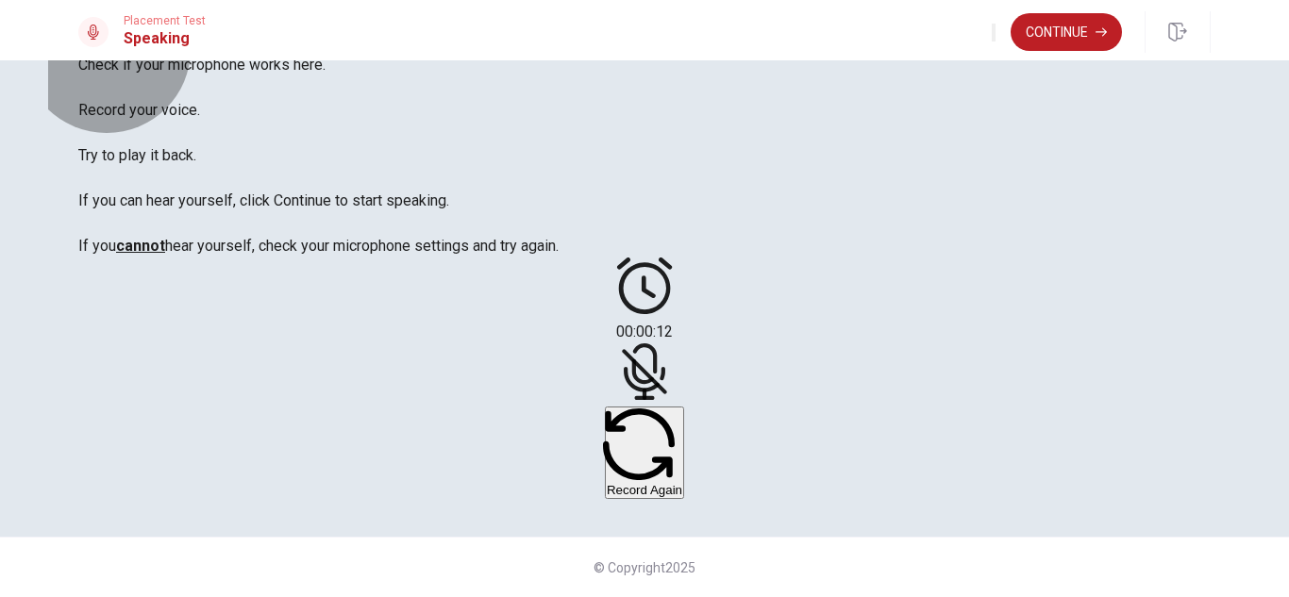
click at [684, 499] on button "Record Again" at bounding box center [644, 453] width 79 height 92
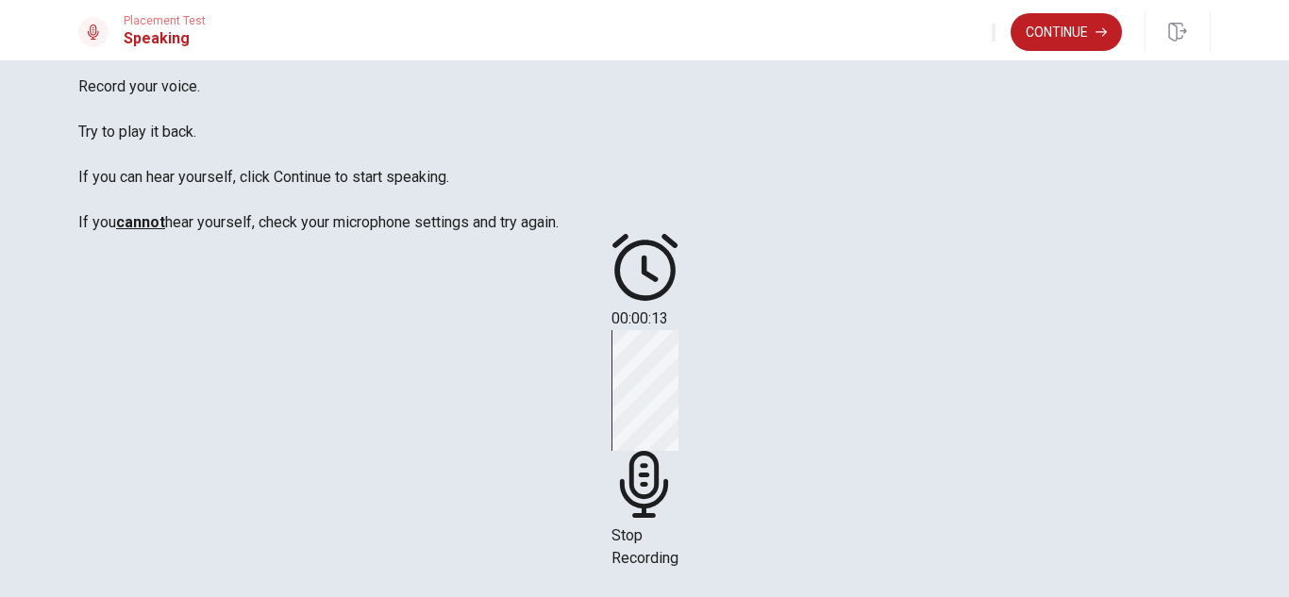
click at [667, 451] on icon at bounding box center [643, 484] width 48 height 67
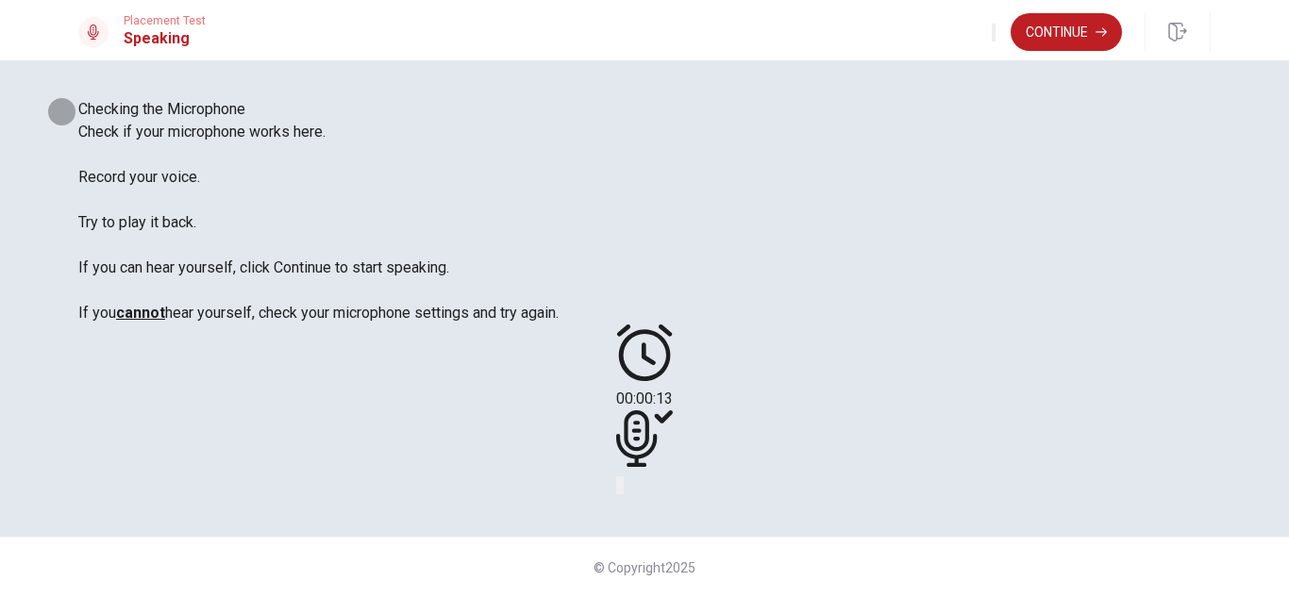
click at [622, 490] on icon "Play Audio" at bounding box center [622, 490] width 0 height 0
click at [1065, 34] on button "Continue" at bounding box center [1066, 32] width 111 height 38
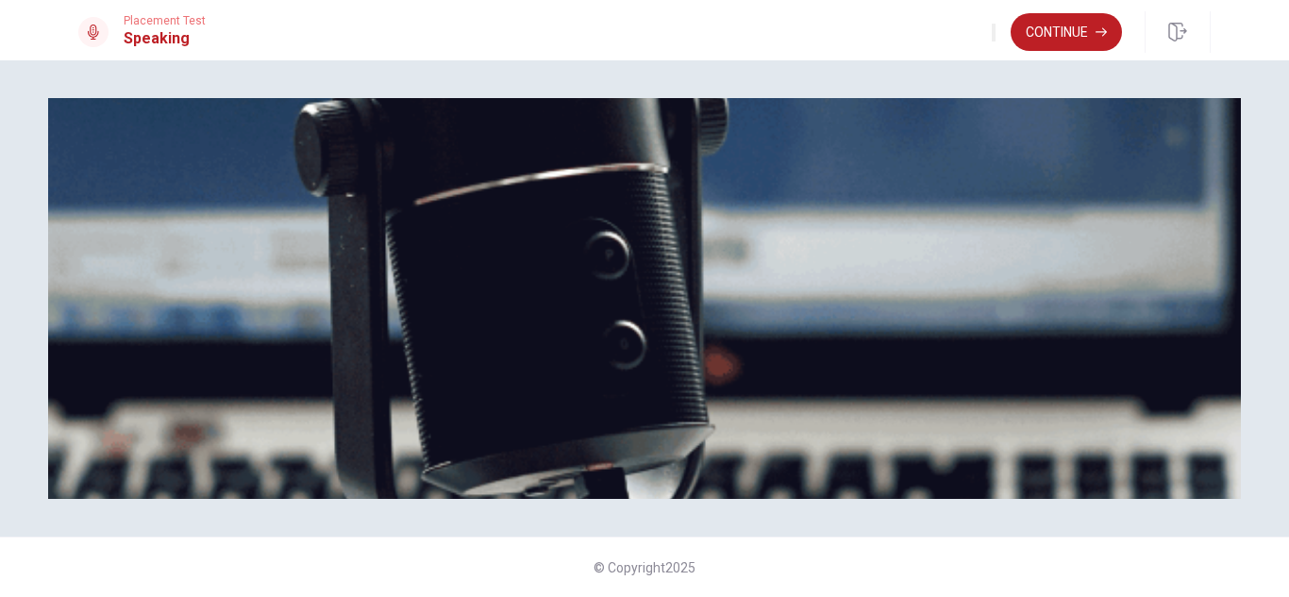
scroll to position [0, 0]
click at [1051, 31] on button "Continue" at bounding box center [1066, 32] width 111 height 38
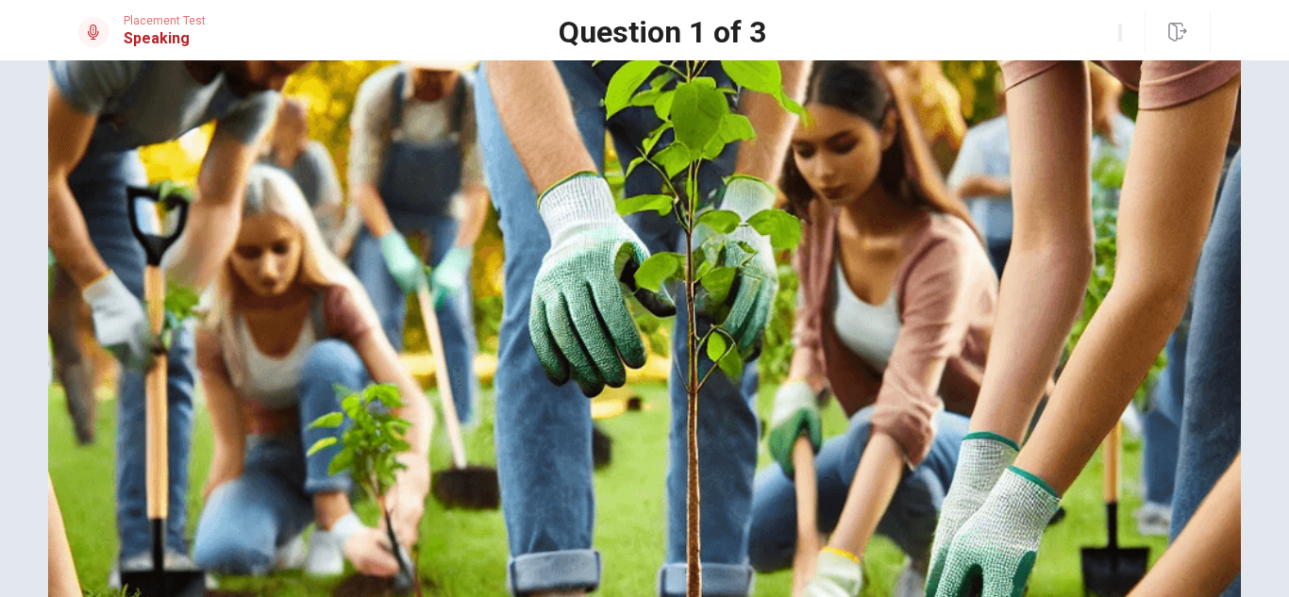
scroll to position [178, 0]
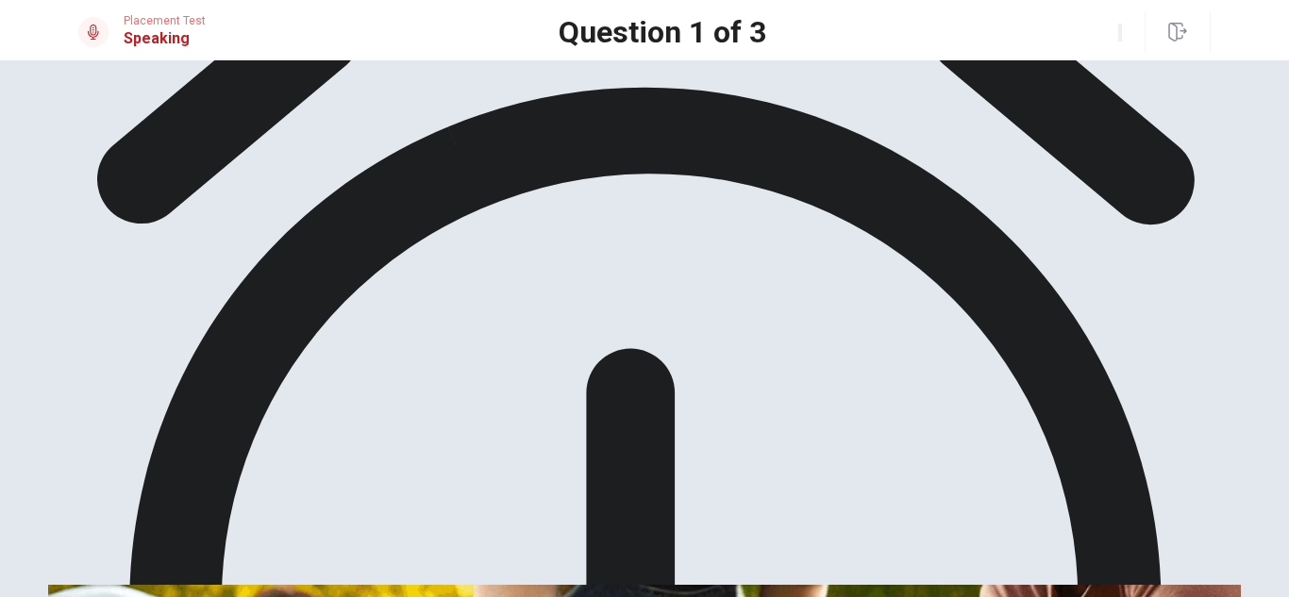
scroll to position [174, 0]
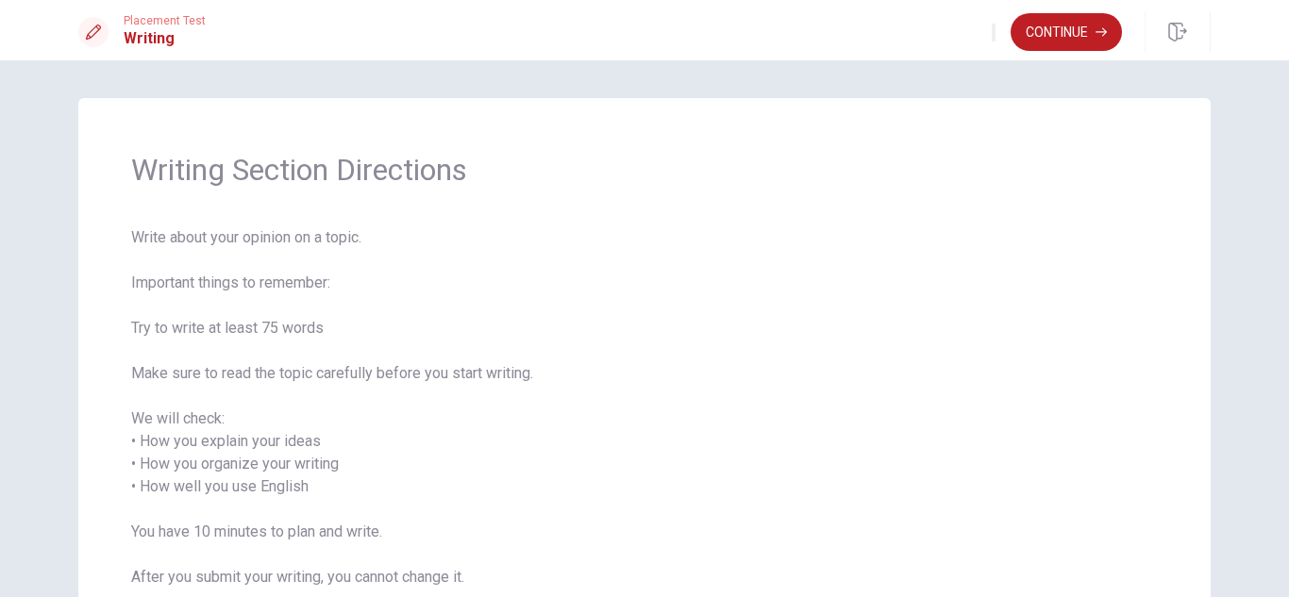
scroll to position [165, 0]
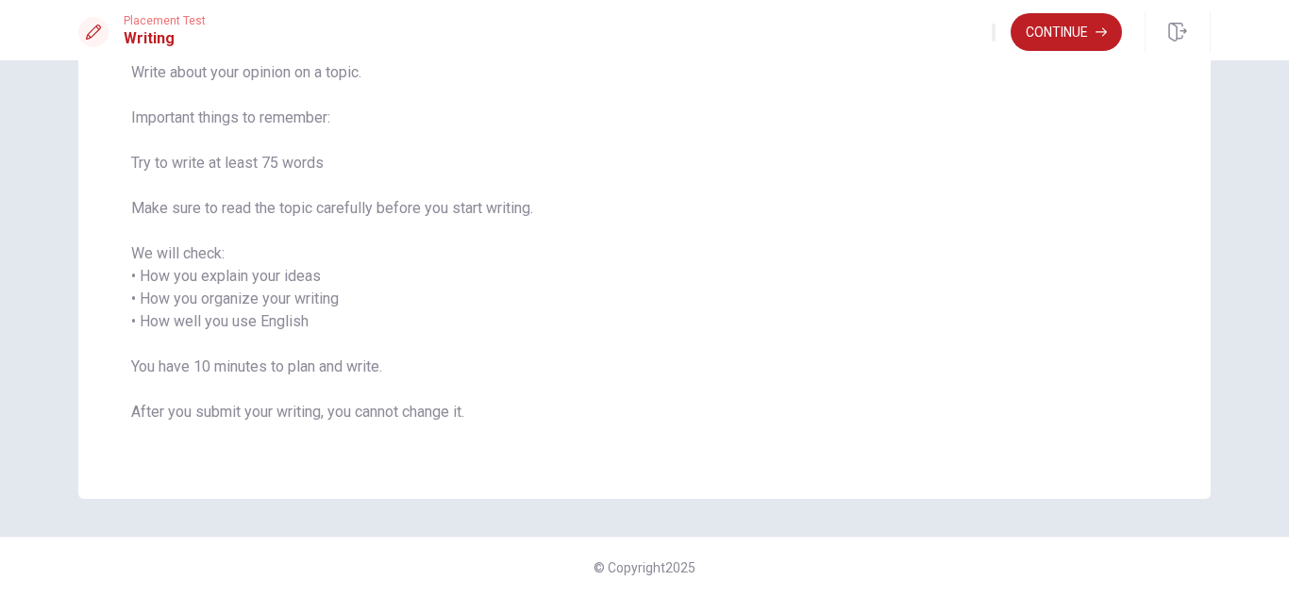
click at [646, 432] on span "Write about your opinion on a topic. Important things to remember: Try to write…" at bounding box center [644, 253] width 1027 height 385
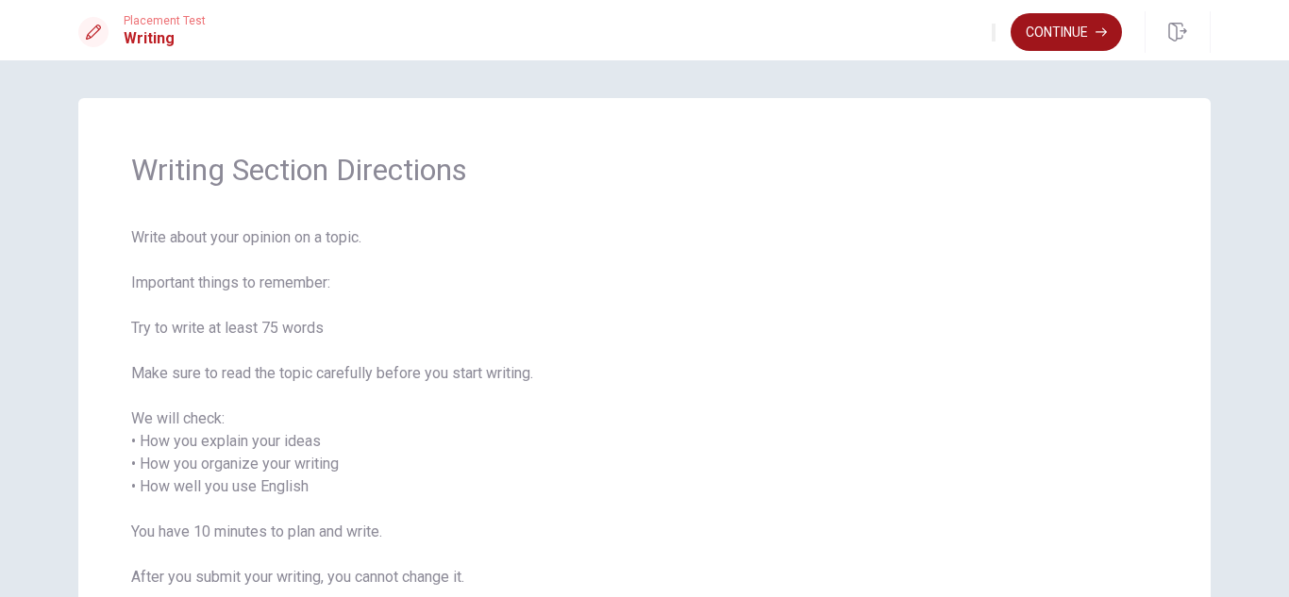
click at [1069, 35] on button "Continue" at bounding box center [1066, 32] width 111 height 38
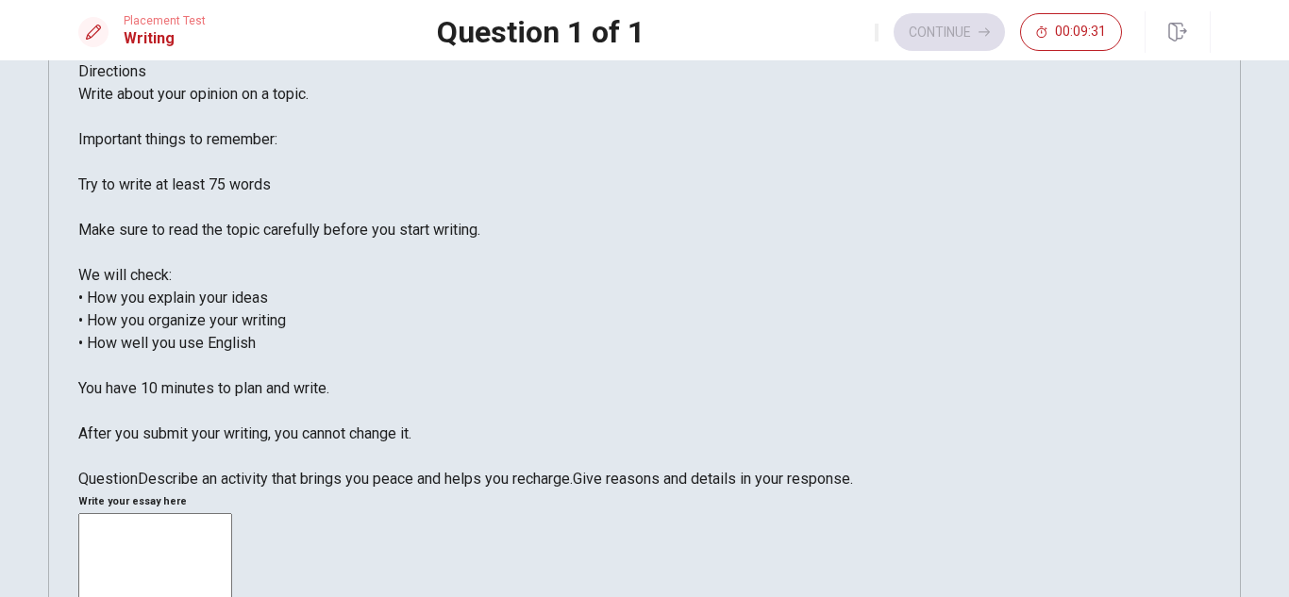
scroll to position [17, 0]
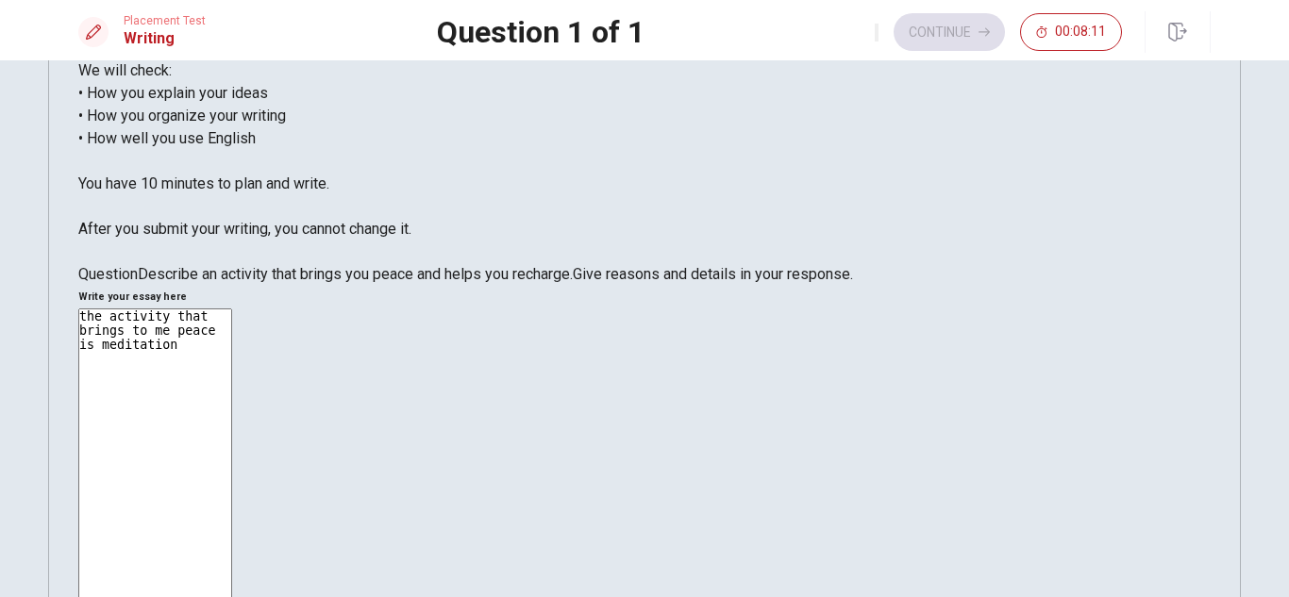
scroll to position [0, 0]
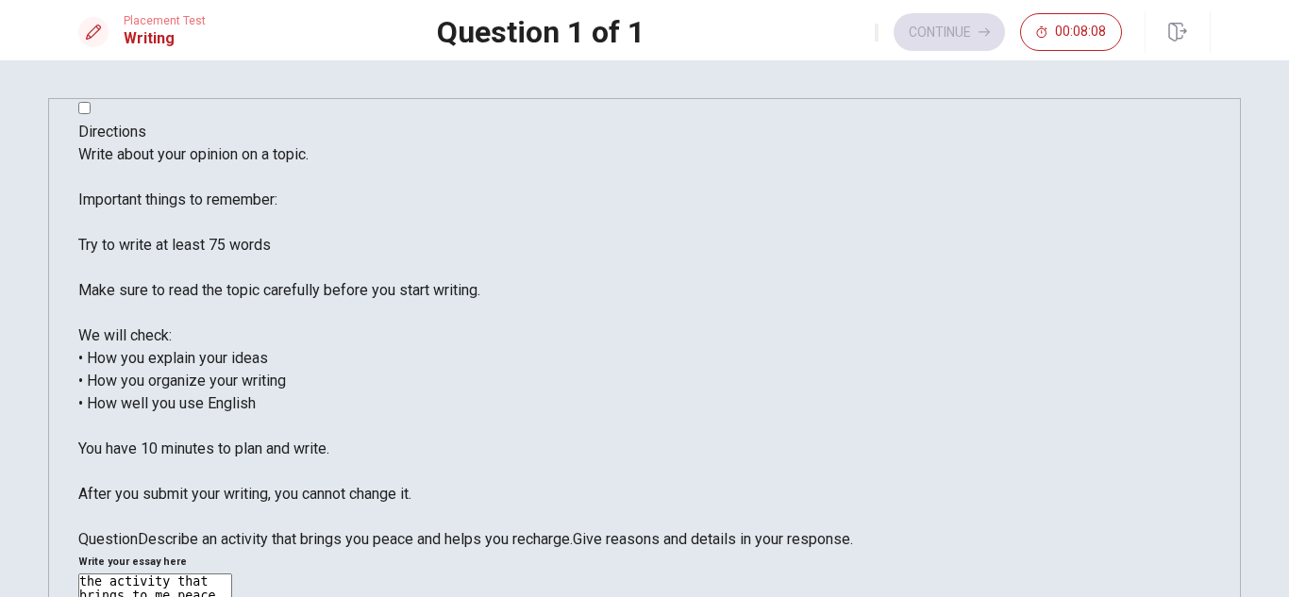
type textarea "the activity that brings to me peace is meditation others is feeling good with …"
click at [931, 32] on button "Continue" at bounding box center [949, 32] width 111 height 38
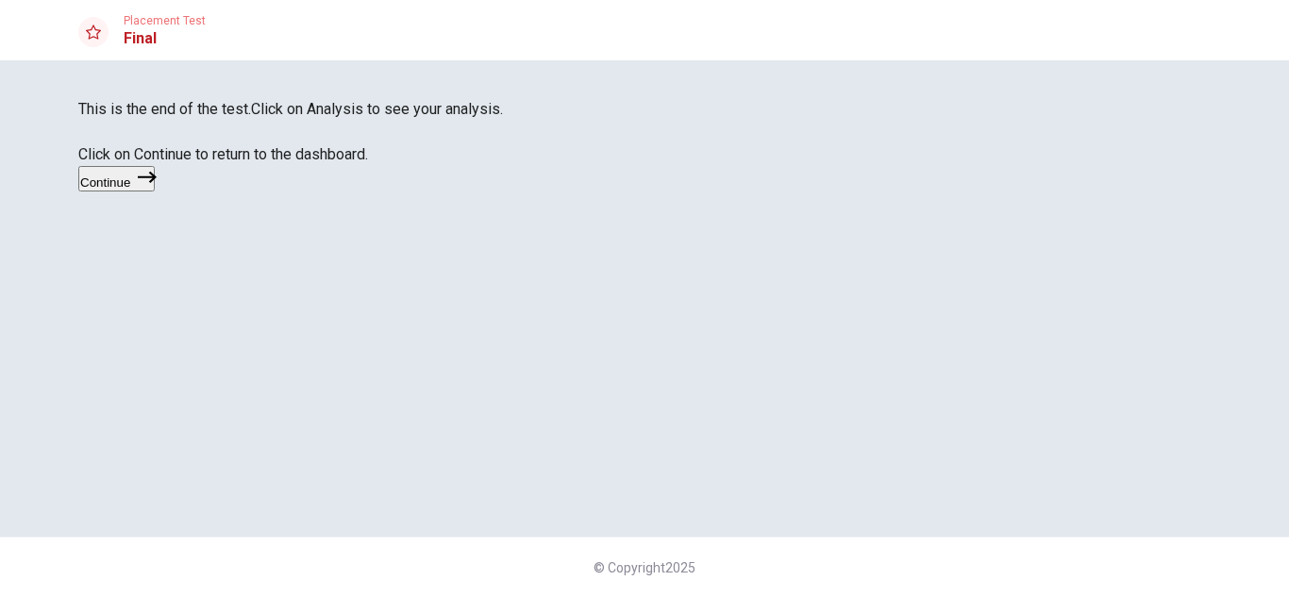
scroll to position [0, 0]
click at [827, 193] on div "This is the end of the test. Click on Analysis to see your analysis. Click on C…" at bounding box center [644, 145] width 1133 height 95
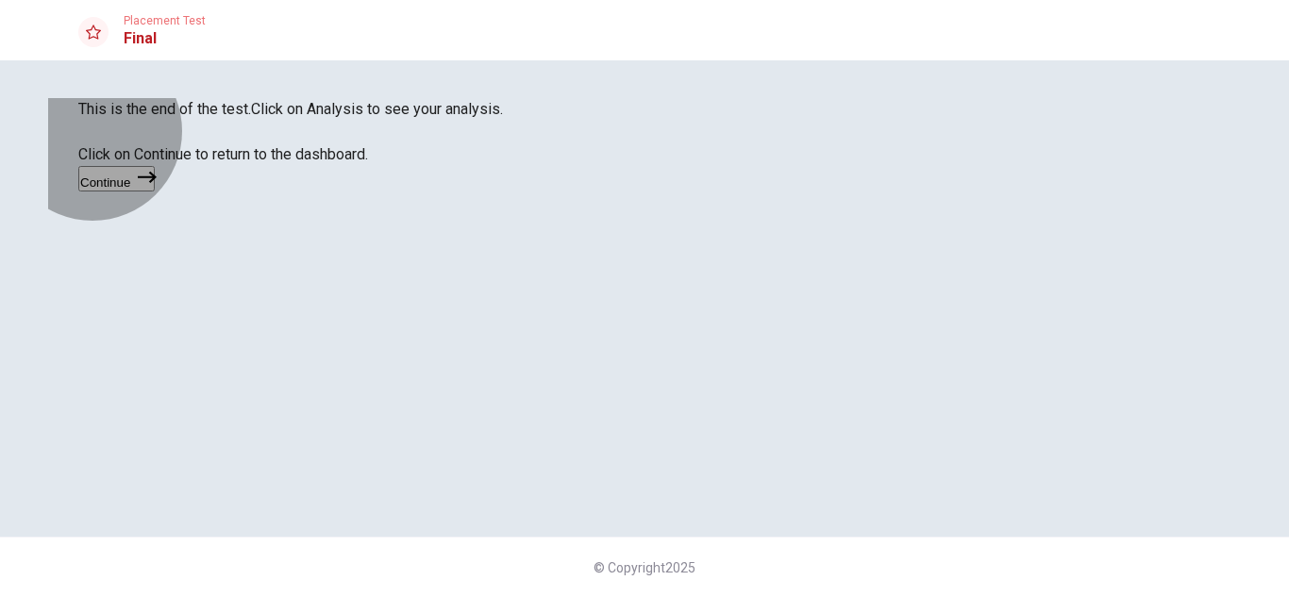
click at [155, 192] on button "Continue" at bounding box center [116, 178] width 76 height 25
